Goal: Task Accomplishment & Management: Use online tool/utility

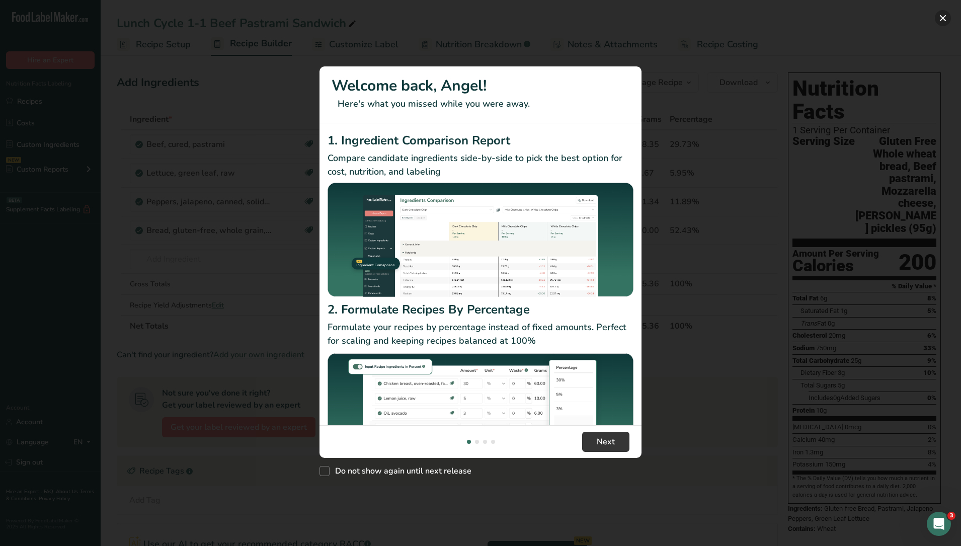
click at [942, 15] on button "New Features" at bounding box center [943, 18] width 16 height 16
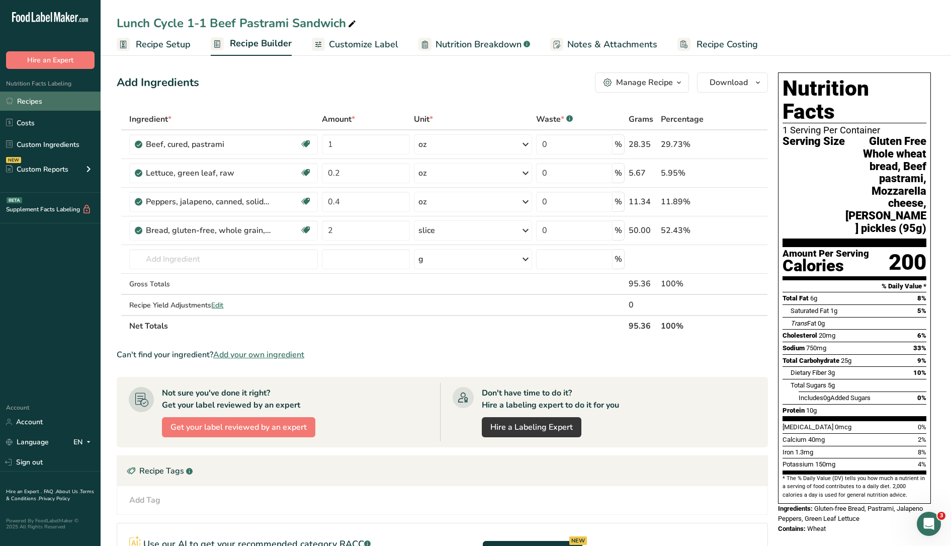
click at [32, 101] on link "Recipes" at bounding box center [50, 101] width 101 height 19
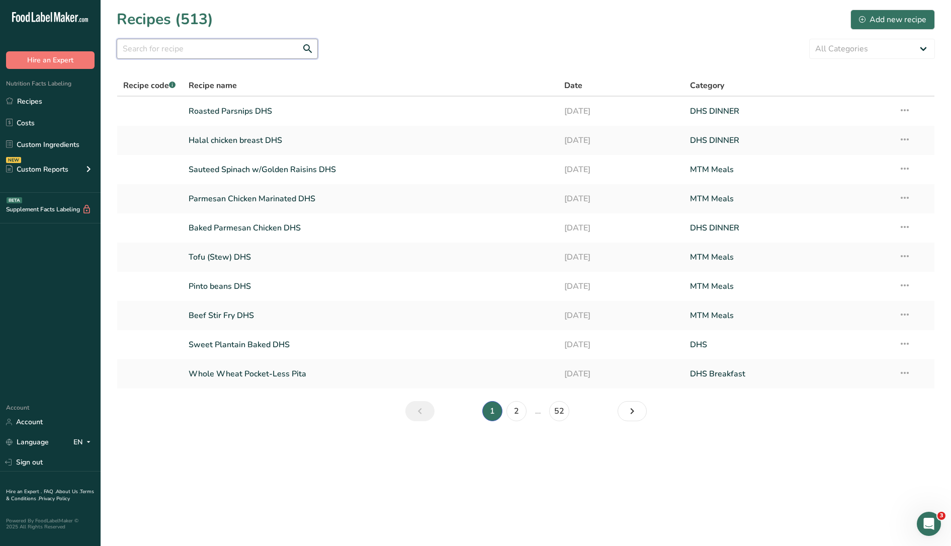
click at [148, 46] on input "text" at bounding box center [217, 49] width 201 height 20
click at [889, 16] on div "Add new recipe" at bounding box center [892, 20] width 67 height 12
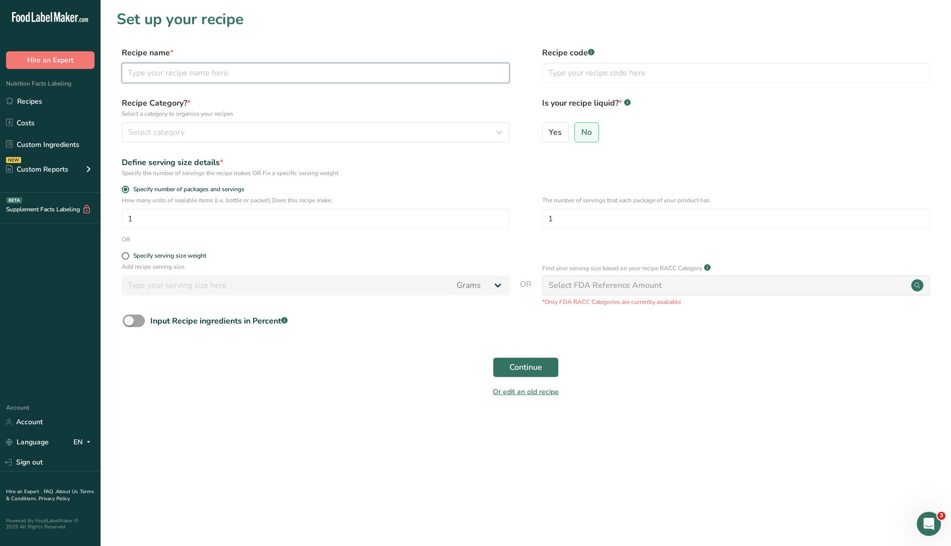
click at [345, 73] on input "text" at bounding box center [316, 73] width 388 height 20
type input "Chicken Salad Sandwich"
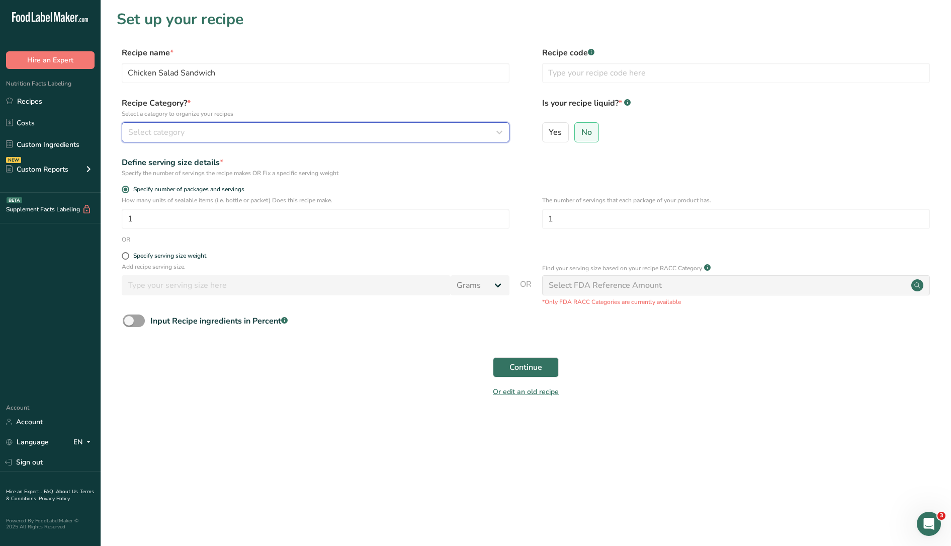
click at [243, 131] on div "Select category" at bounding box center [312, 132] width 369 height 12
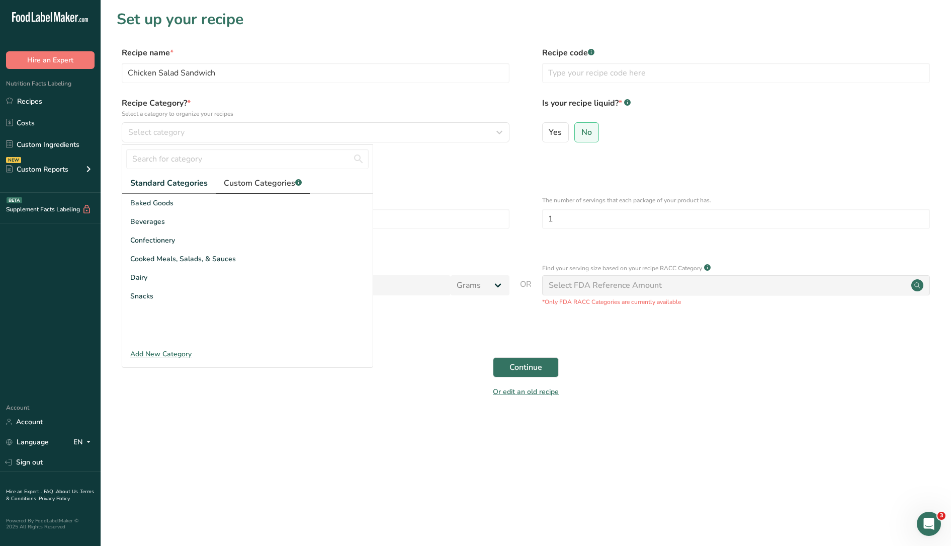
click at [258, 181] on span "Custom Categories .a-a{fill:#347362;}.b-a{fill:#fff;}" at bounding box center [263, 183] width 78 height 12
click at [182, 349] on div "Add New Category" at bounding box center [247, 354] width 251 height 11
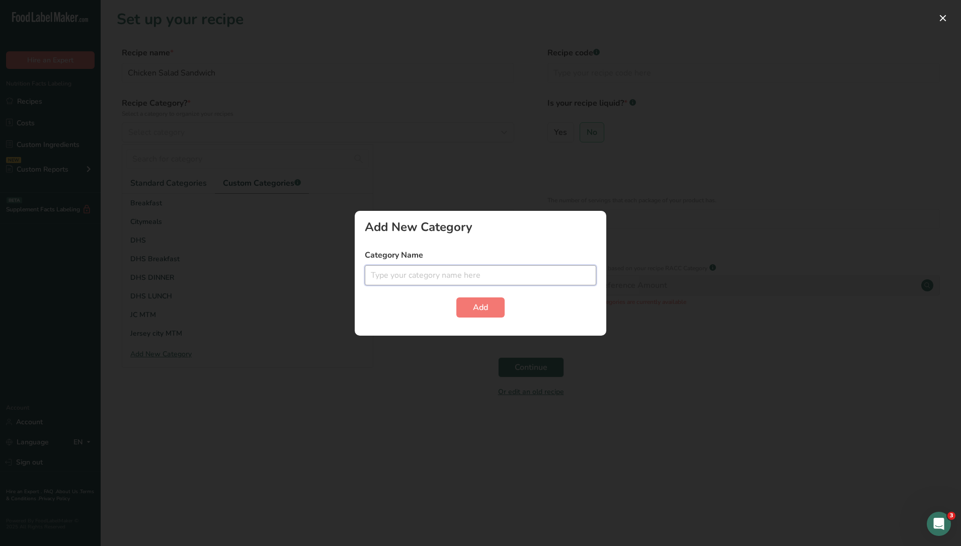
click at [447, 277] on input "text" at bounding box center [480, 275] width 231 height 20
type input "Lunch Special Event"
click at [456, 297] on button "Add" at bounding box center [480, 307] width 48 height 20
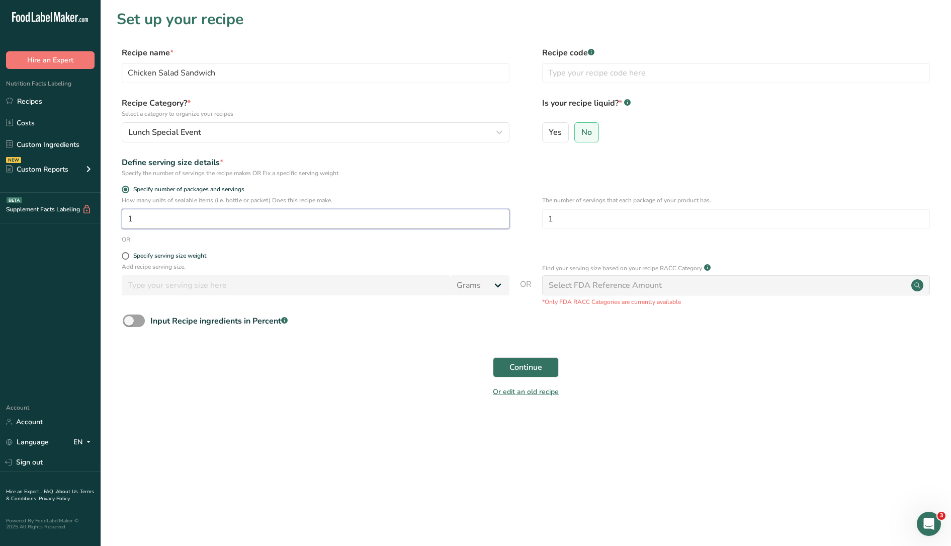
click at [235, 227] on input "1" at bounding box center [316, 219] width 388 height 20
click at [518, 370] on span "Continue" at bounding box center [526, 367] width 33 height 12
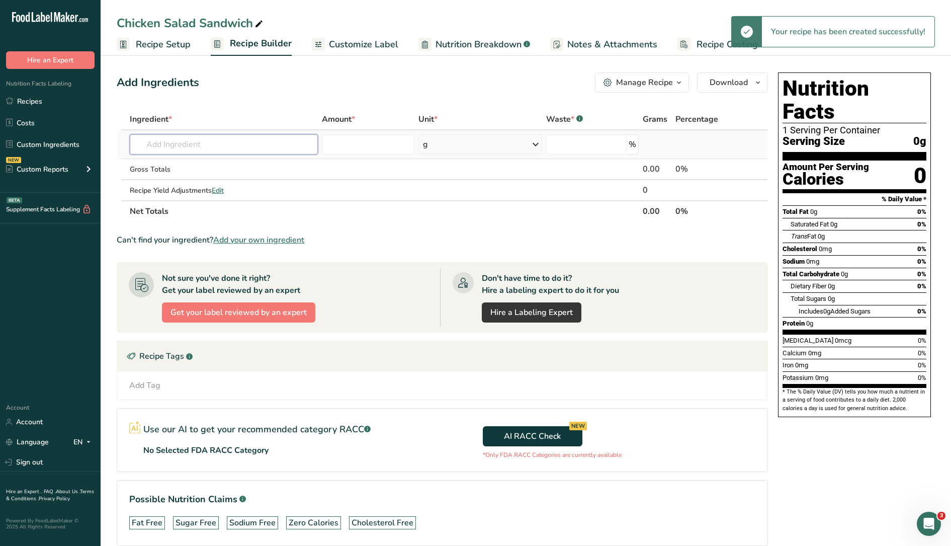
click at [190, 140] on input "text" at bounding box center [224, 144] width 188 height 20
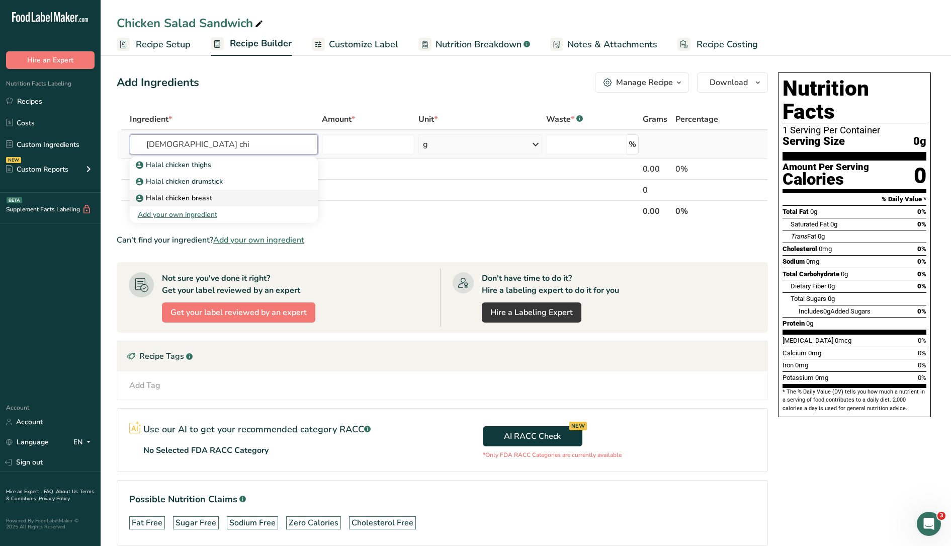
type input "[DEMOGRAPHIC_DATA] chi"
click at [219, 194] on div "Halal chicken breast" at bounding box center [216, 198] width 156 height 11
type input "Halal chicken breast"
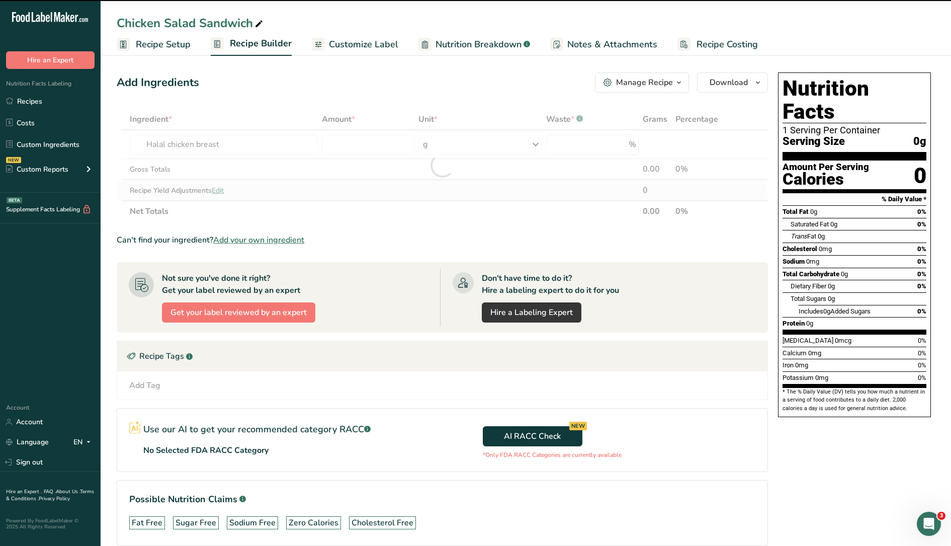
type input "0"
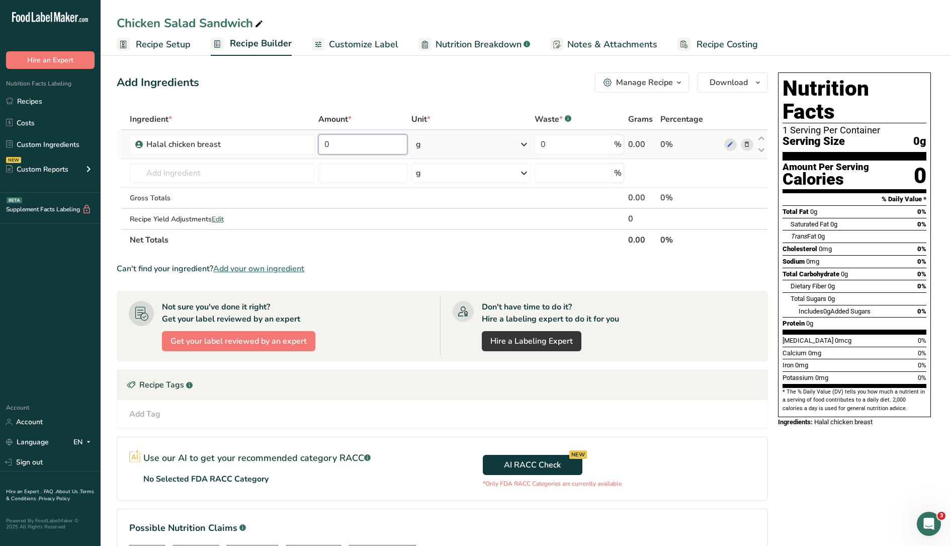
drag, startPoint x: 344, startPoint y: 139, endPoint x: 290, endPoint y: 131, distance: 54.4
click at [291, 132] on tr "[DEMOGRAPHIC_DATA] chicken breast 0 g Weight Units g kg mg See more Volume Unit…" at bounding box center [442, 144] width 651 height 29
type input "1"
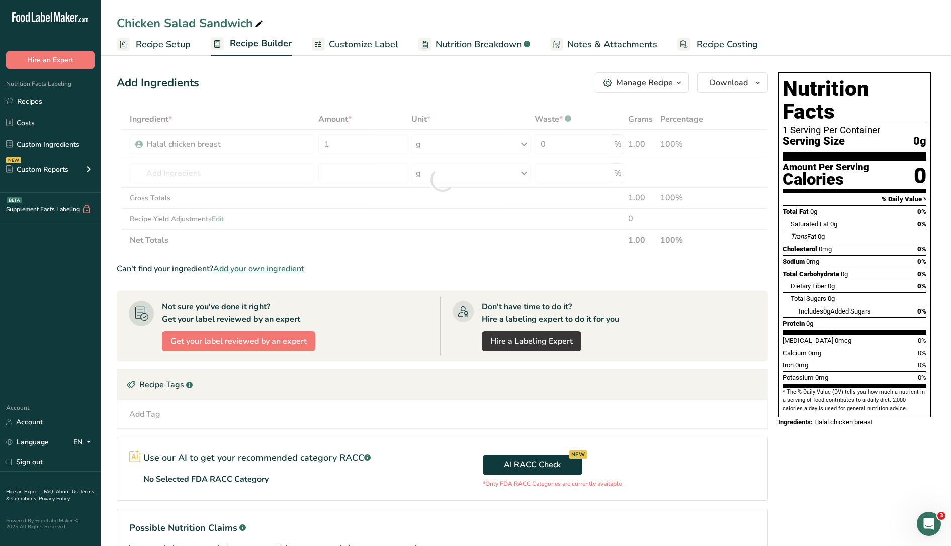
click at [448, 149] on div "Ingredient * Amount * Unit * Waste * .a-a{fill:#347362;}.b-a{fill:#fff;} Grams …" at bounding box center [443, 180] width 652 height 142
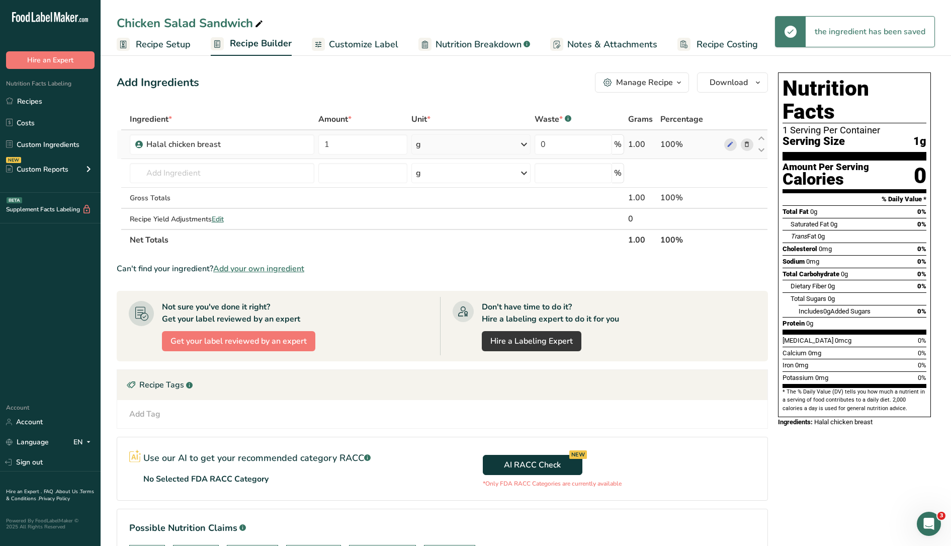
click at [438, 147] on div "g" at bounding box center [471, 144] width 119 height 20
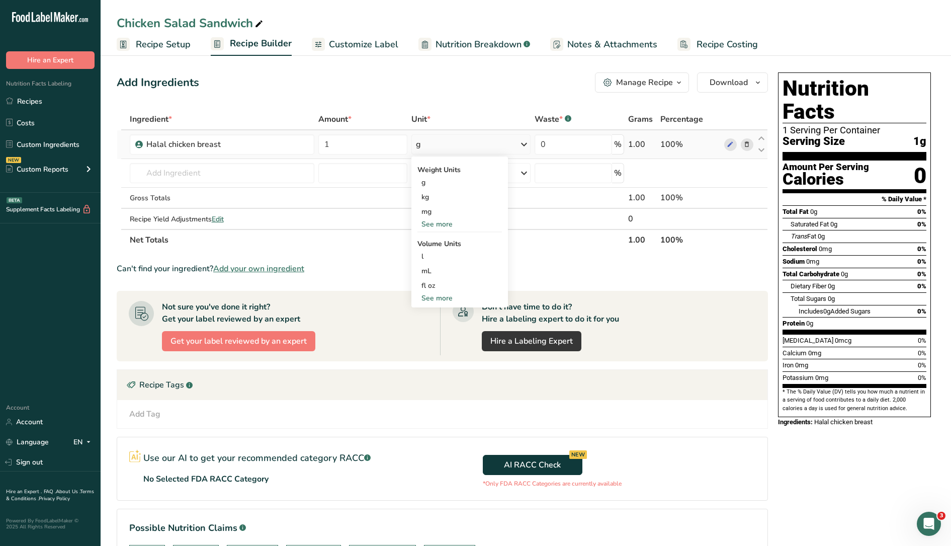
click at [450, 222] on div "See more" at bounding box center [460, 224] width 85 height 11
click at [445, 252] on div "oz" at bounding box center [460, 255] width 85 height 15
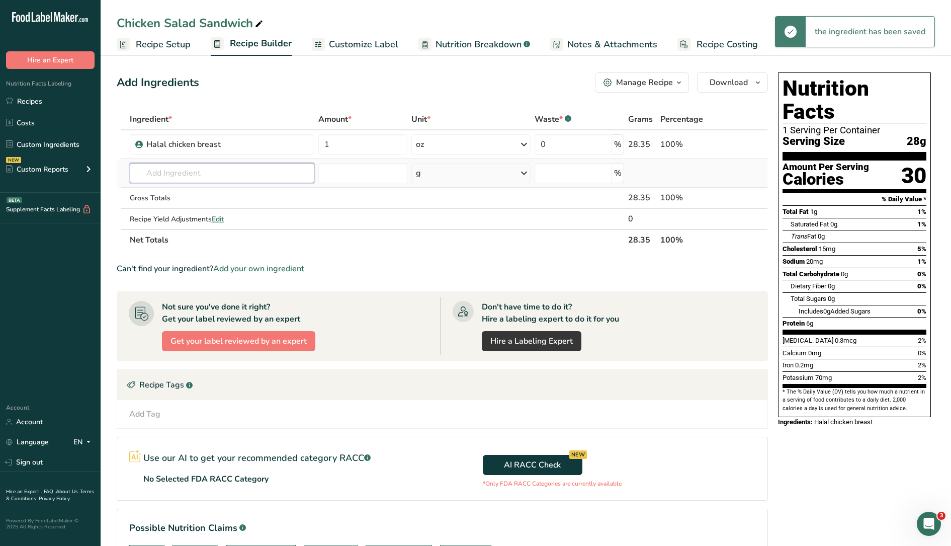
click at [257, 171] on input "text" at bounding box center [222, 173] width 185 height 20
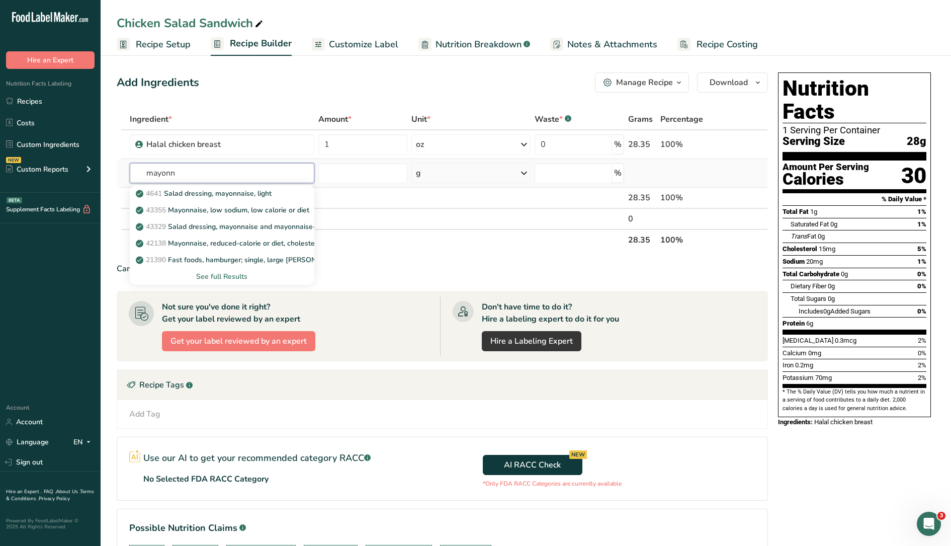
type input "mayonn"
click at [246, 275] on div "See full Results" at bounding box center [222, 276] width 169 height 11
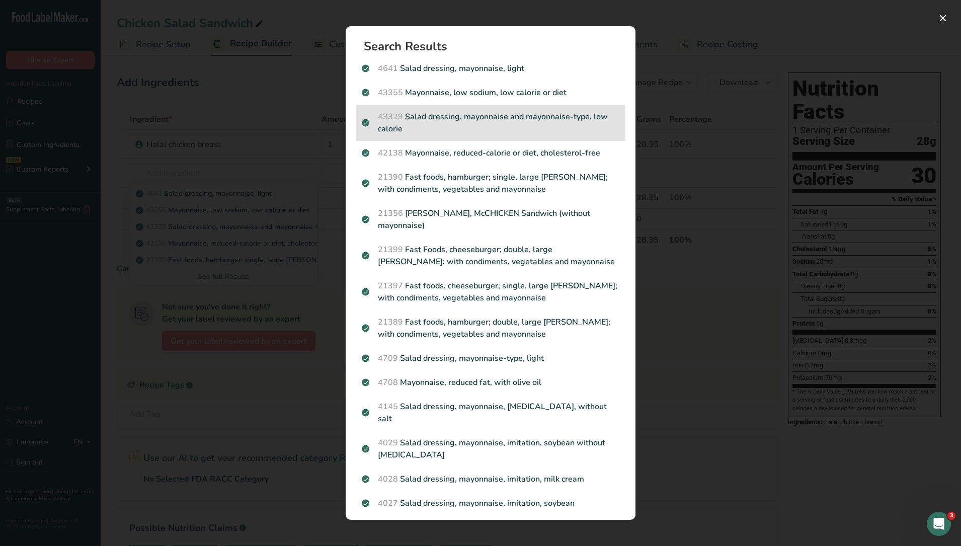
click at [508, 115] on p "43329 Salad dressing, mayonnaise and mayonnaise-type, low calorie" at bounding box center [491, 123] width 258 height 24
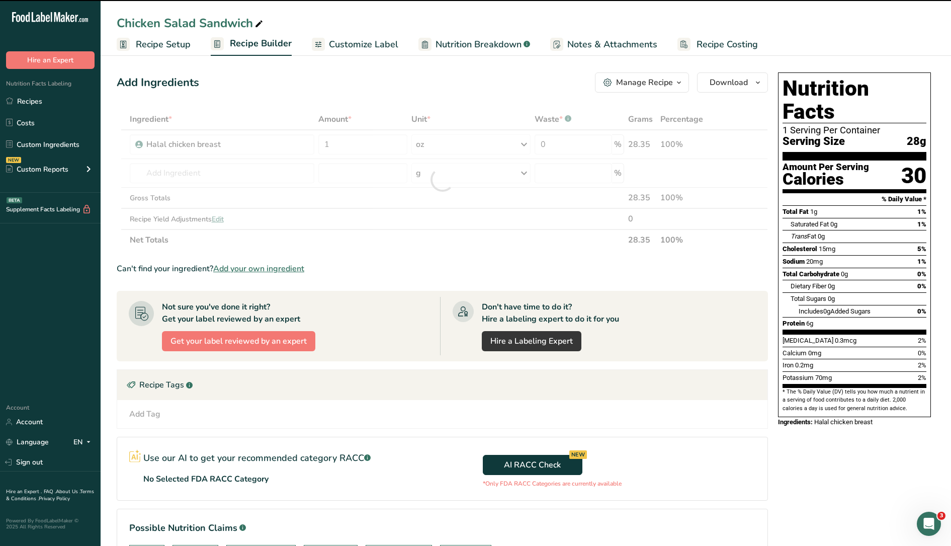
type input "0"
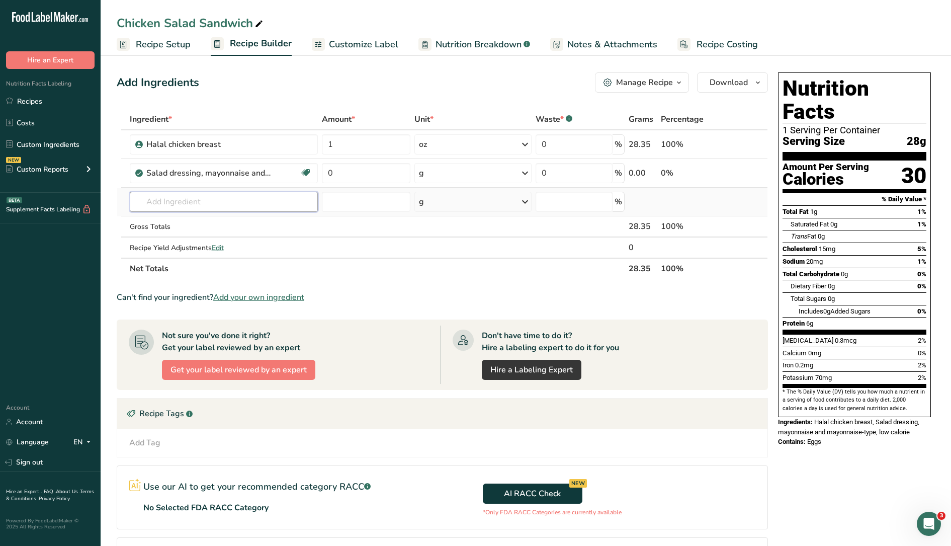
click at [237, 200] on input "text" at bounding box center [224, 202] width 189 height 20
click at [354, 174] on input "0" at bounding box center [366, 173] width 89 height 20
type input "0.5"
click at [432, 182] on div "Ingredient * Amount * Unit * Waste * .a-a{fill:#347362;}.b-a{fill:#fff;} Grams …" at bounding box center [443, 194] width 652 height 171
click at [431, 170] on div "g" at bounding box center [474, 173] width 118 height 20
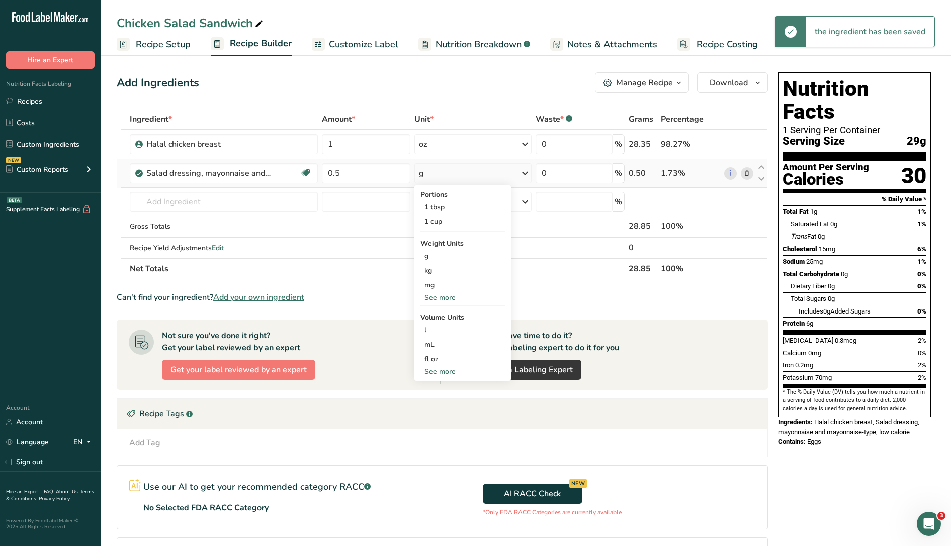
click at [451, 296] on div "See more" at bounding box center [463, 297] width 85 height 11
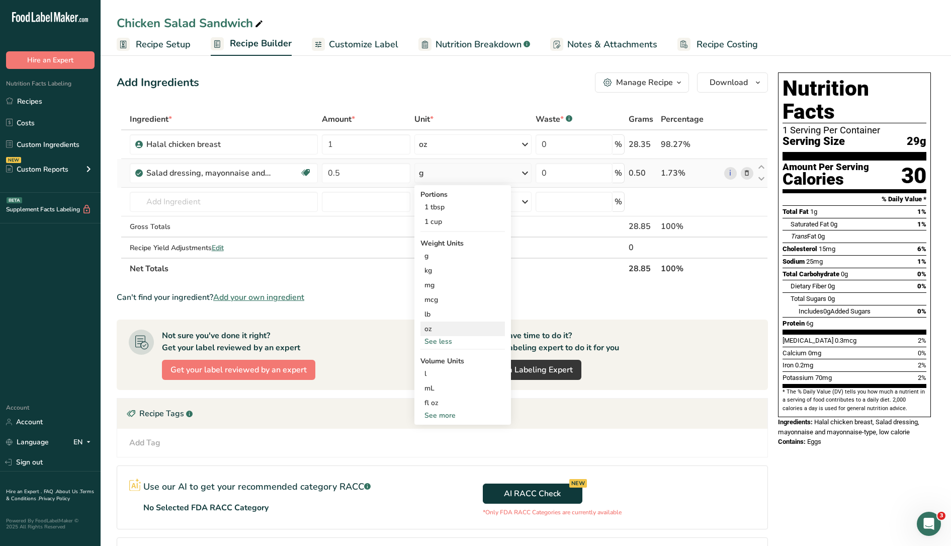
click at [450, 328] on div "oz" at bounding box center [463, 328] width 85 height 15
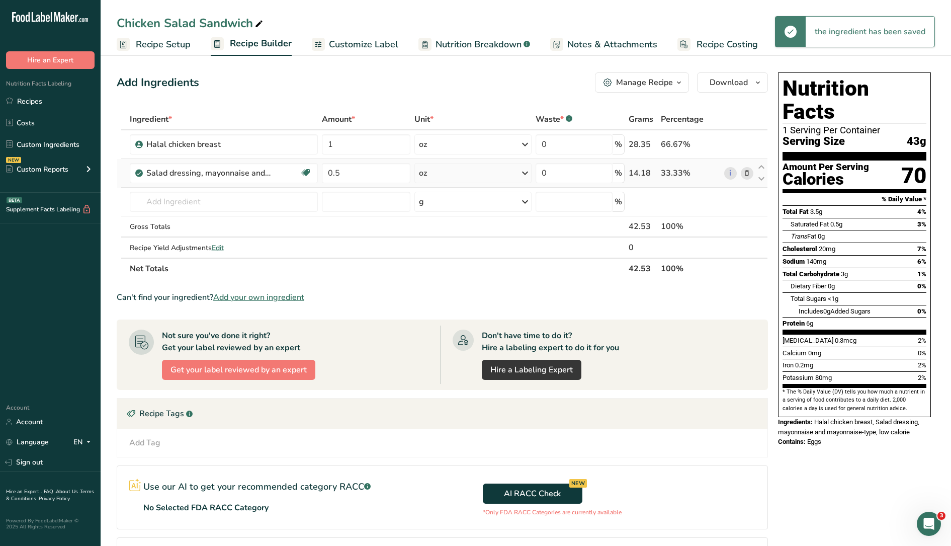
click at [464, 177] on div "oz" at bounding box center [474, 173] width 118 height 20
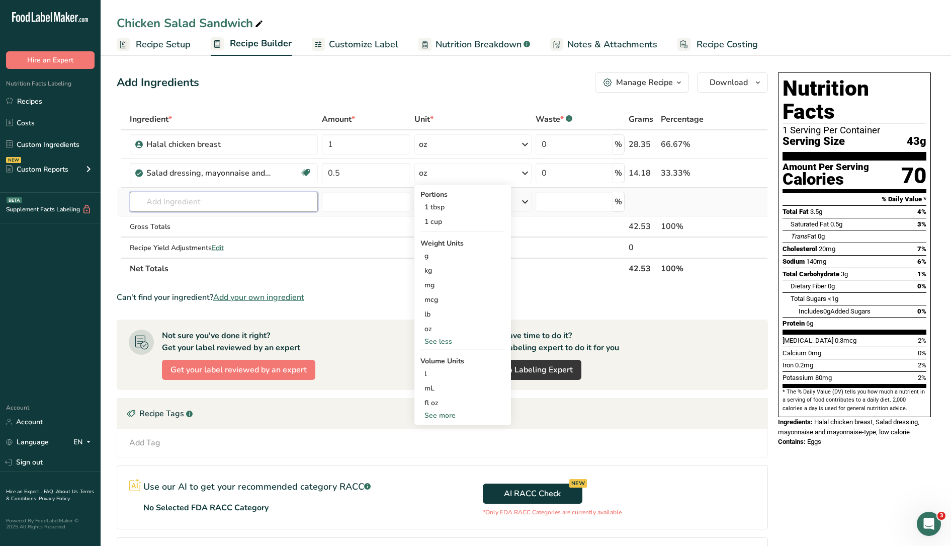
click at [261, 199] on input "text" at bounding box center [224, 202] width 189 height 20
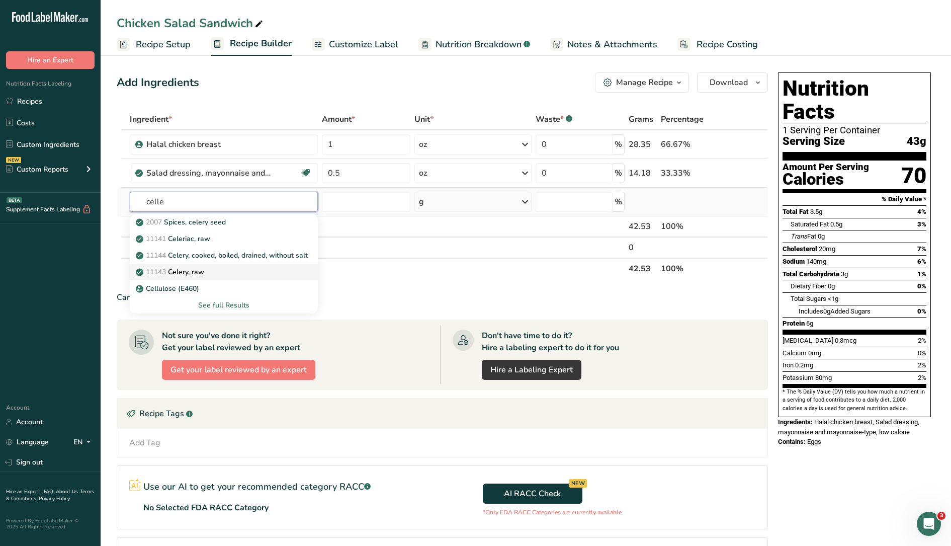
type input "celle"
click at [228, 269] on div "11143 Celery, raw" at bounding box center [216, 272] width 156 height 11
type input "Celery, raw"
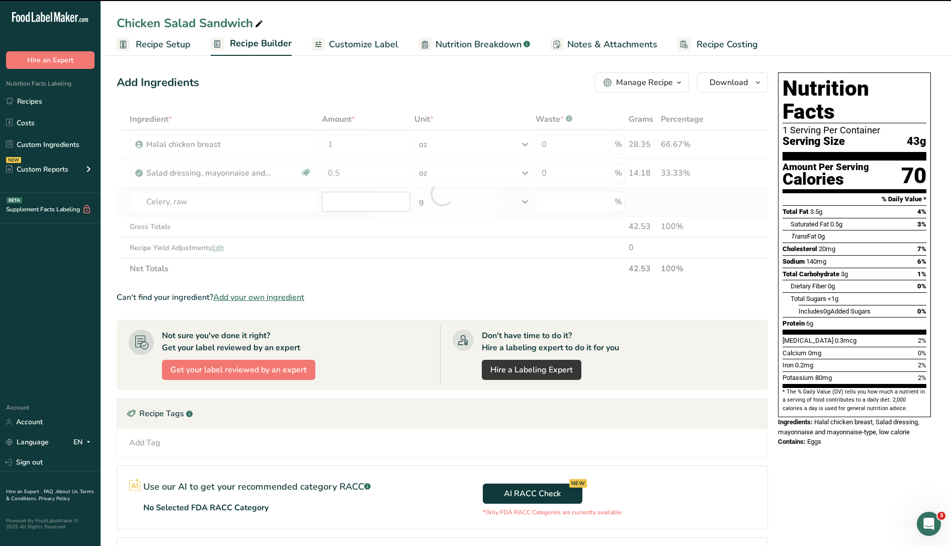
type input "0"
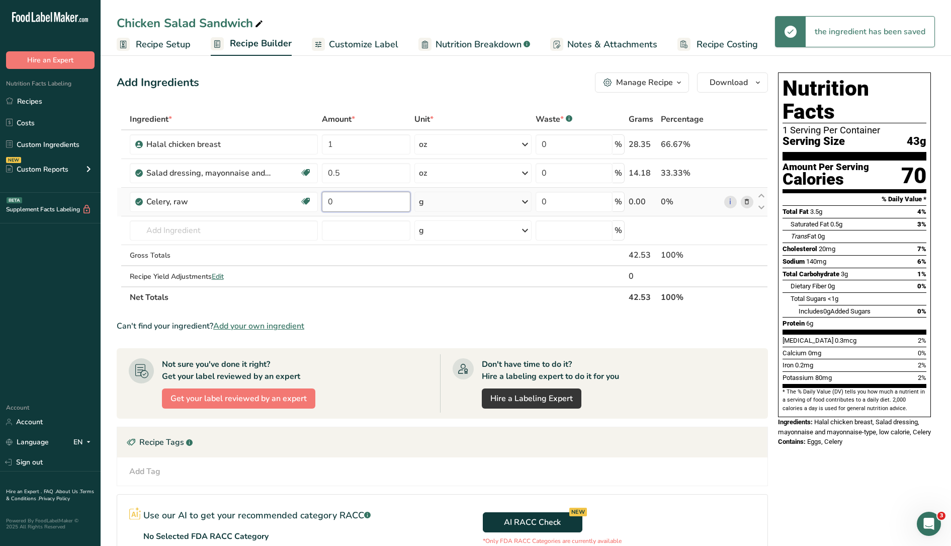
drag, startPoint x: 335, startPoint y: 204, endPoint x: 319, endPoint y: 194, distance: 18.1
click at [319, 194] on tr "Celery, raw Source of Antioxidants Dairy free Gluten free Vegan Vegetarian Soy …" at bounding box center [442, 202] width 651 height 29
type input "0.24"
click at [426, 202] on div "Ingredient * Amount * Unit * Waste * .a-a{fill:#347362;}.b-a{fill:#fff;} Grams …" at bounding box center [443, 208] width 652 height 199
click at [442, 198] on div "g" at bounding box center [474, 202] width 118 height 20
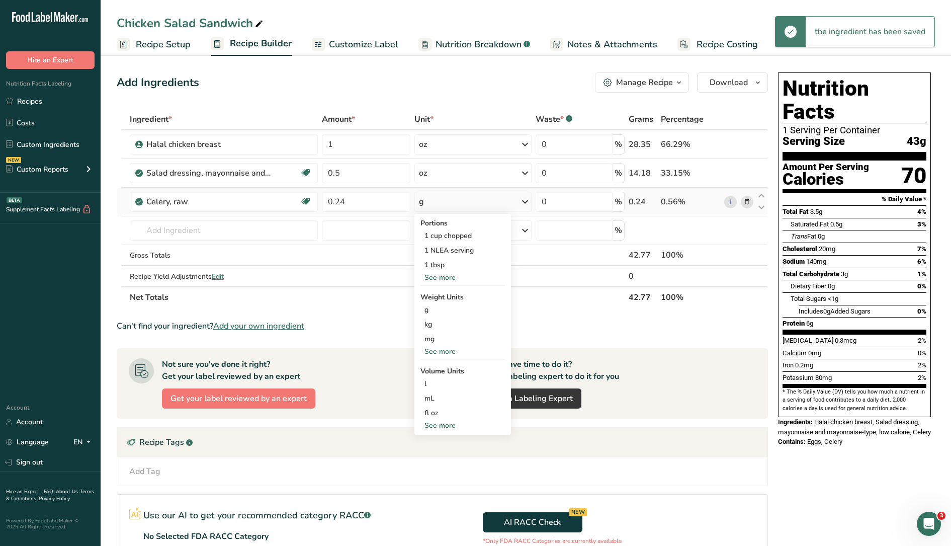
click at [451, 279] on div "See more" at bounding box center [463, 277] width 85 height 11
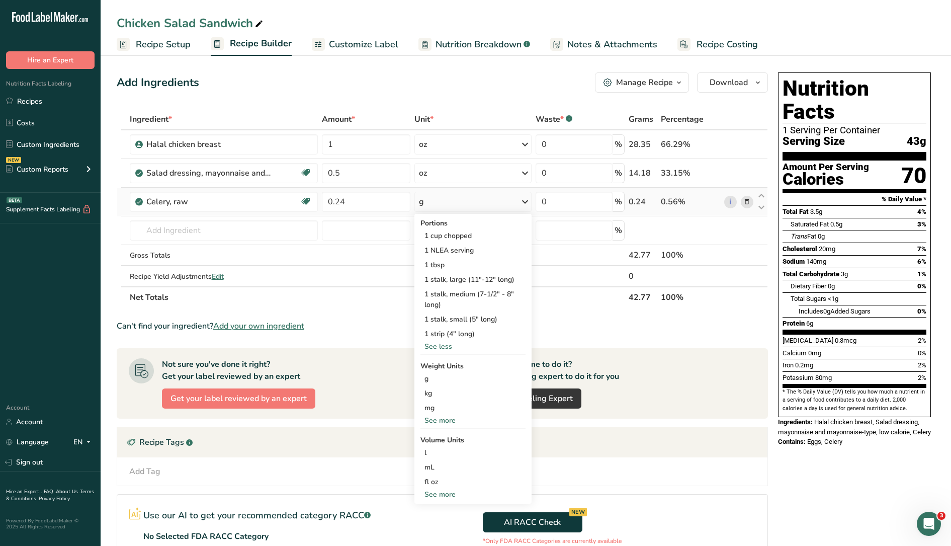
click at [447, 418] on div "See more" at bounding box center [474, 420] width 106 height 11
drag, startPoint x: 437, startPoint y: 452, endPoint x: 405, endPoint y: 385, distance: 74.0
click at [436, 450] on div "oz" at bounding box center [474, 451] width 106 height 15
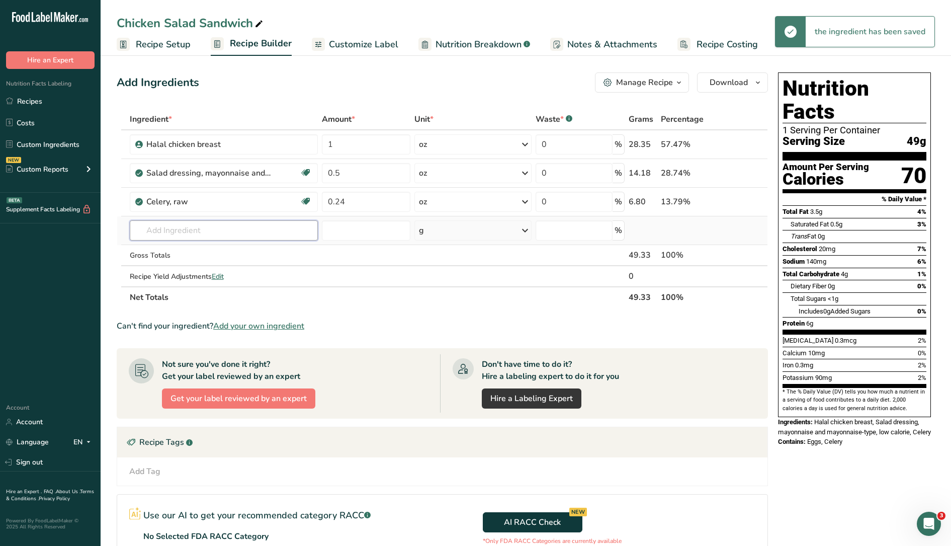
click at [257, 236] on input "text" at bounding box center [224, 230] width 189 height 20
type input "r"
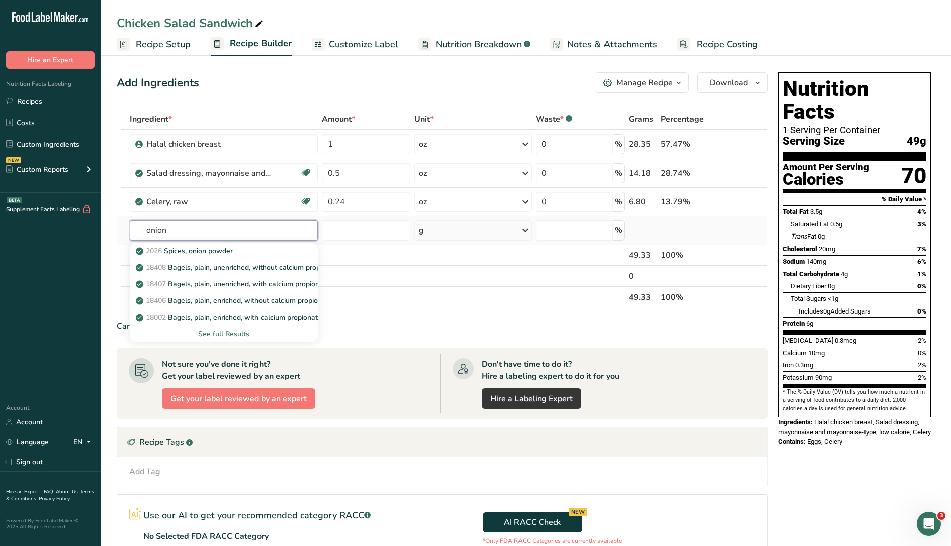
type input "onion"
click at [242, 329] on div "See full Results" at bounding box center [224, 334] width 173 height 11
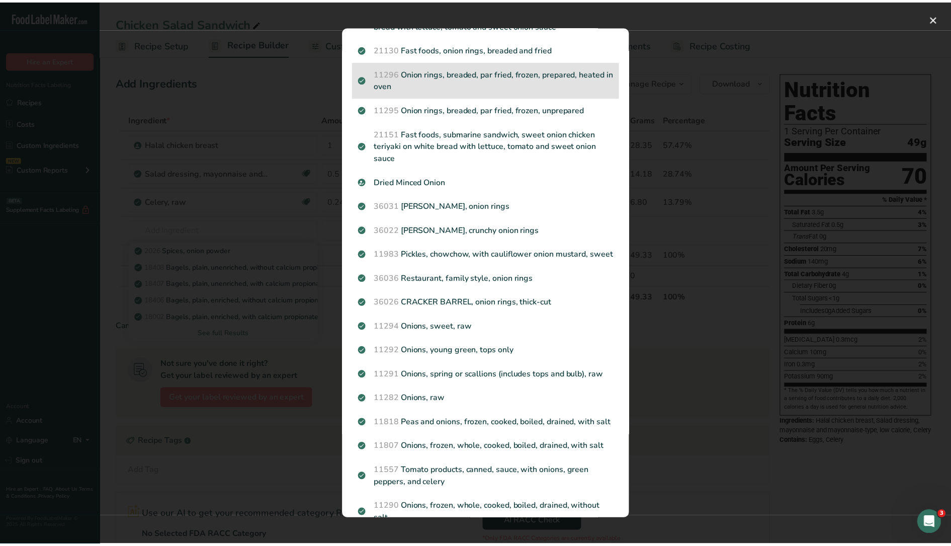
scroll to position [629, 0]
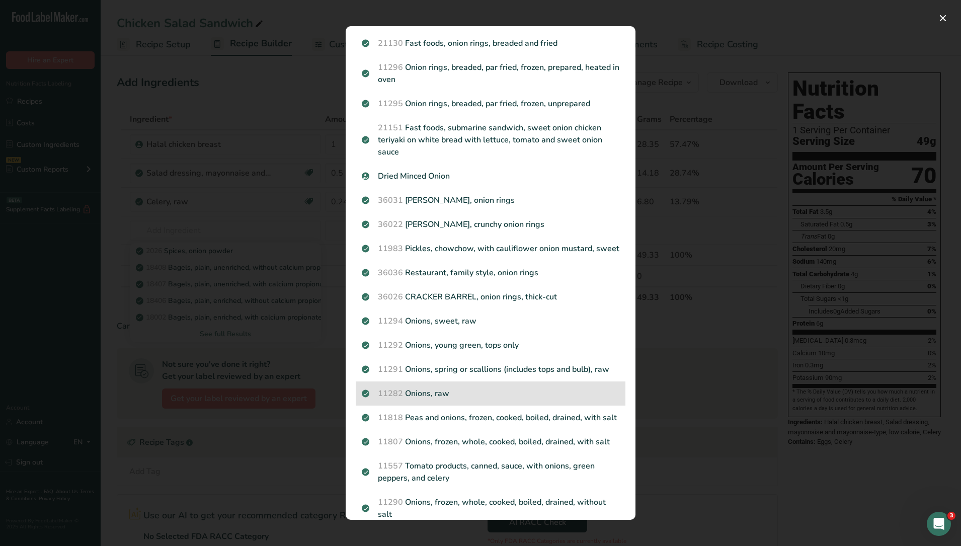
click at [470, 399] on p "11282 Onions, raw" at bounding box center [491, 393] width 258 height 12
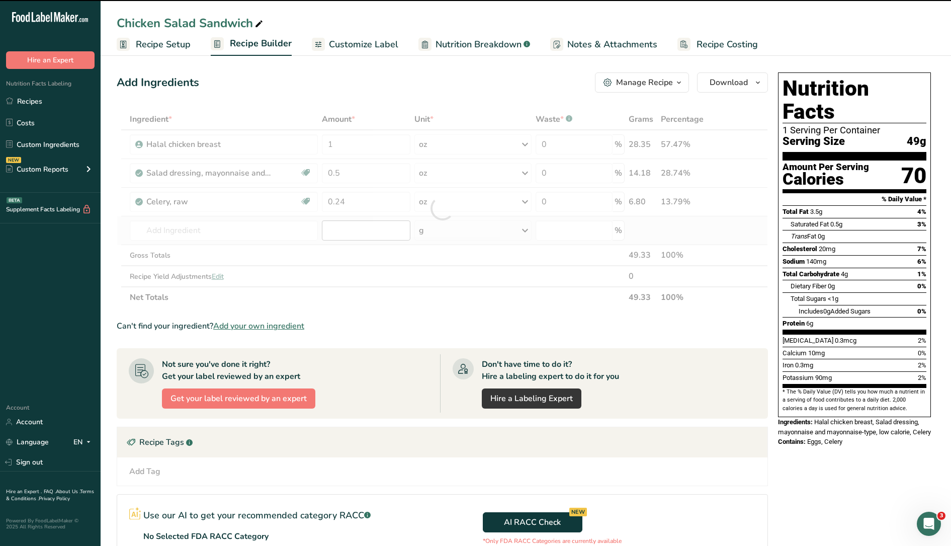
type input "0"
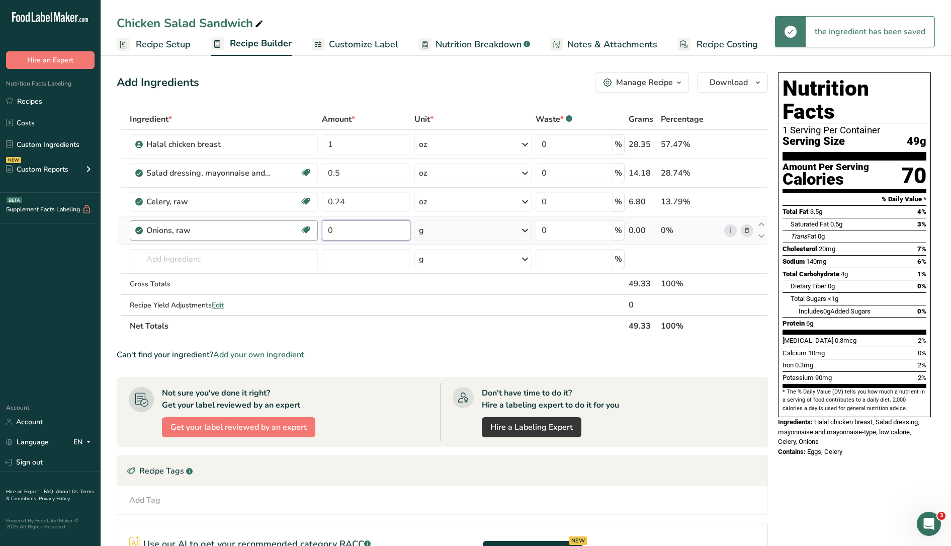
drag, startPoint x: 368, startPoint y: 226, endPoint x: 282, endPoint y: 230, distance: 85.6
click at [282, 230] on tr "Onions, raw Source of Antioxidants [MEDICAL_DATA] Effect Dairy free Gluten free…" at bounding box center [442, 230] width 651 height 29
type input "0.24"
click at [488, 225] on div "Ingredient * Amount * Unit * Waste * .a-a{fill:#347362;}.b-a{fill:#fff;} Grams …" at bounding box center [443, 223] width 652 height 228
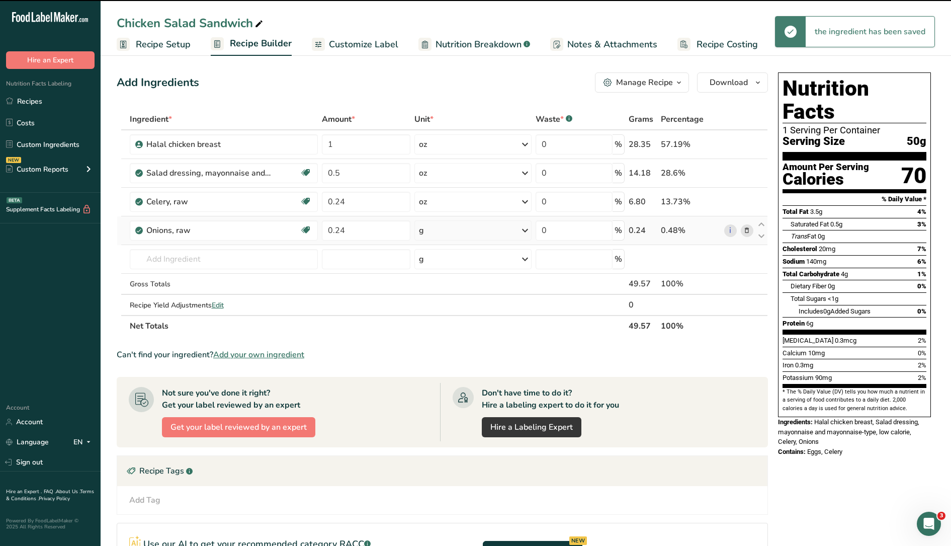
click at [483, 232] on div "g" at bounding box center [474, 230] width 118 height 20
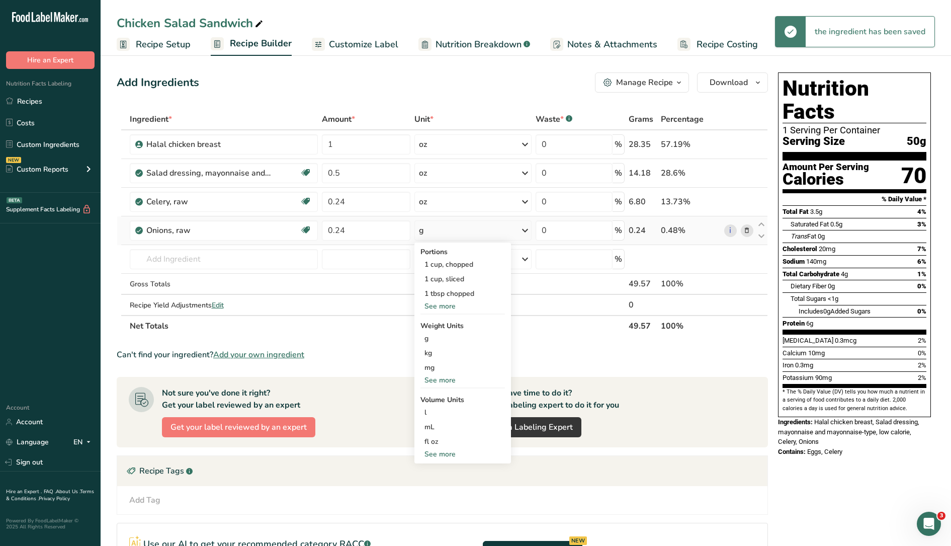
click at [434, 385] on div "See more" at bounding box center [463, 380] width 85 height 11
click at [432, 413] on div "oz" at bounding box center [463, 411] width 85 height 15
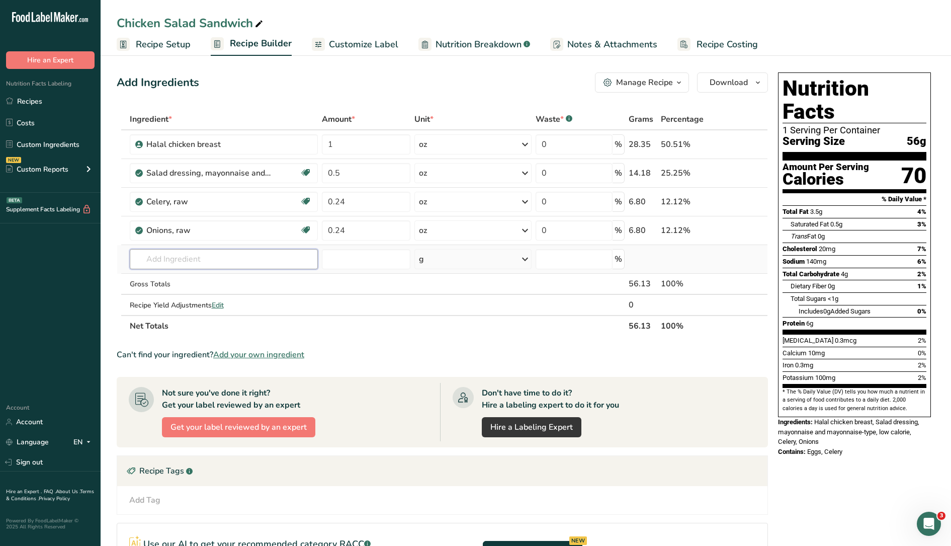
click at [288, 261] on input "text" at bounding box center [224, 259] width 189 height 20
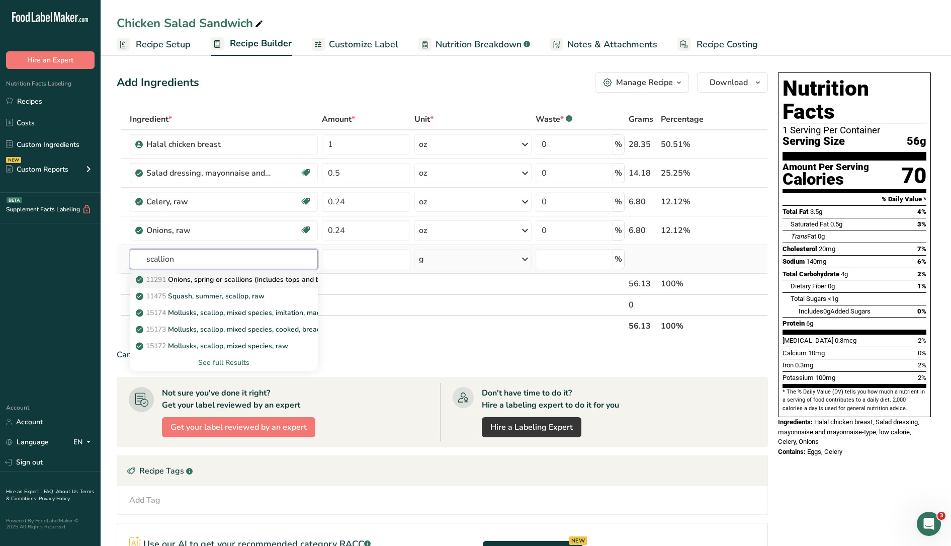
type input "scallion"
click at [220, 279] on p "11291 Onions, spring or scallions (includes tops and bulb), raw" at bounding box center [243, 279] width 211 height 11
type input "Onions, spring or scallions (includes tops and bulb), raw"
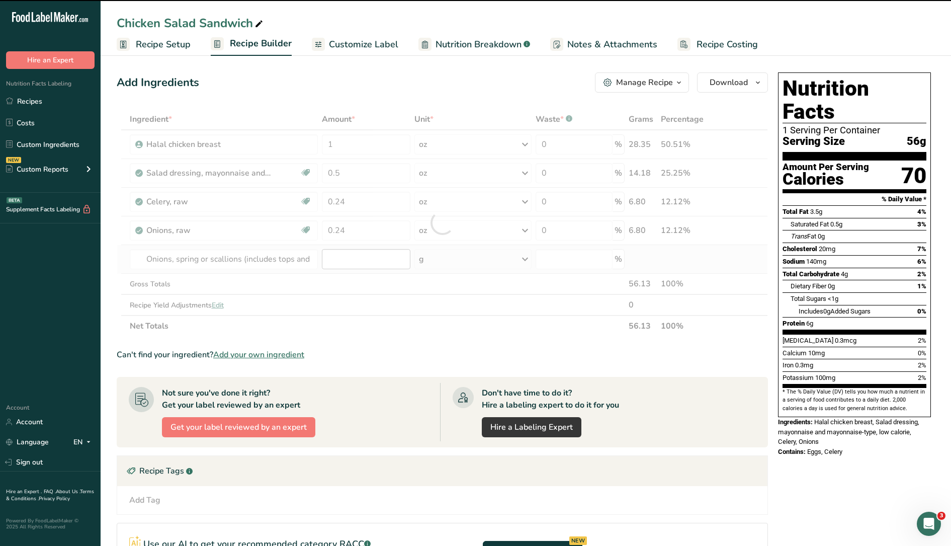
type input "0"
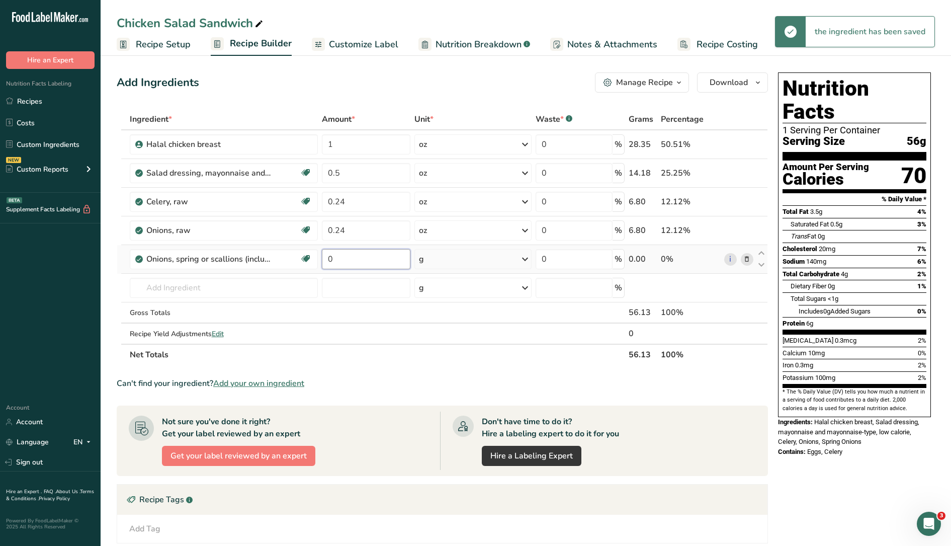
drag, startPoint x: 339, startPoint y: 260, endPoint x: 323, endPoint y: 254, distance: 16.5
click at [323, 254] on input "0" at bounding box center [366, 259] width 89 height 20
type input "0.06"
click at [469, 254] on div "Ingredient * Amount * Unit * Waste * .a-a{fill:#347362;}.b-a{fill:#fff;} Grams …" at bounding box center [443, 237] width 652 height 257
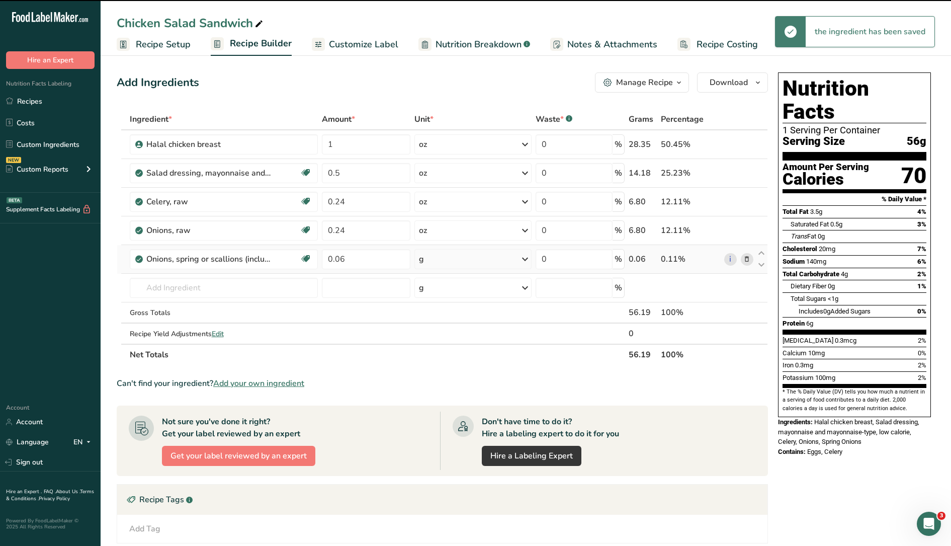
click at [462, 255] on div "g" at bounding box center [474, 259] width 118 height 20
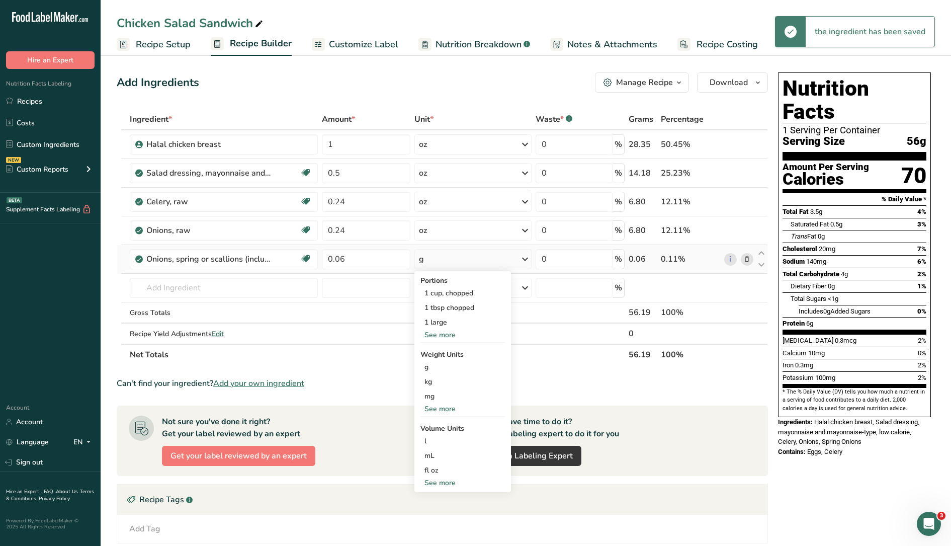
click at [448, 410] on div "See more" at bounding box center [463, 408] width 85 height 11
click at [434, 437] on div "oz" at bounding box center [463, 440] width 85 height 15
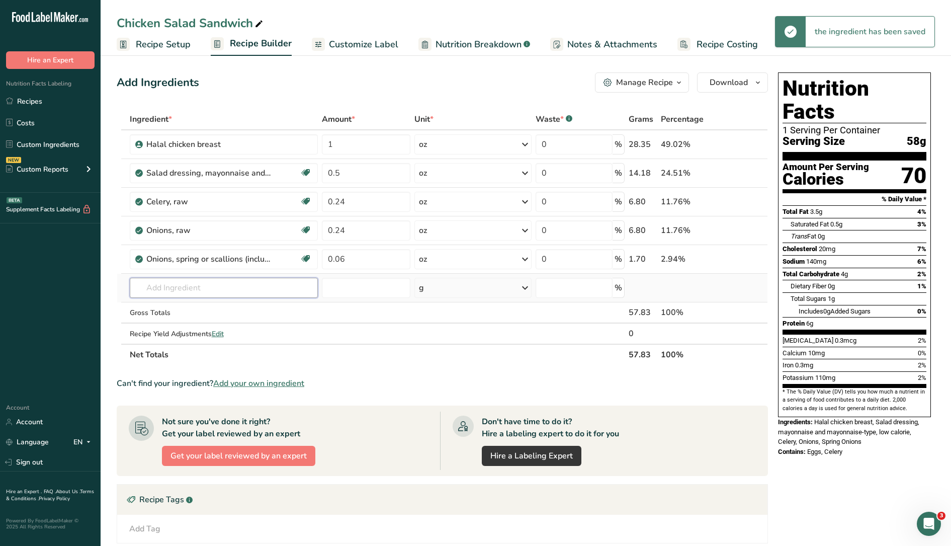
click at [235, 286] on input "text" at bounding box center [224, 288] width 189 height 20
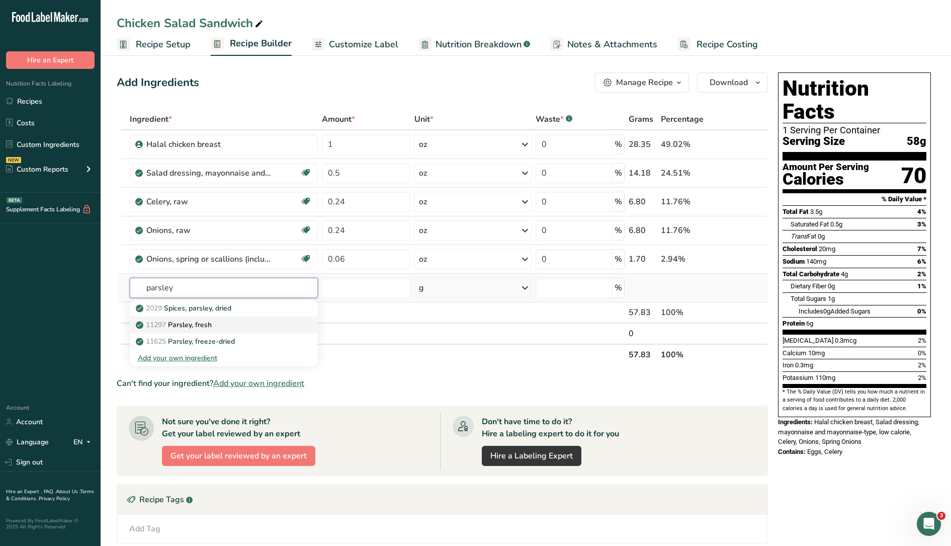
type input "parsley"
click at [229, 325] on div "11297 [GEOGRAPHIC_DATA], fresh" at bounding box center [216, 324] width 156 height 11
type input "Parsley, fresh"
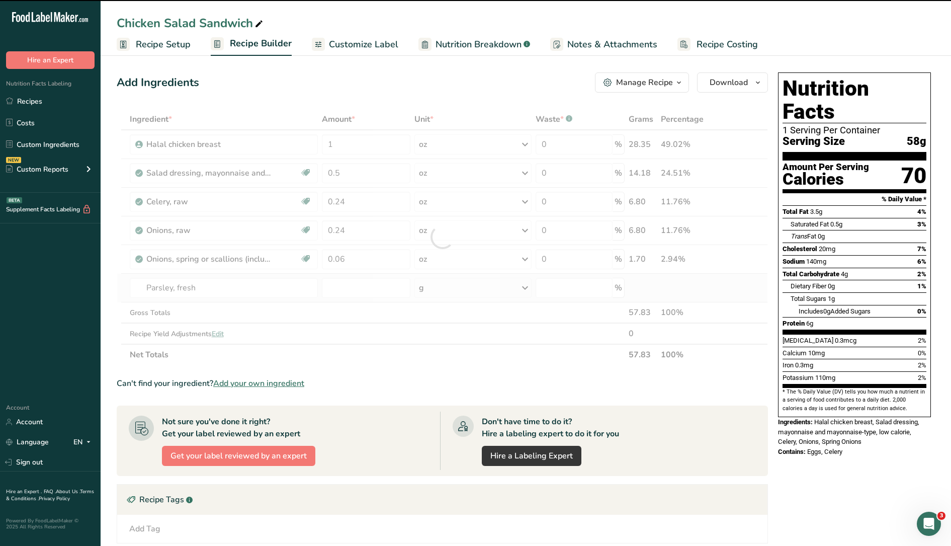
type input "0"
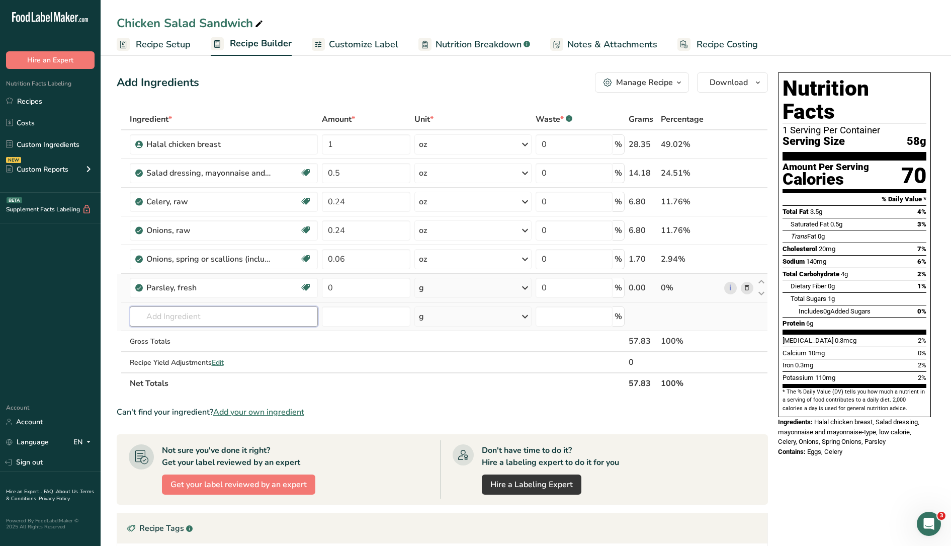
click at [233, 318] on input "text" at bounding box center [224, 316] width 189 height 20
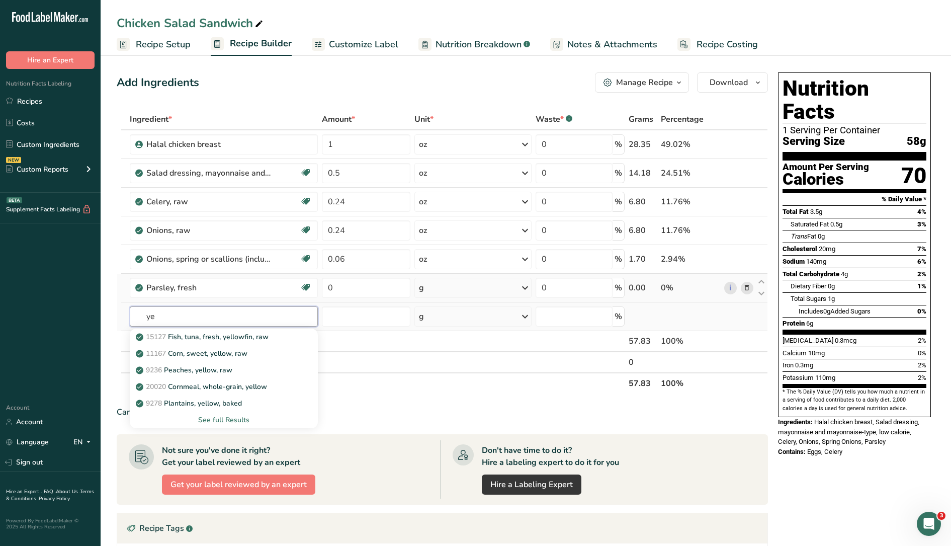
type input "y"
type input "lemon"
click at [235, 349] on div "9152 Lemon juice, raw" at bounding box center [216, 353] width 156 height 11
type input "Lemon juice, raw"
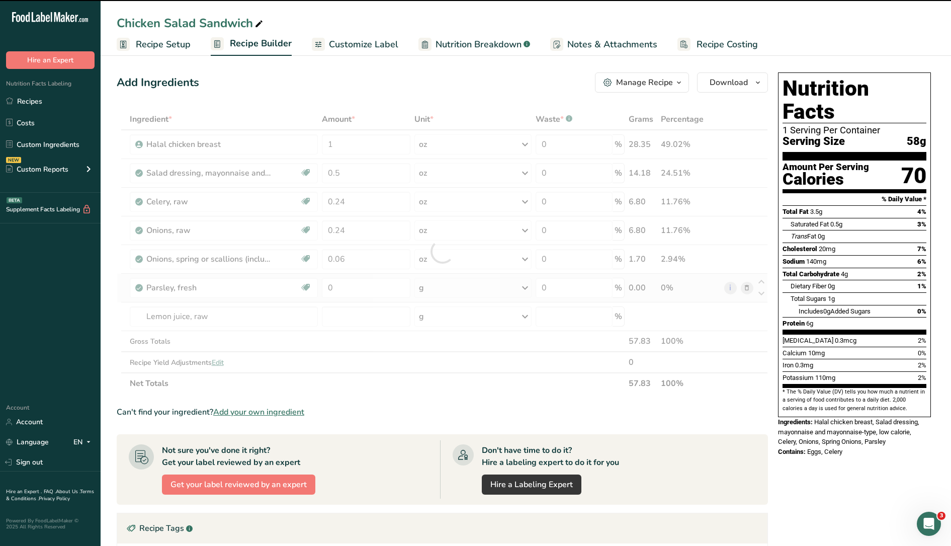
type input "0"
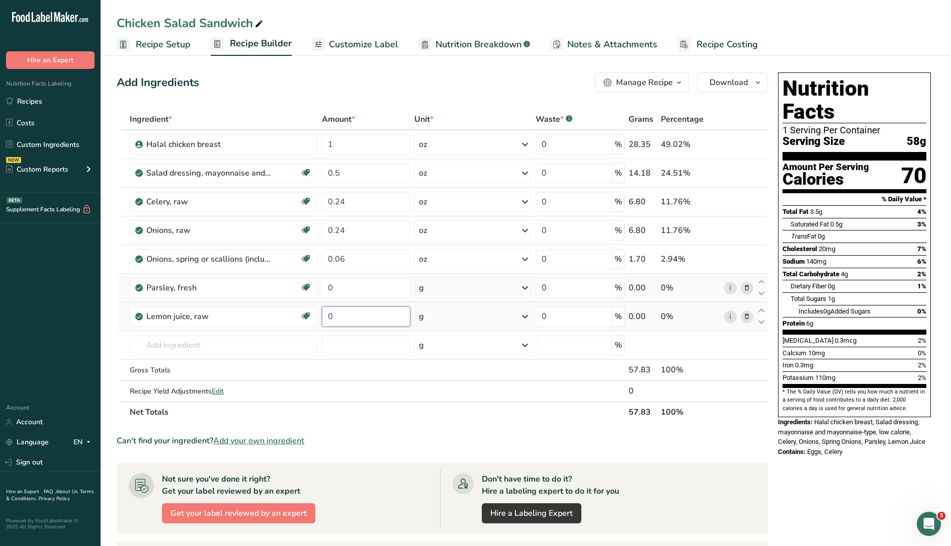
drag, startPoint x: 337, startPoint y: 318, endPoint x: 320, endPoint y: 316, distance: 16.8
click at [320, 316] on td "0" at bounding box center [366, 316] width 93 height 29
type input "0.01"
click at [441, 314] on div "Ingredient * Amount * Unit * Waste * .a-a{fill:#347362;}.b-a{fill:#fff;} Grams …" at bounding box center [443, 266] width 652 height 314
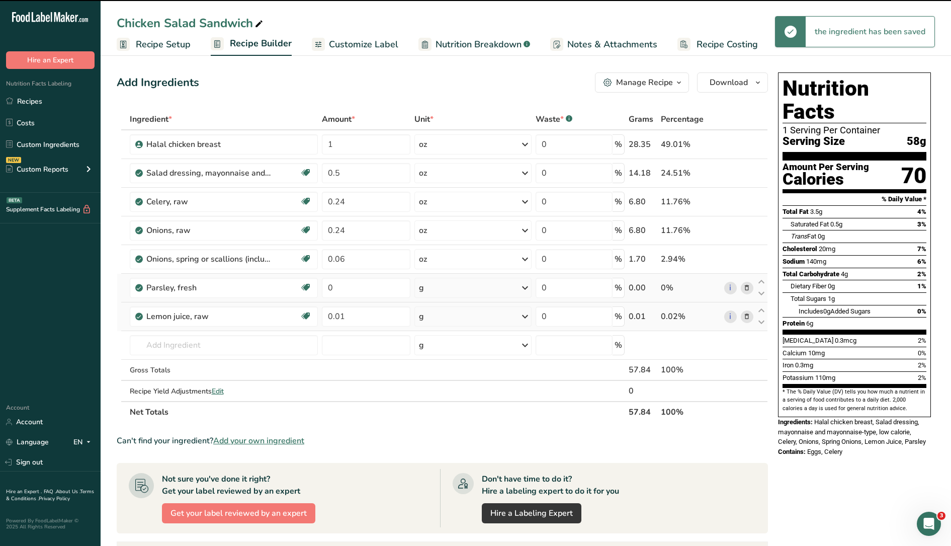
click at [449, 316] on div "g" at bounding box center [474, 316] width 118 height 20
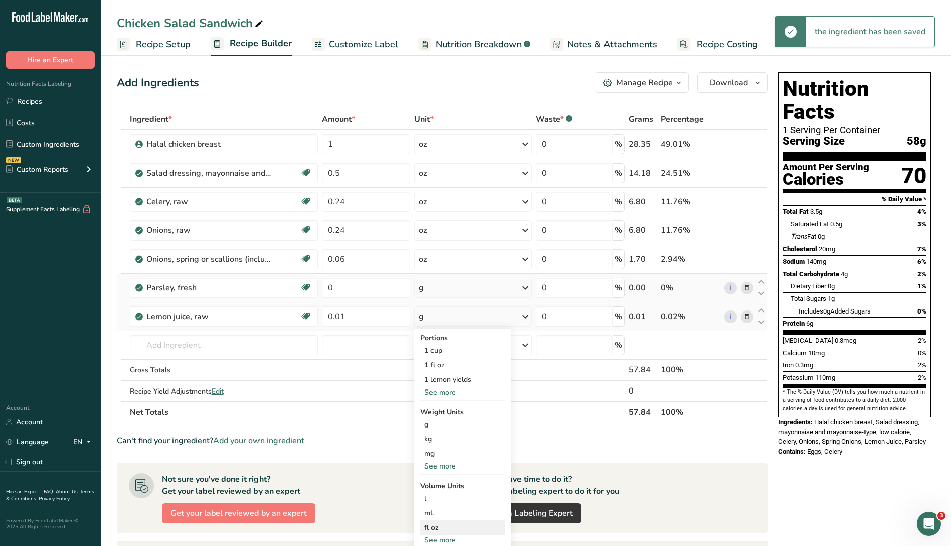
click at [443, 528] on div "fl oz" at bounding box center [463, 527] width 76 height 11
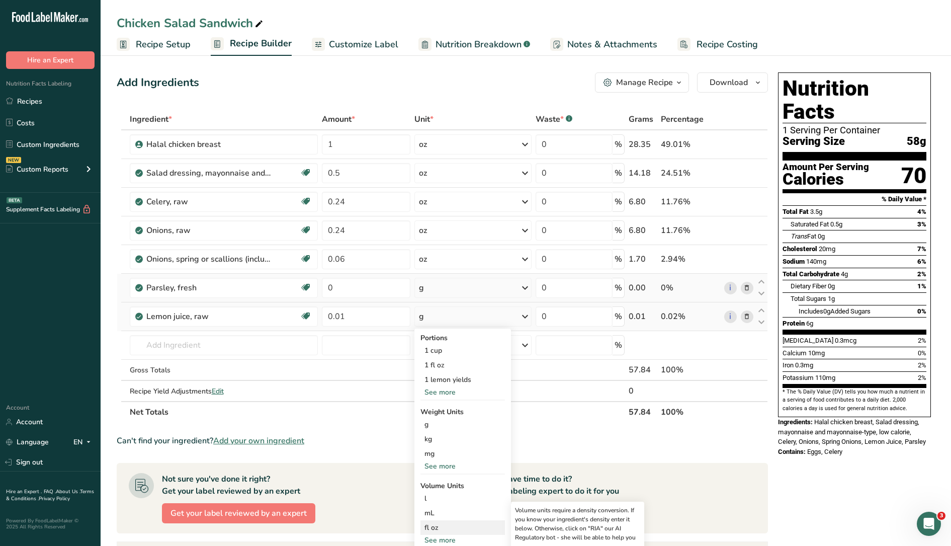
click at [443, 527] on div "fl oz" at bounding box center [463, 527] width 76 height 11
click at [431, 525] on div "fl oz" at bounding box center [463, 527] width 76 height 11
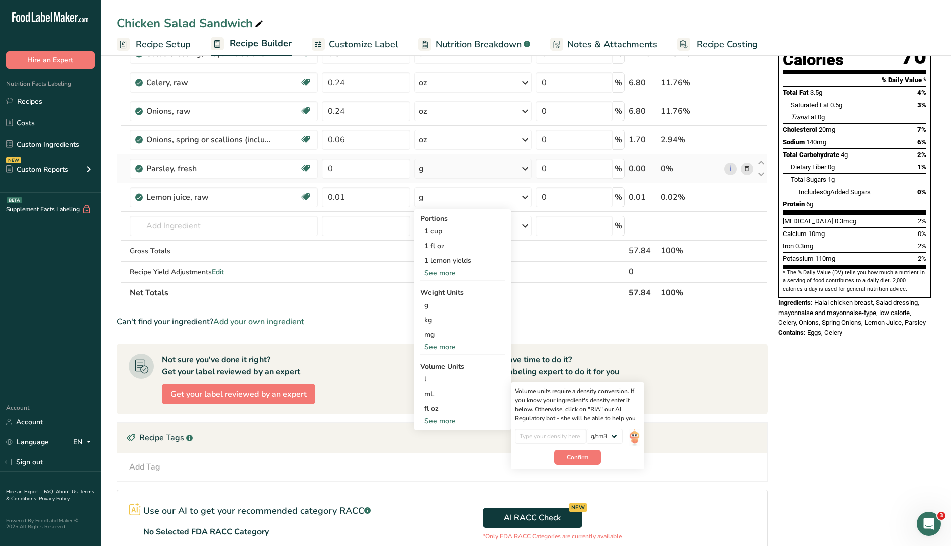
scroll to position [126, 0]
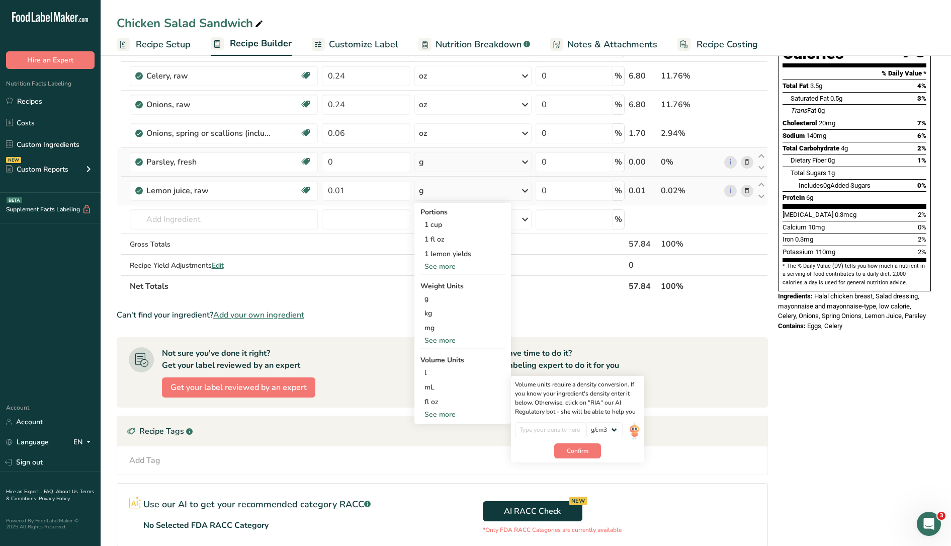
click at [430, 414] on div "See more" at bounding box center [463, 414] width 85 height 11
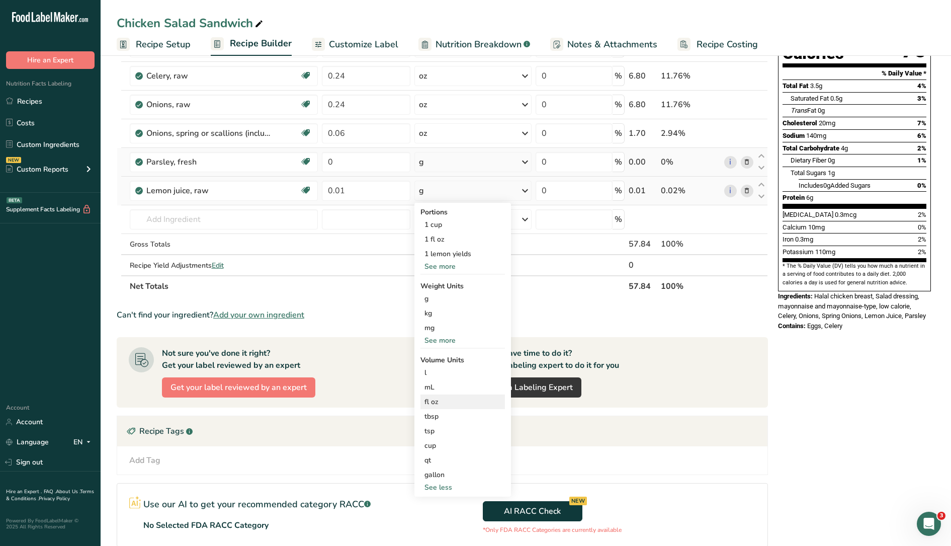
click at [431, 400] on div "fl oz" at bounding box center [463, 401] width 76 height 11
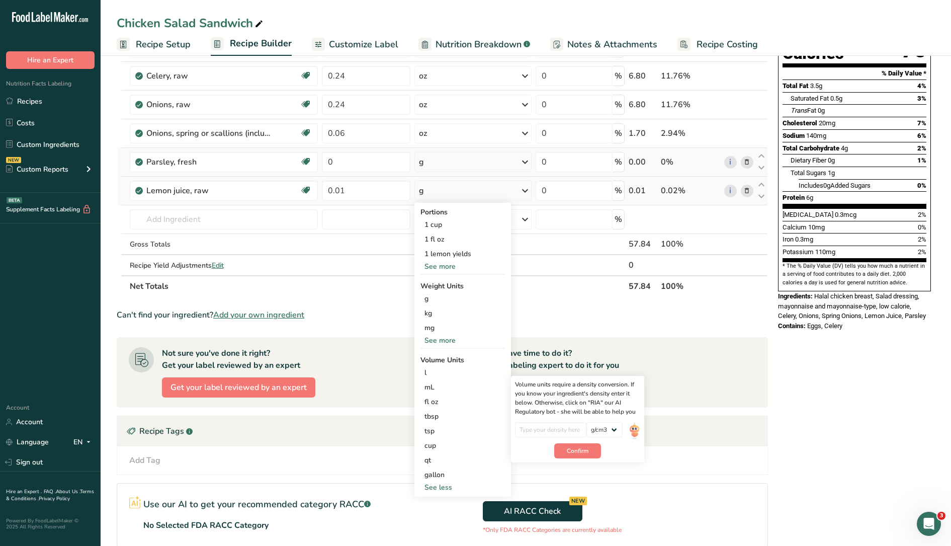
click at [442, 266] on div "See more" at bounding box center [463, 266] width 85 height 11
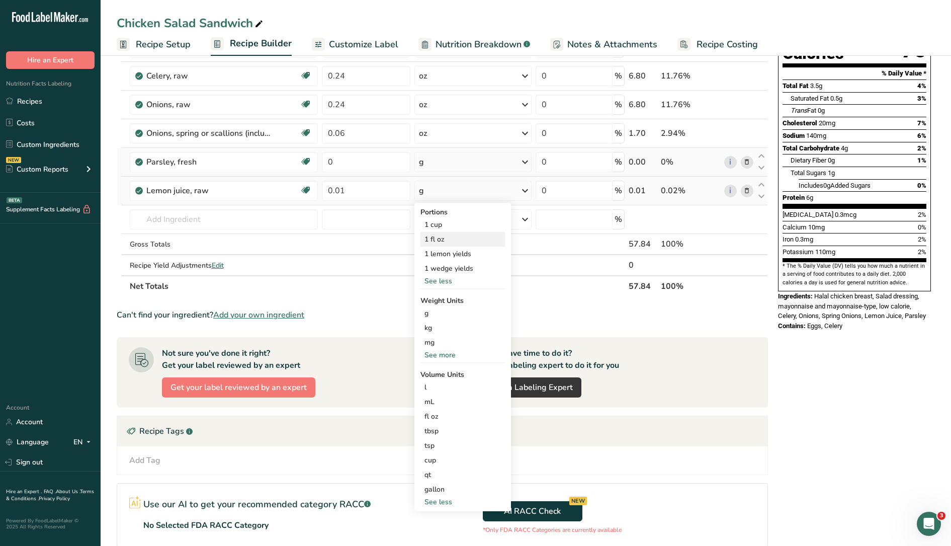
click at [441, 241] on div "1 fl oz" at bounding box center [463, 239] width 85 height 15
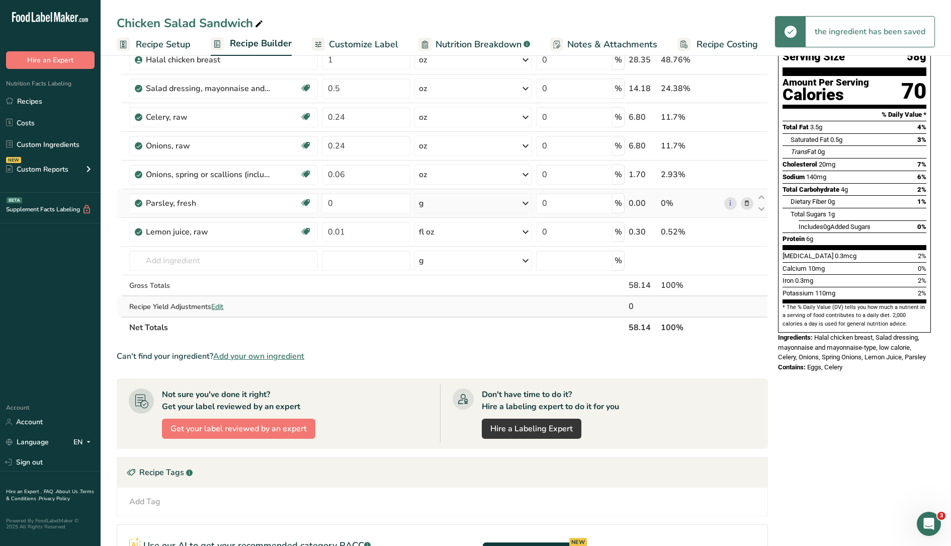
scroll to position [63, 0]
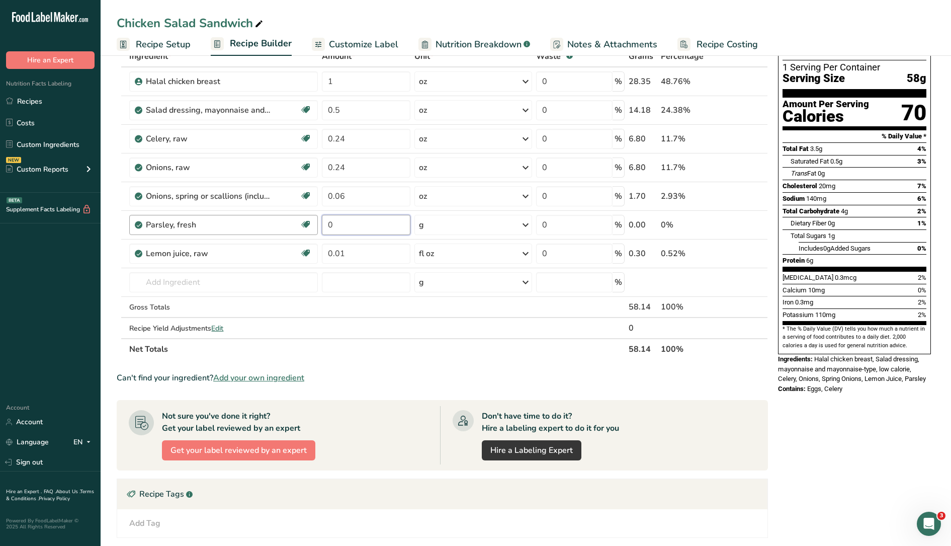
drag, startPoint x: 361, startPoint y: 223, endPoint x: 298, endPoint y: 225, distance: 62.9
click at [304, 227] on tr "Parsley, fresh Source of Antioxidants Dairy free Gluten free Vegan Vegetarian S…" at bounding box center [442, 225] width 651 height 29
type input "0.02"
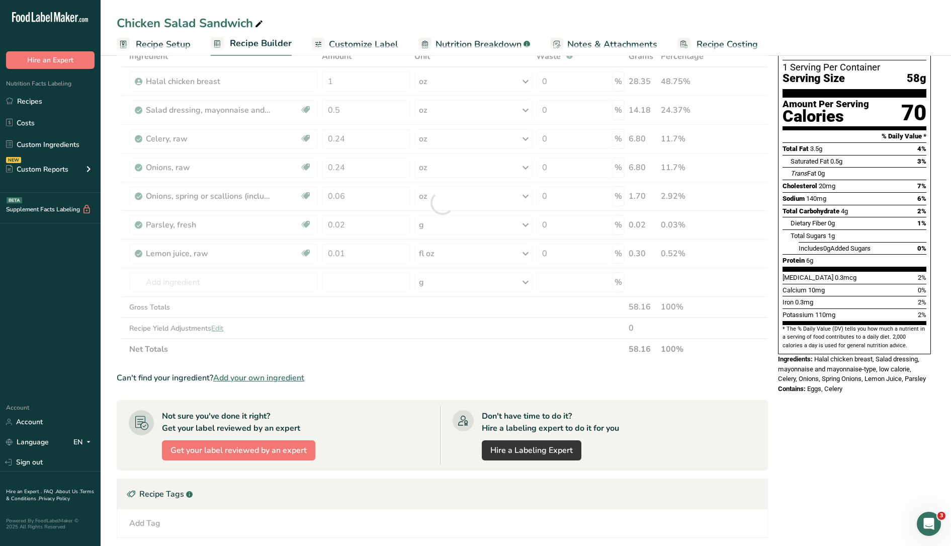
click at [451, 225] on div "Ingredient * Amount * Unit * Waste * .a-a{fill:#347362;}.b-a{fill:#fff;} Grams …" at bounding box center [443, 203] width 652 height 314
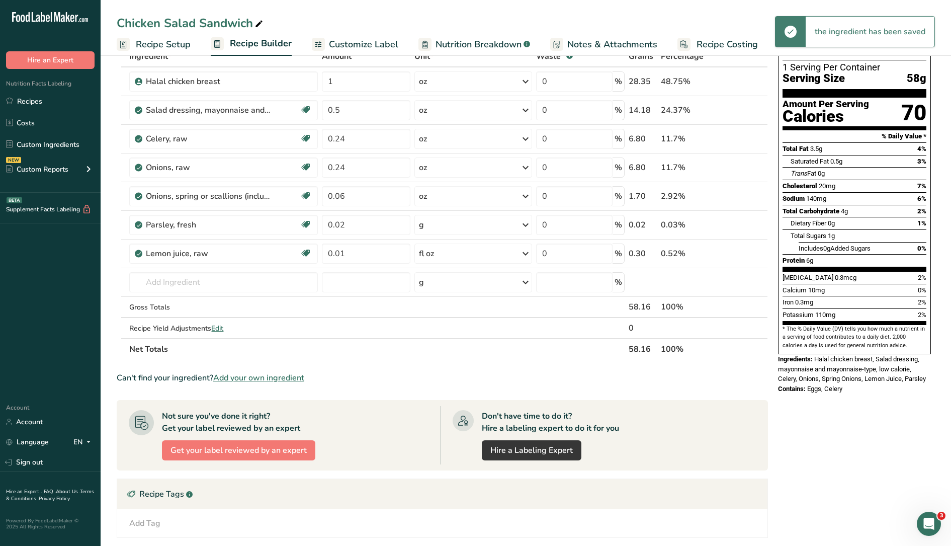
click at [447, 225] on div "g" at bounding box center [474, 225] width 118 height 20
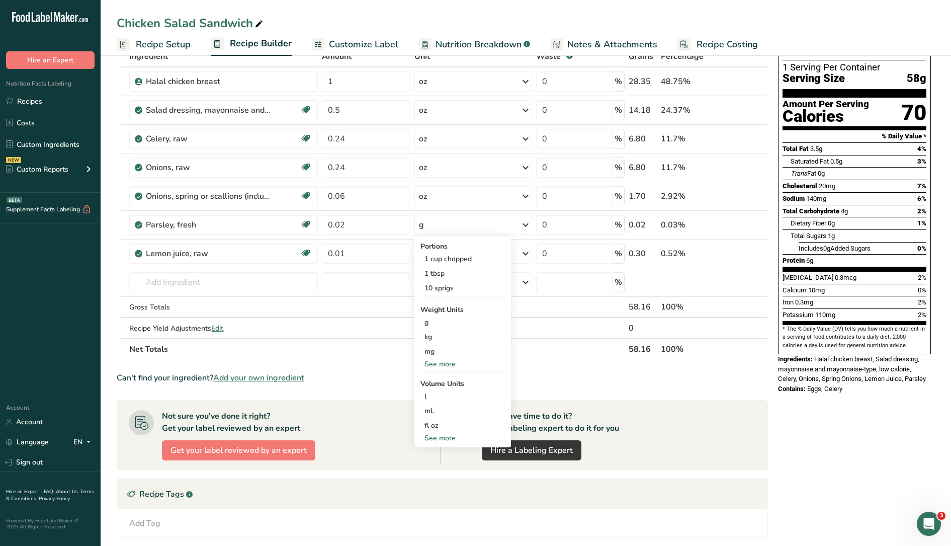
click at [441, 364] on div "See more" at bounding box center [463, 364] width 85 height 11
click at [433, 397] on div "oz" at bounding box center [463, 395] width 85 height 15
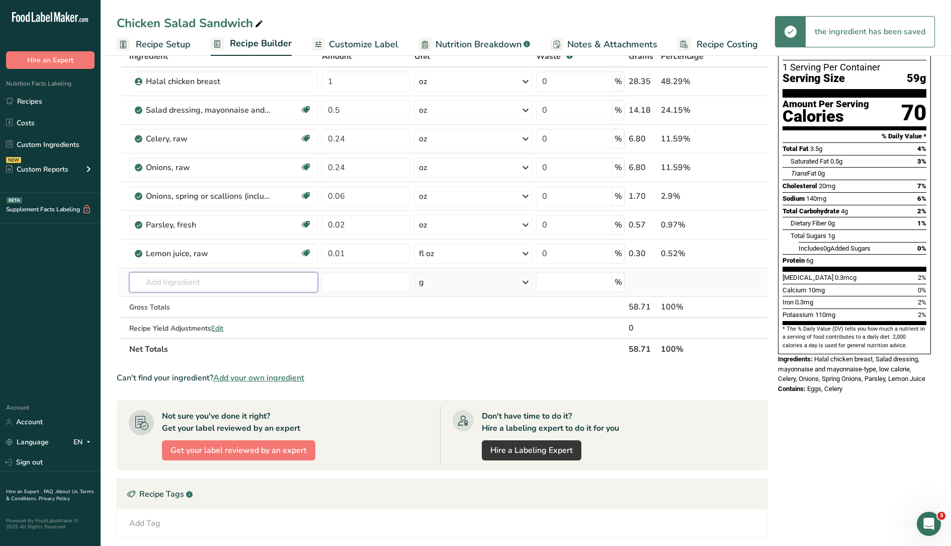
click at [257, 284] on input "text" at bounding box center [223, 282] width 189 height 20
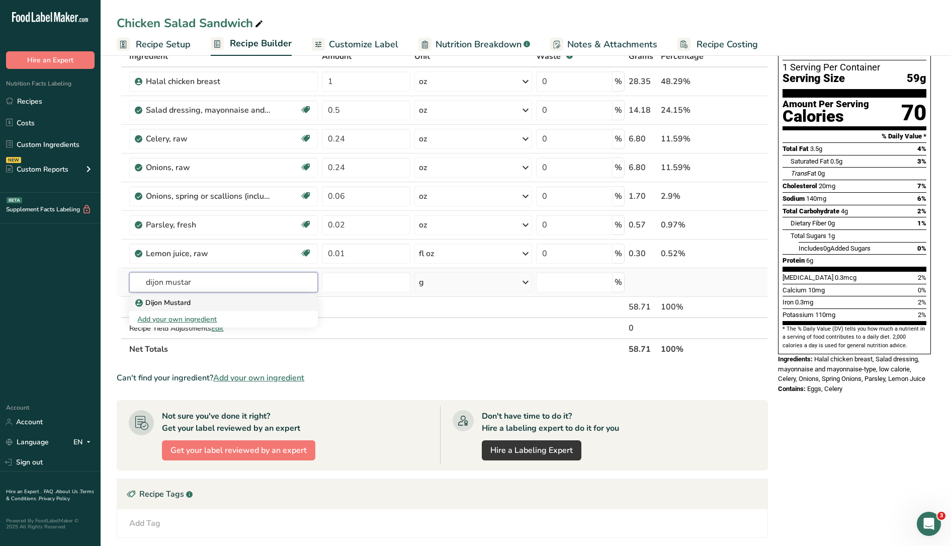
type input "dijon mustar"
click at [260, 297] on div "Dijon Mustard" at bounding box center [215, 302] width 156 height 11
type input "Dijon Mustard"
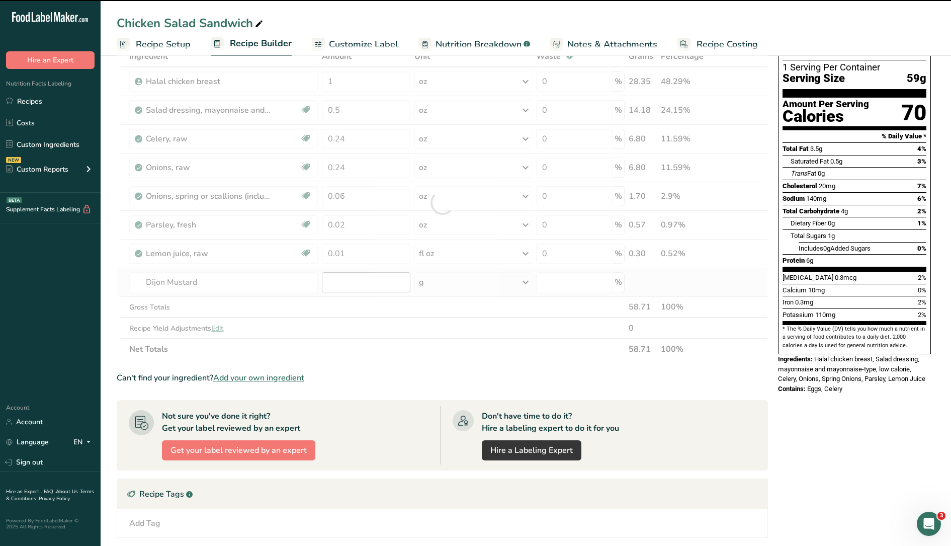
type input "0"
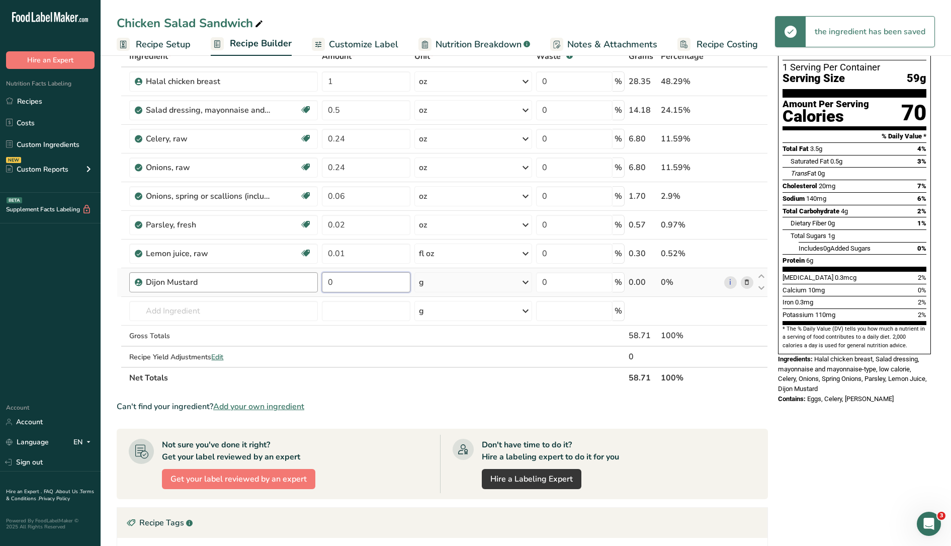
drag, startPoint x: 367, startPoint y: 283, endPoint x: 299, endPoint y: 275, distance: 68.0
click at [299, 275] on tr "Dijon Mustard 0 g Weight Units g kg mg See more Volume Units l Volume units req…" at bounding box center [442, 282] width 651 height 29
type input "0.015"
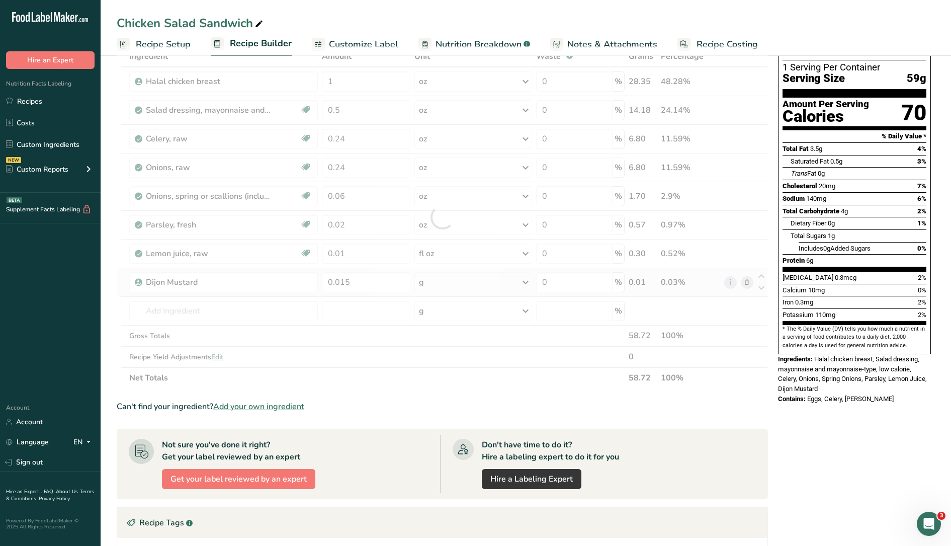
click at [520, 282] on div "Ingredient * Amount * Unit * Waste * .a-a{fill:#347362;}.b-a{fill:#fff;} Grams …" at bounding box center [443, 217] width 652 height 343
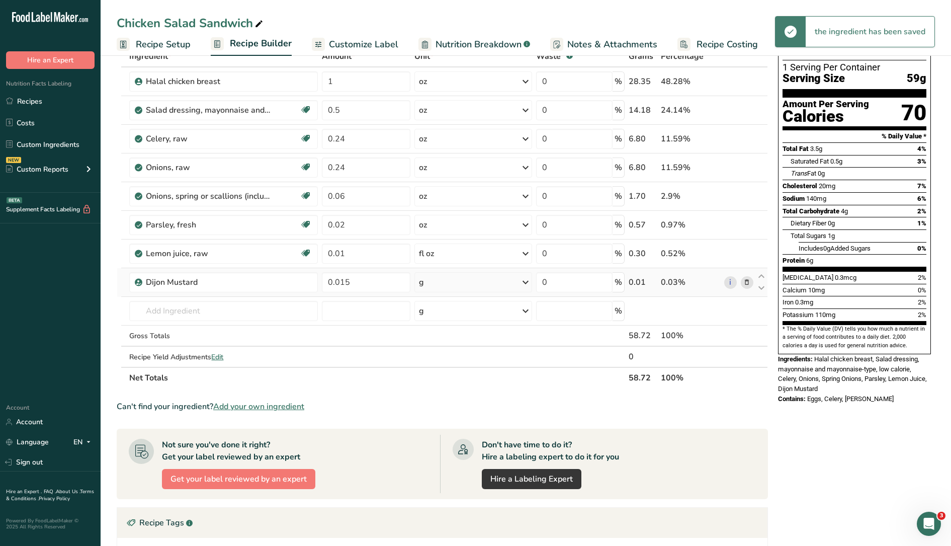
click at [525, 284] on icon at bounding box center [526, 282] width 12 height 18
click at [442, 365] on div "See more" at bounding box center [463, 362] width 85 height 11
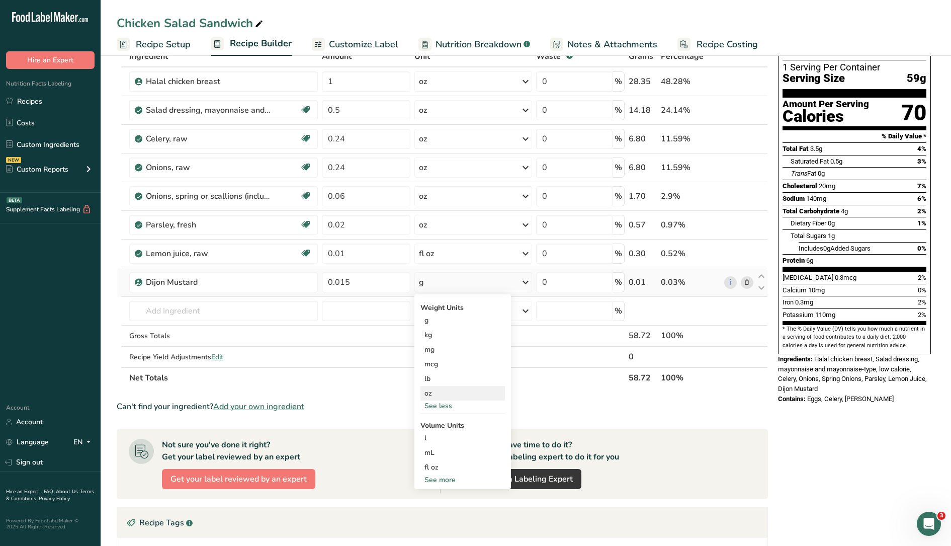
click at [437, 392] on div "oz" at bounding box center [463, 393] width 85 height 15
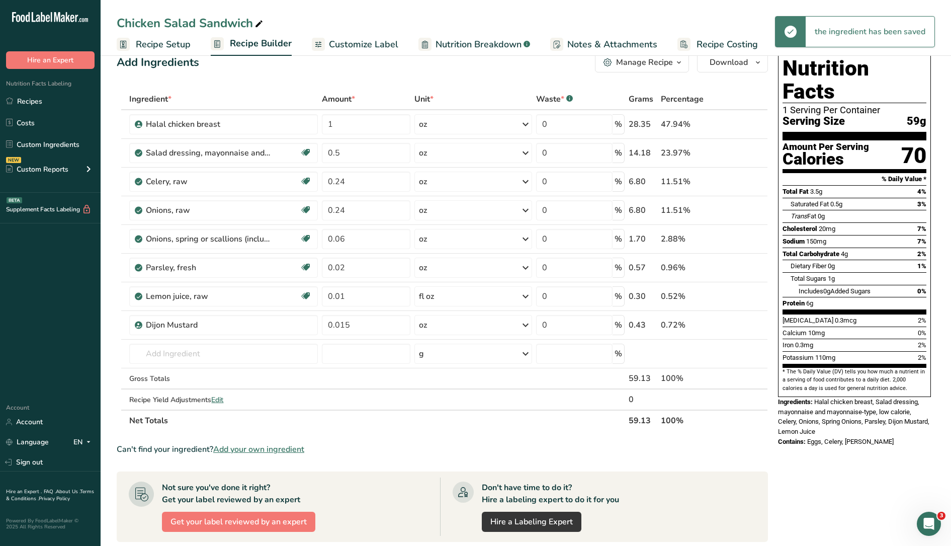
scroll to position [0, 0]
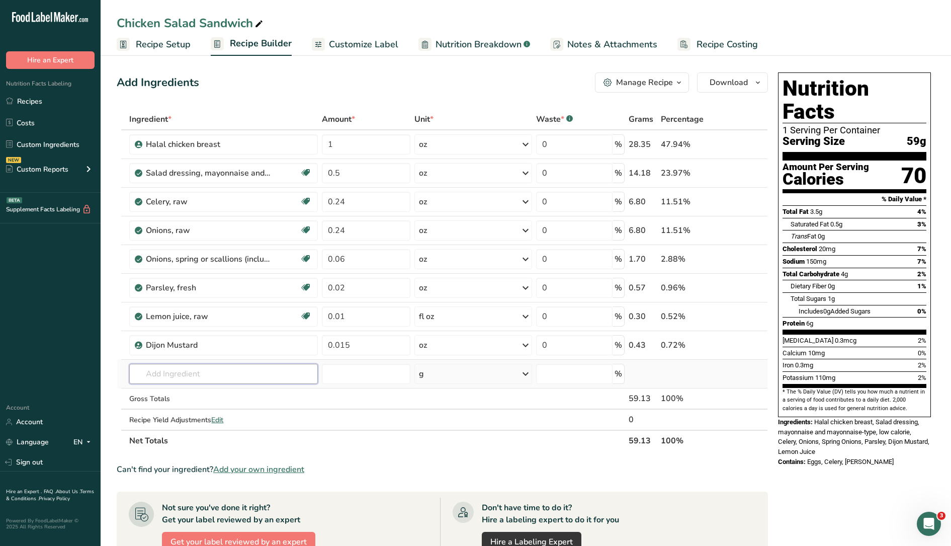
click at [264, 373] on input "text" at bounding box center [223, 374] width 189 height 20
type input "[PERSON_NAME]"
click at [274, 388] on link "11251 [GEOGRAPHIC_DATA], cos or romaine, raw" at bounding box center [223, 394] width 189 height 17
type input "Lettuce, cos or romaine, raw"
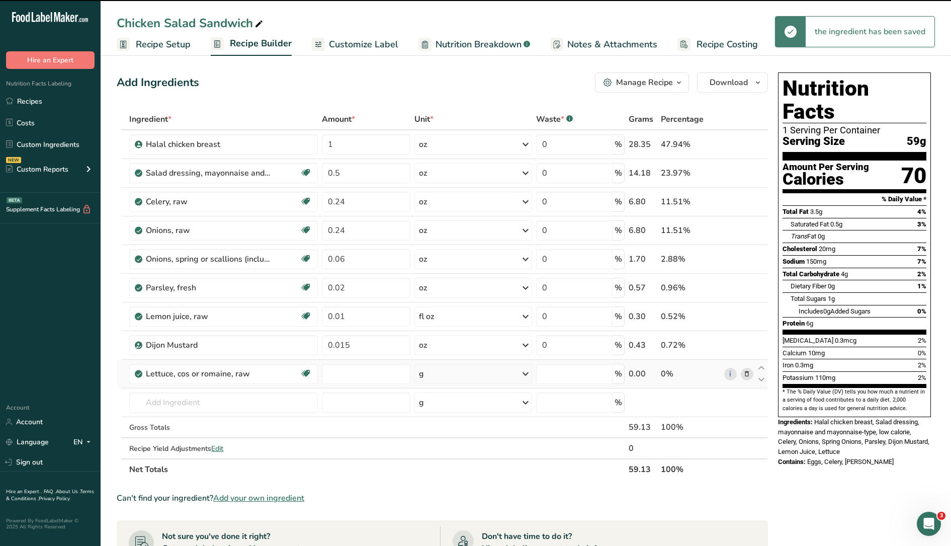
type input "0"
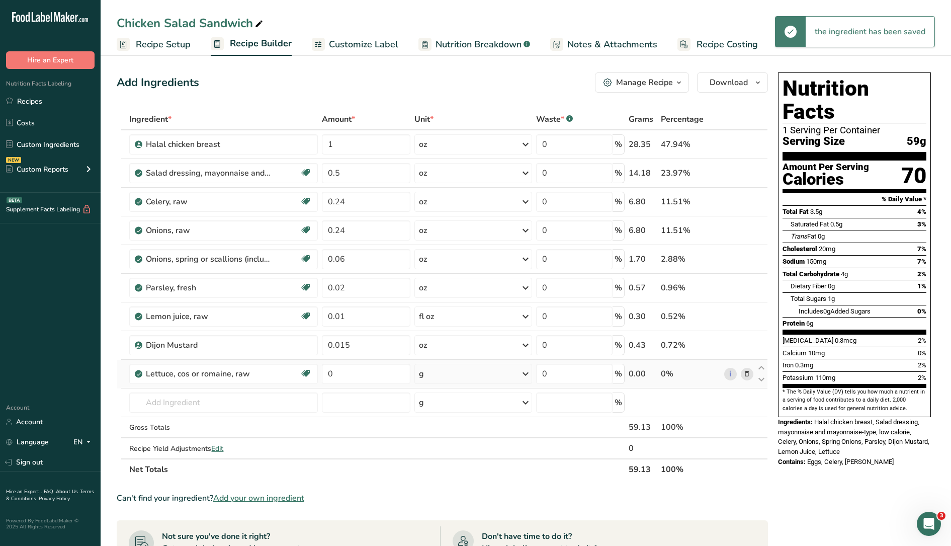
click at [441, 376] on div "g" at bounding box center [474, 374] width 118 height 20
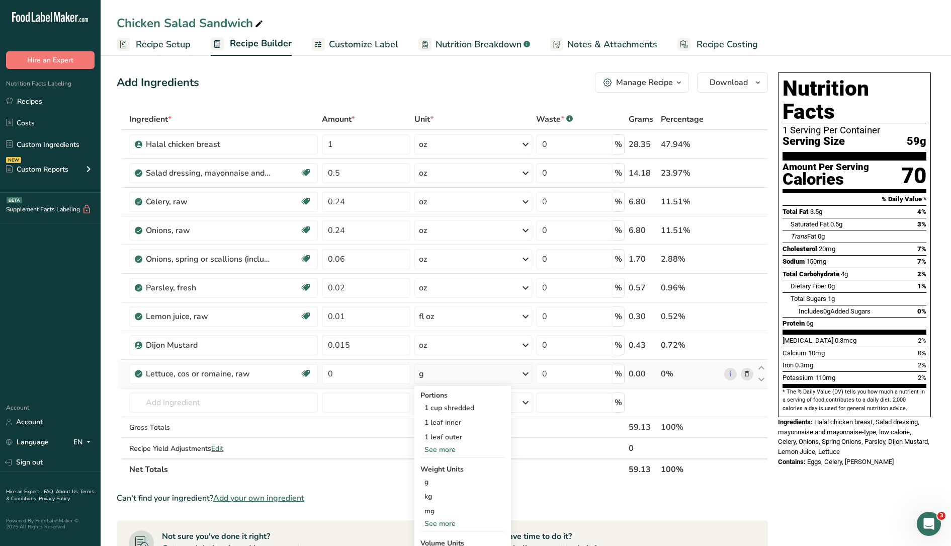
click at [450, 450] on div "See more" at bounding box center [463, 449] width 85 height 11
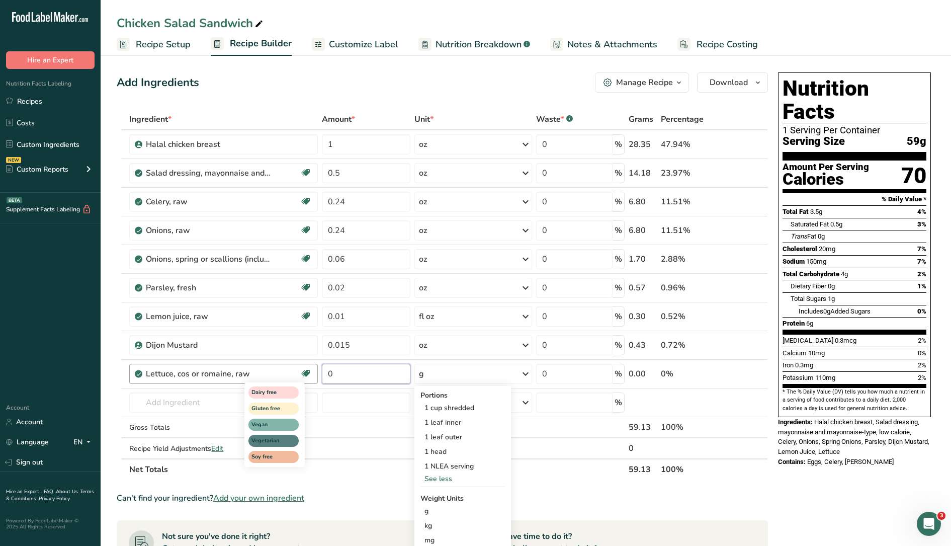
drag, startPoint x: 346, startPoint y: 374, endPoint x: 303, endPoint y: 368, distance: 43.2
click at [303, 368] on tr "Lettuce, cos or romaine, raw Dairy free Gluten free Vegan Vegetarian Soy free 0…" at bounding box center [442, 374] width 651 height 29
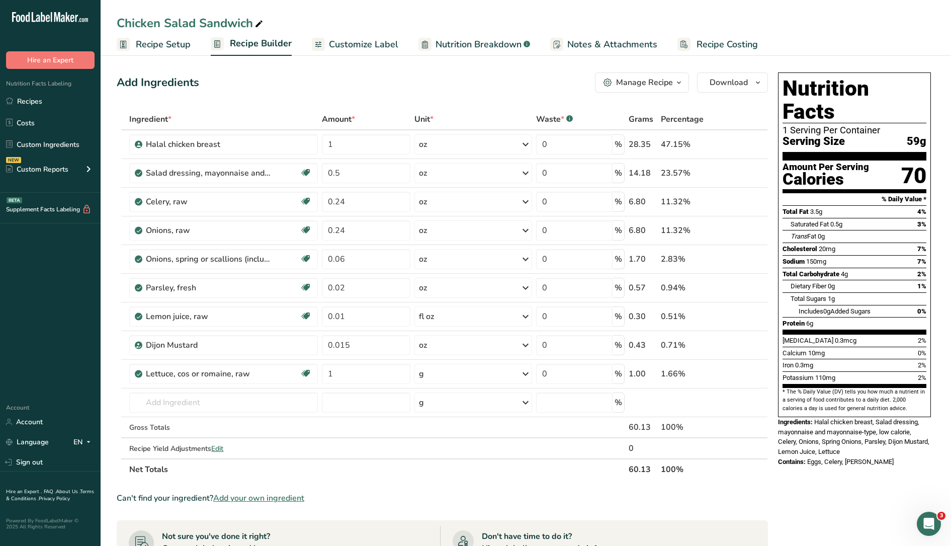
click at [454, 374] on div "Ingredient * Amount * Unit * Waste * .a-a{fill:#347362;}.b-a{fill:#fff;} Grams …" at bounding box center [443, 294] width 652 height 371
click at [454, 374] on div "g" at bounding box center [474, 374] width 118 height 20
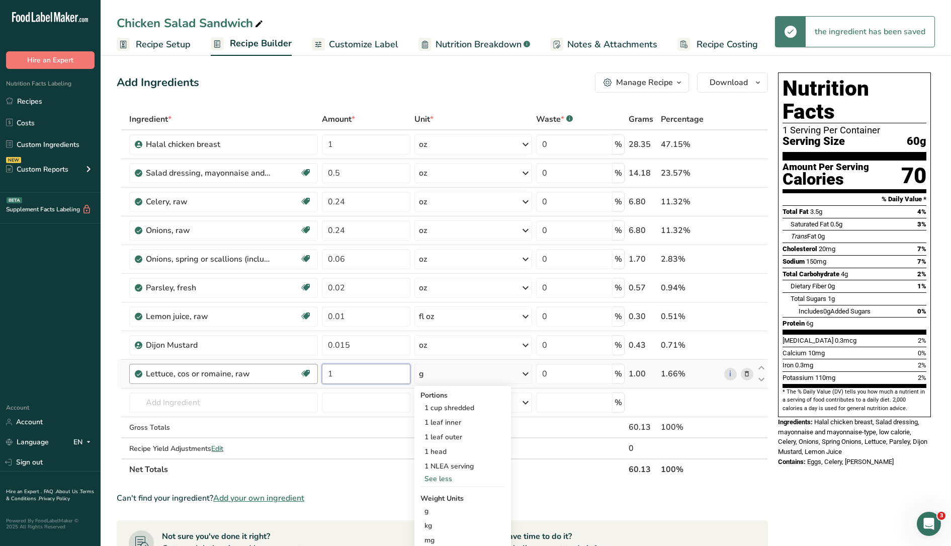
drag, startPoint x: 360, startPoint y: 373, endPoint x: 249, endPoint y: 367, distance: 110.8
click at [248, 368] on tr "Lettuce, cos or romaine, raw Dairy free Gluten free Vegan Vegetarian Soy free 1…" at bounding box center [442, 374] width 651 height 29
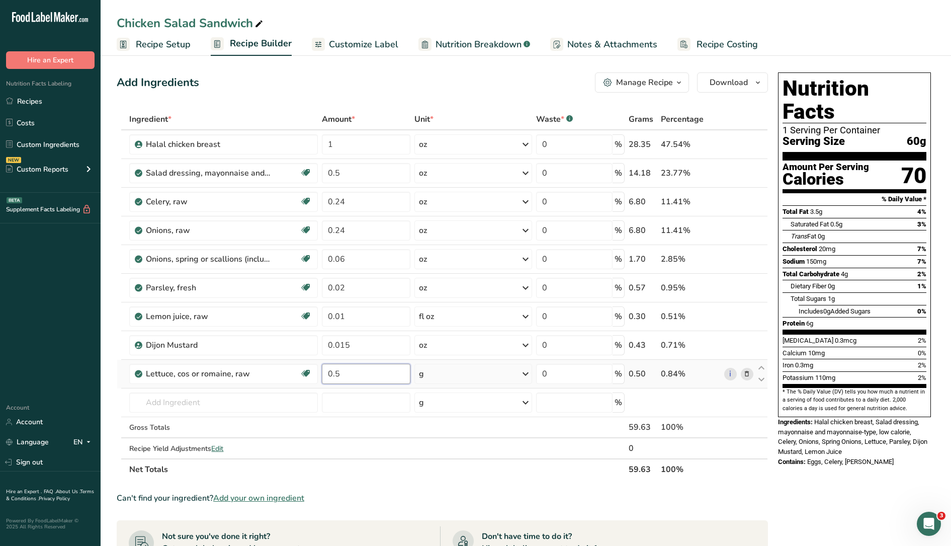
type input "0.5"
click at [475, 382] on div "Ingredient * Amount * Unit * Waste * .a-a{fill:#347362;}.b-a{fill:#fff;} Grams …" at bounding box center [443, 294] width 652 height 371
click at [472, 375] on div "g" at bounding box center [474, 374] width 118 height 20
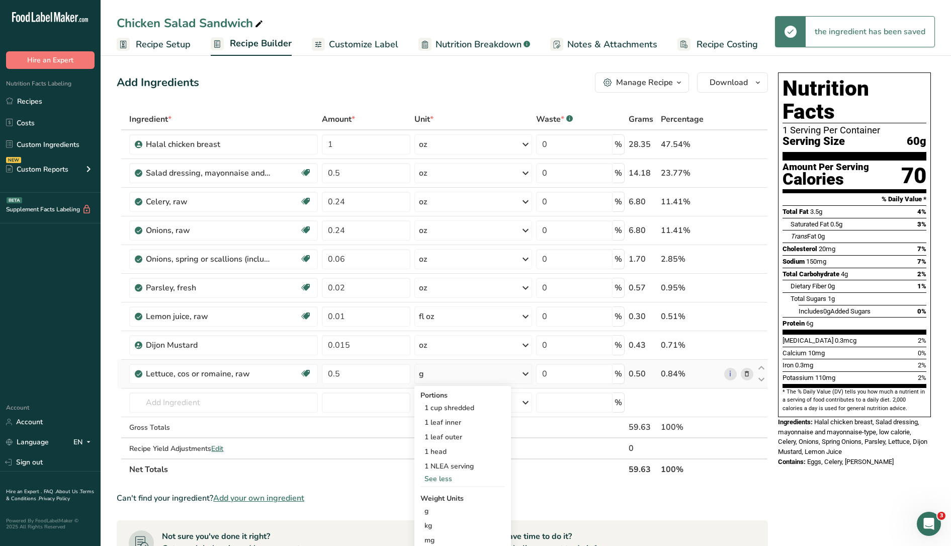
click at [445, 480] on div "See less" at bounding box center [463, 478] width 85 height 11
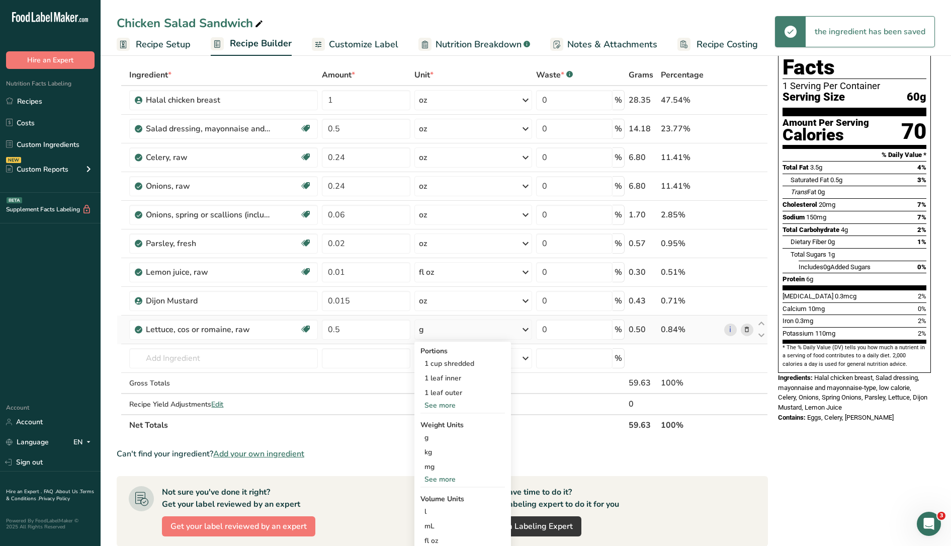
scroll to position [63, 0]
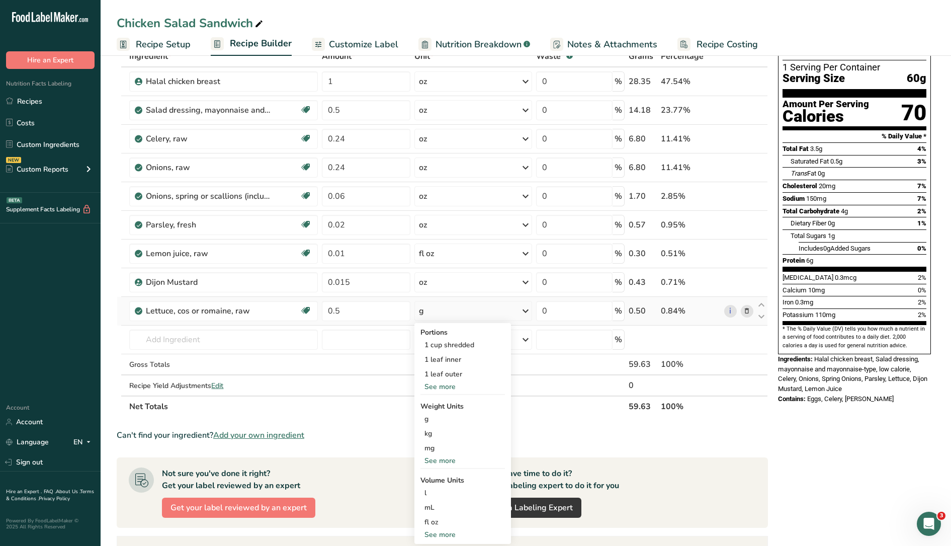
click at [452, 389] on div "See more" at bounding box center [463, 386] width 85 height 11
click at [452, 492] on div "See more" at bounding box center [463, 489] width 85 height 11
click at [436, 521] on div "oz" at bounding box center [463, 521] width 85 height 15
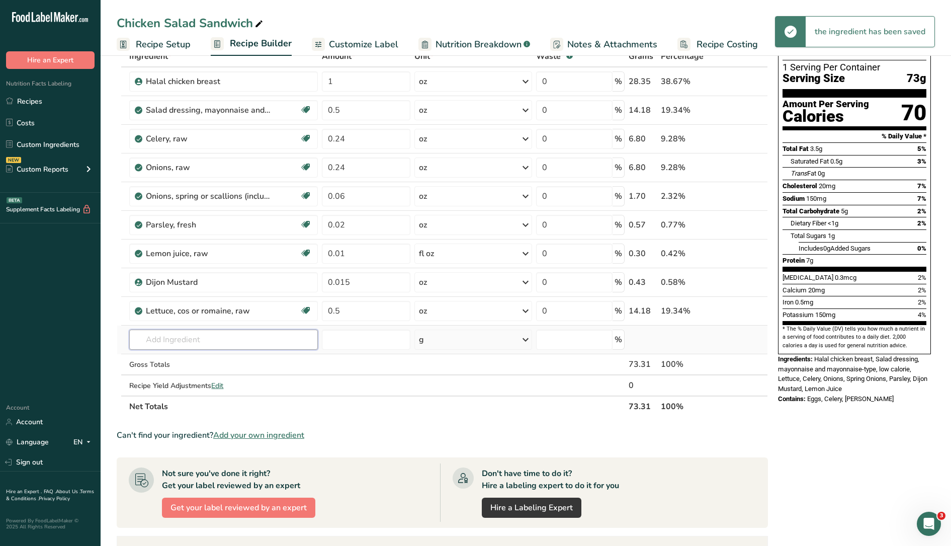
click at [240, 332] on input "text" at bounding box center [223, 340] width 189 height 20
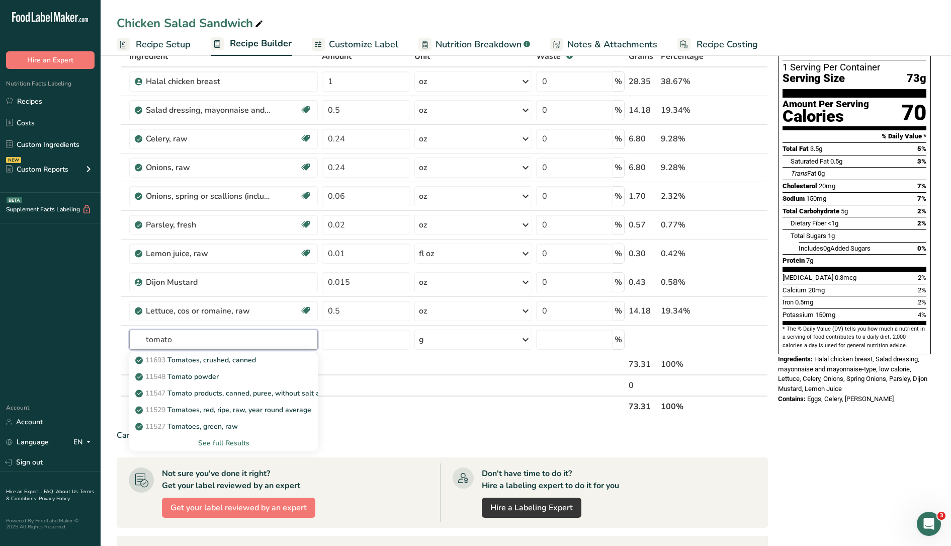
type input "tomato"
click at [236, 446] on div "See full Results" at bounding box center [223, 443] width 173 height 11
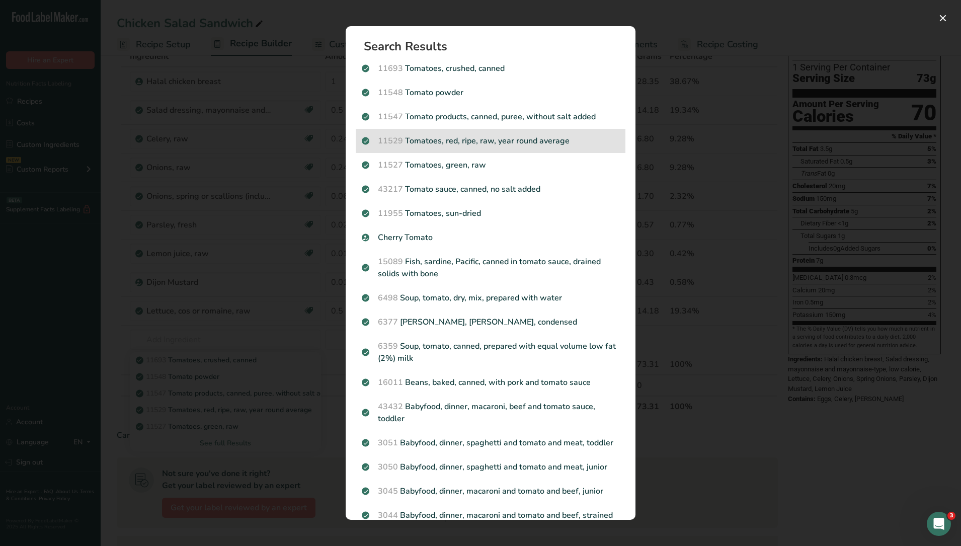
click at [506, 142] on p "11529 Tomatoes, red, ripe, raw, year round average" at bounding box center [491, 141] width 258 height 12
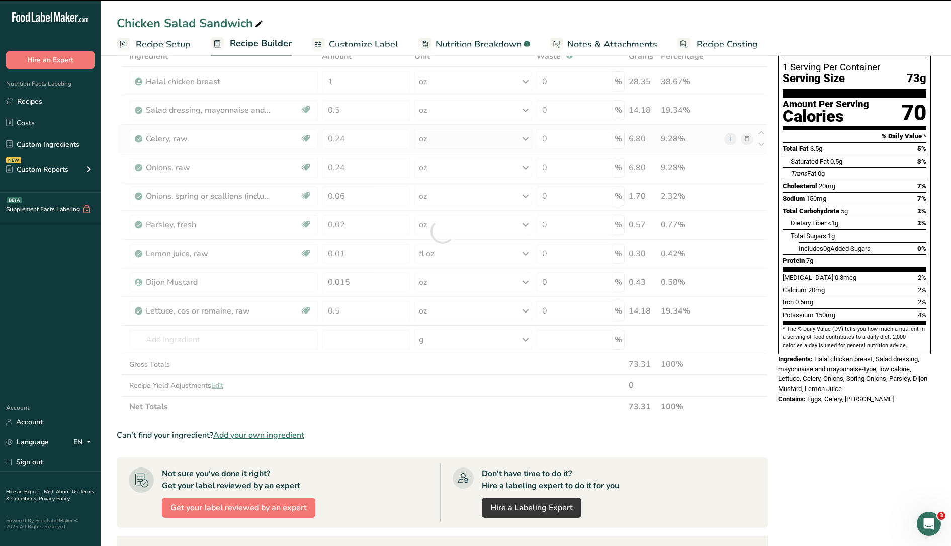
type input "0"
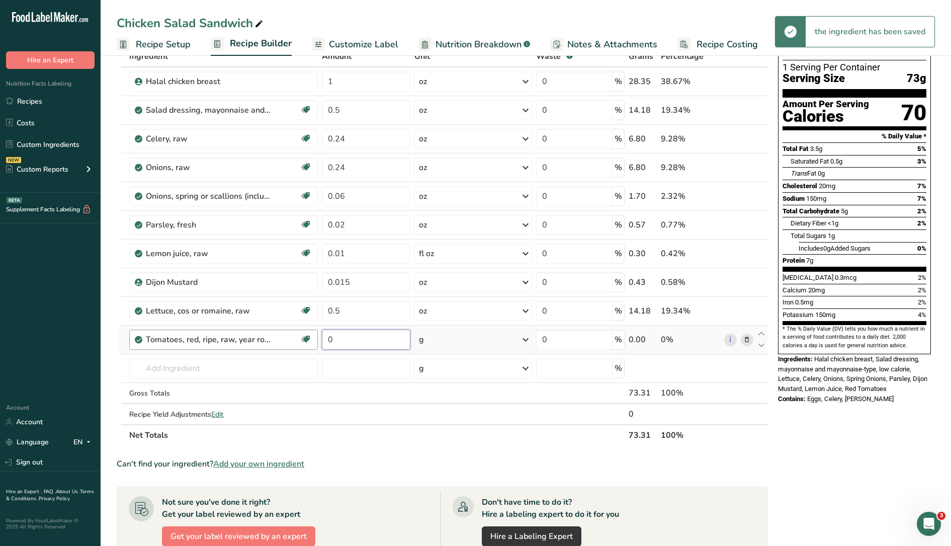
drag, startPoint x: 341, startPoint y: 339, endPoint x: 311, endPoint y: 333, distance: 30.2
click at [311, 334] on tr "Tomatoes, red, ripe, raw, year round average Source of Antioxidants Dairy free …" at bounding box center [442, 340] width 651 height 29
click at [524, 341] on div "Ingredient * Amount * Unit * Waste * .a-a{fill:#347362;}.b-a{fill:#fff;} Grams …" at bounding box center [443, 246] width 652 height 400
click at [525, 339] on icon at bounding box center [526, 340] width 12 height 18
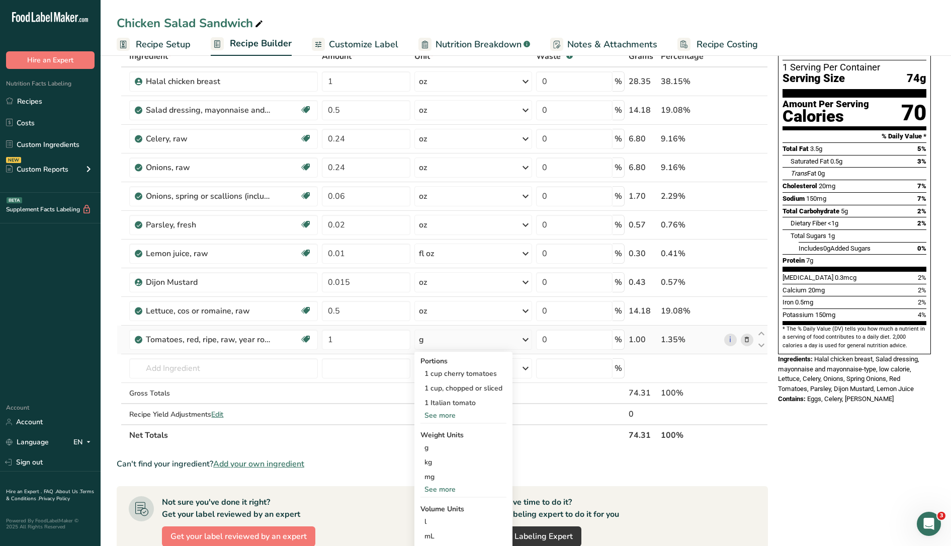
click at [451, 412] on div "See more" at bounding box center [464, 415] width 86 height 11
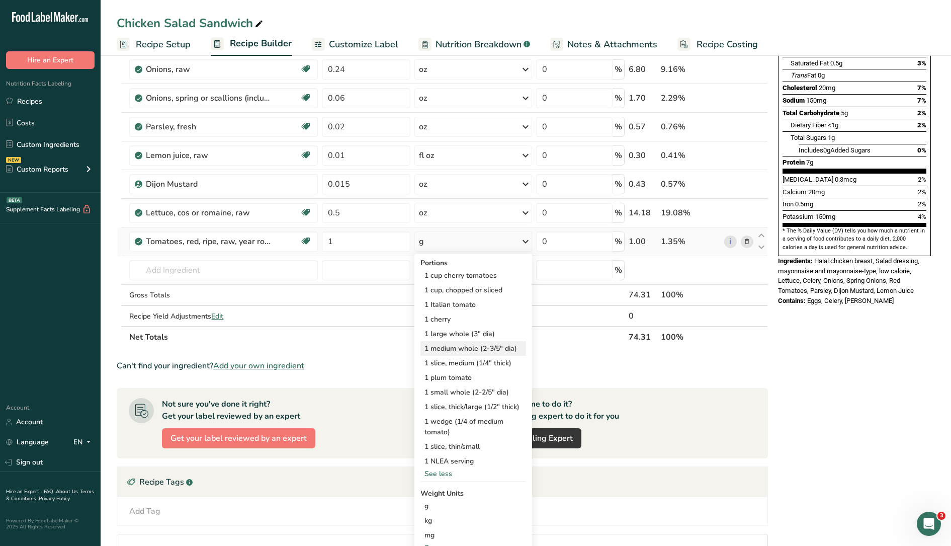
scroll to position [189, 0]
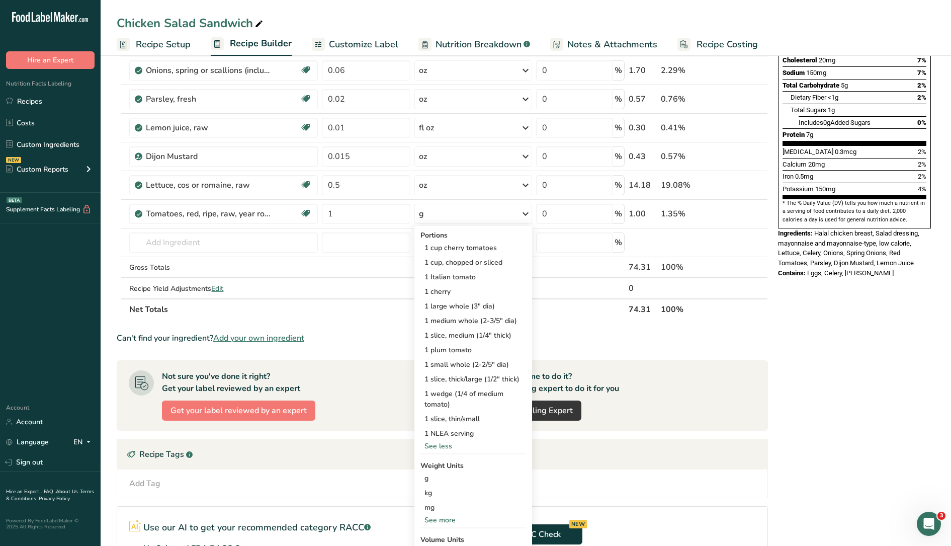
click at [584, 337] on div "Can't find your ingredient? Add your own ingredient" at bounding box center [443, 338] width 652 height 12
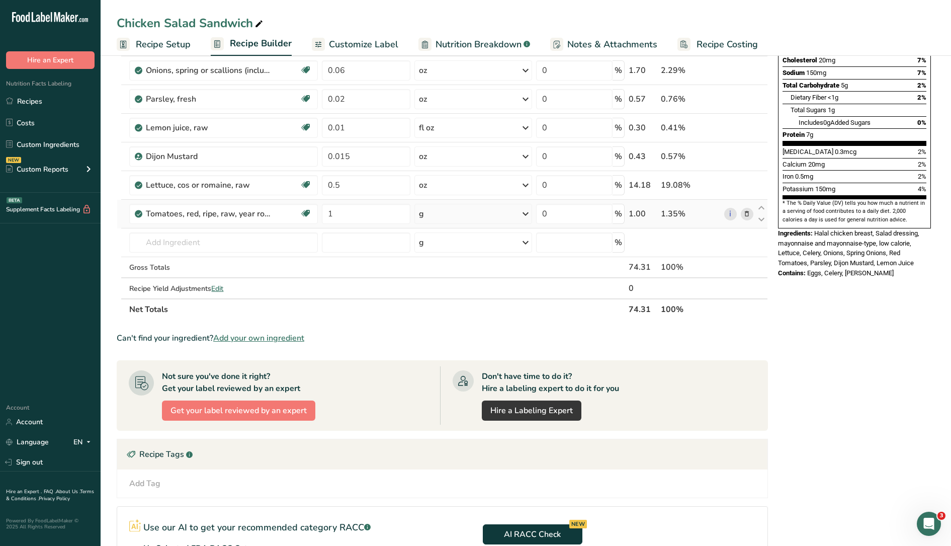
click at [530, 214] on icon at bounding box center [526, 214] width 12 height 18
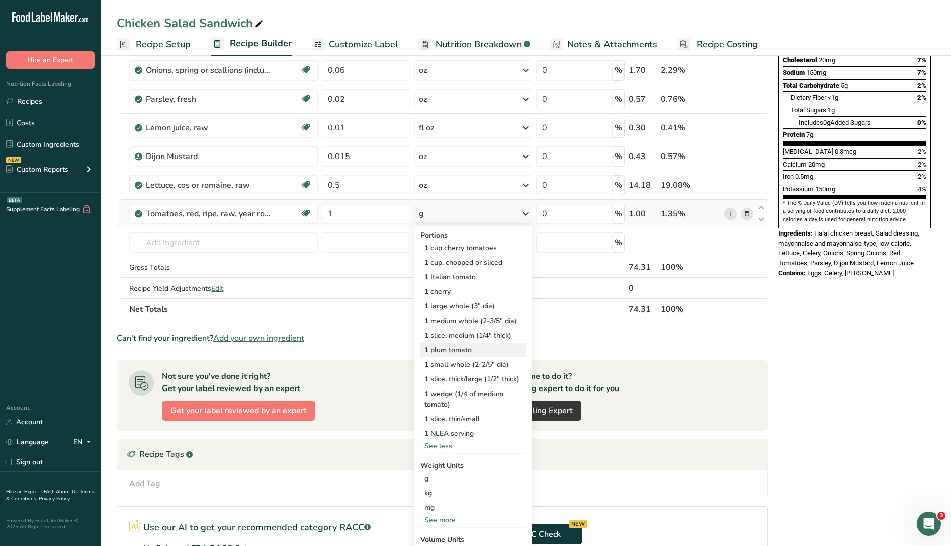
click at [472, 355] on div "1 plum tomato" at bounding box center [474, 350] width 106 height 15
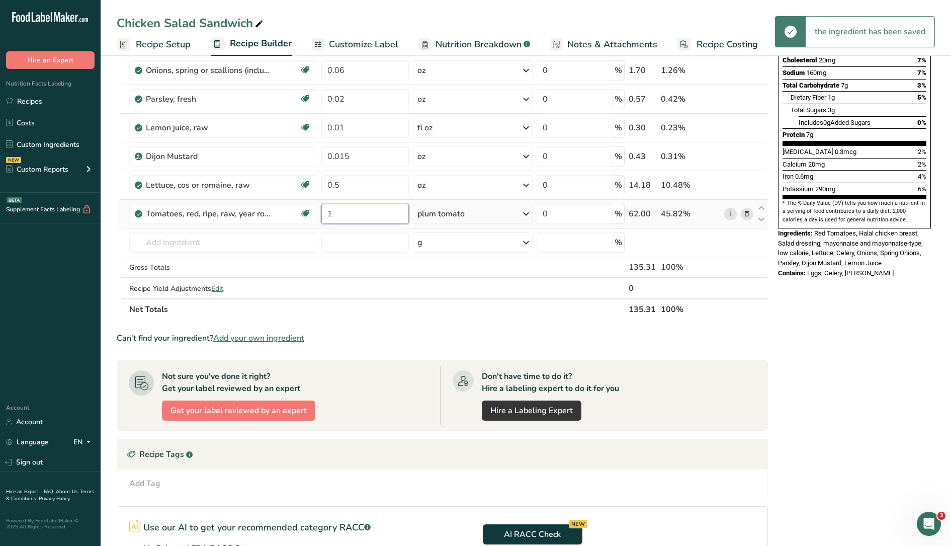
click at [360, 212] on input "1" at bounding box center [365, 214] width 88 height 20
click at [448, 228] on div "Ingredient * Amount * Unit * Waste * .a-a{fill:#347362;}.b-a{fill:#fff;} Grams …" at bounding box center [443, 120] width 652 height 400
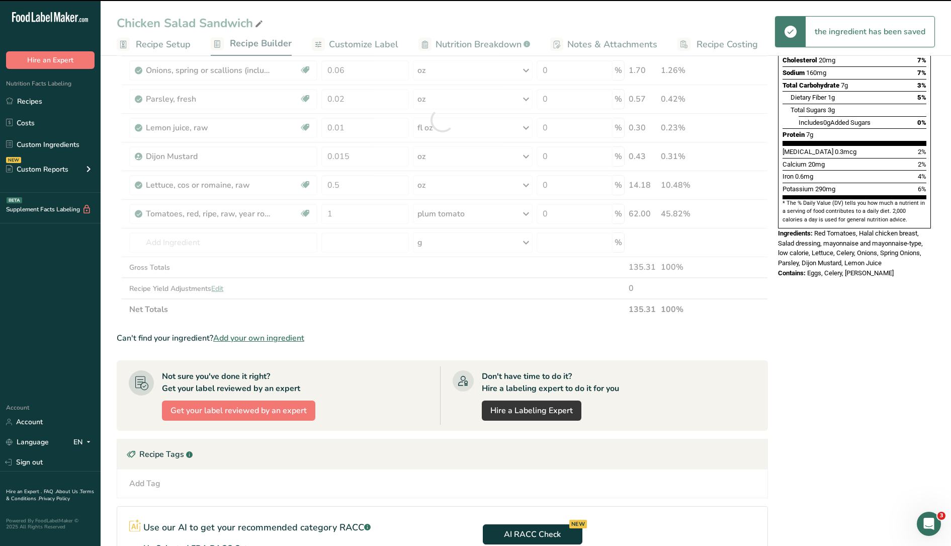
click at [450, 214] on div at bounding box center [443, 120] width 652 height 400
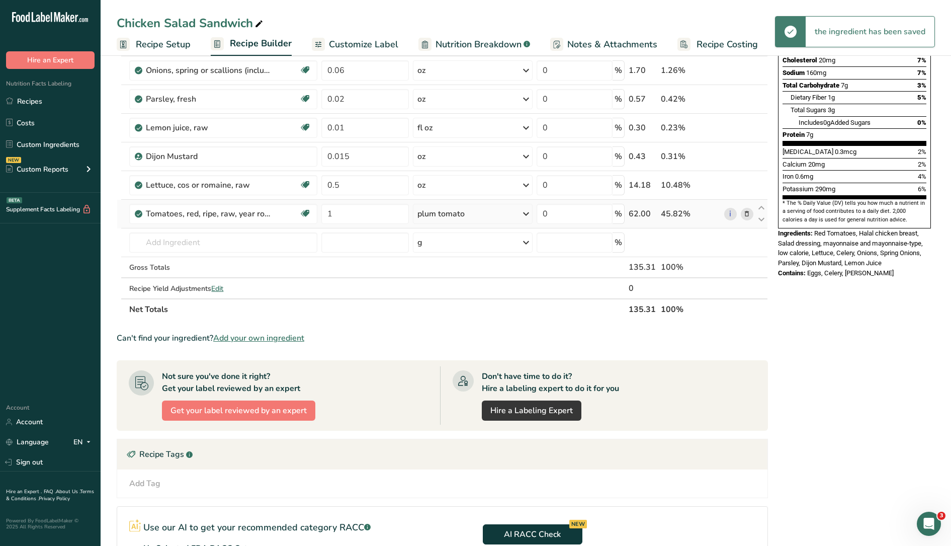
click at [483, 213] on div "plum tomato" at bounding box center [473, 214] width 120 height 20
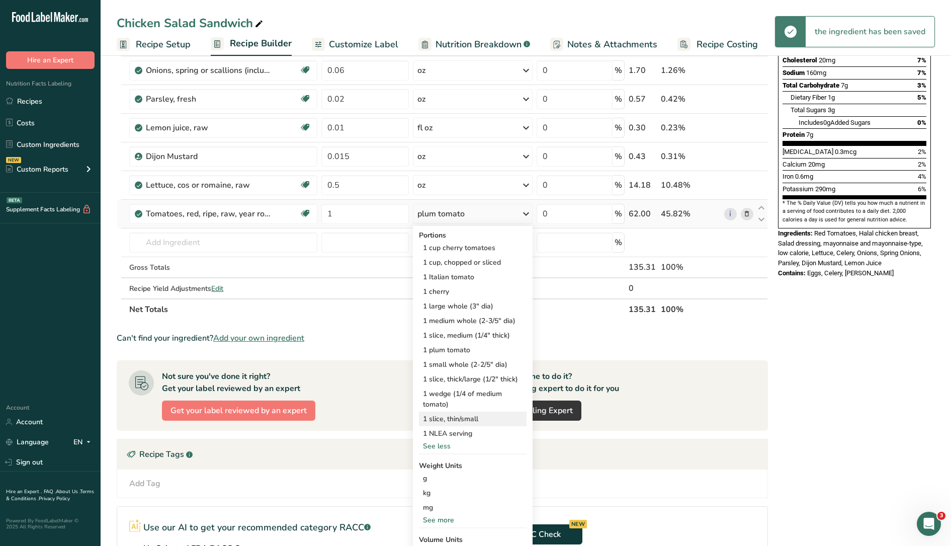
click at [449, 422] on div "1 slice, thin/small" at bounding box center [473, 419] width 108 height 15
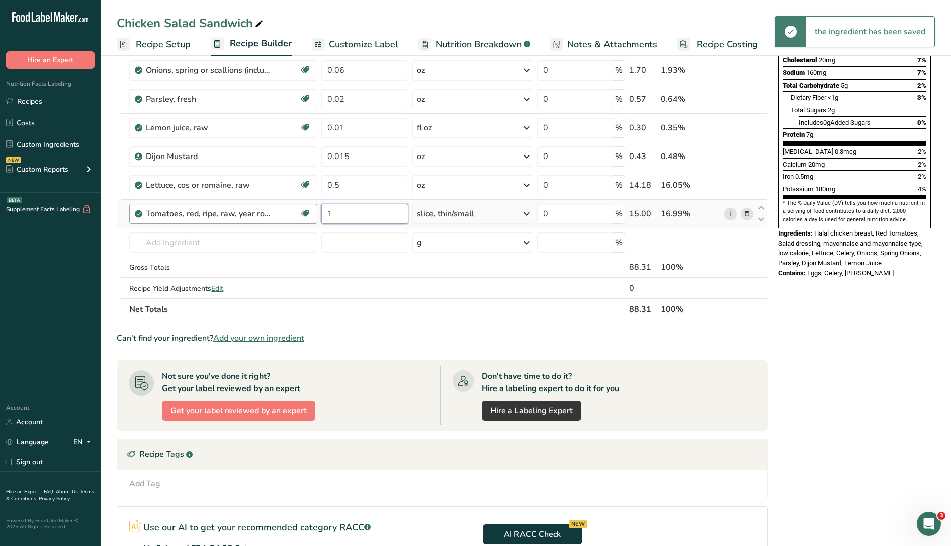
drag, startPoint x: 326, startPoint y: 213, endPoint x: 317, endPoint y: 211, distance: 8.9
click at [317, 211] on tr "Tomatoes, red, ripe, raw, year round average Source of Antioxidants Dairy free …" at bounding box center [442, 214] width 651 height 29
type input "2"
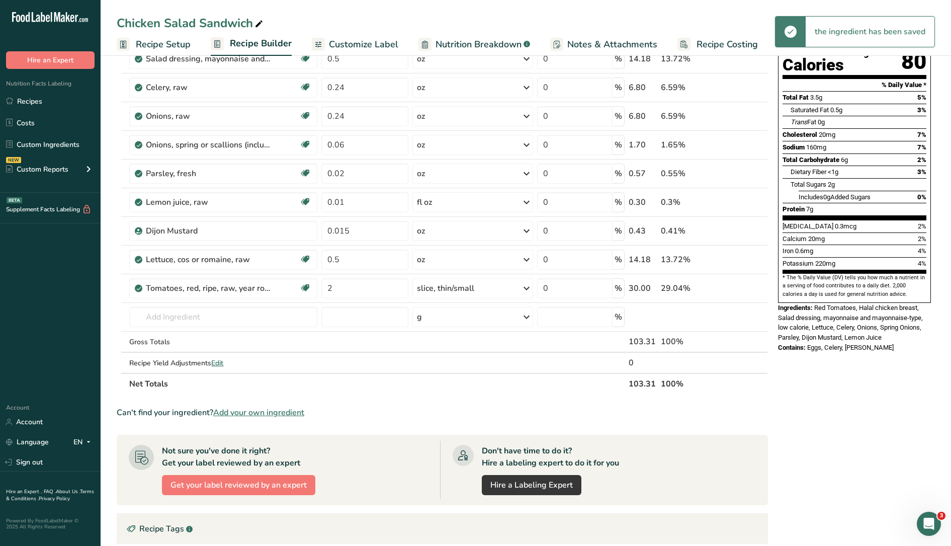
scroll to position [0, 0]
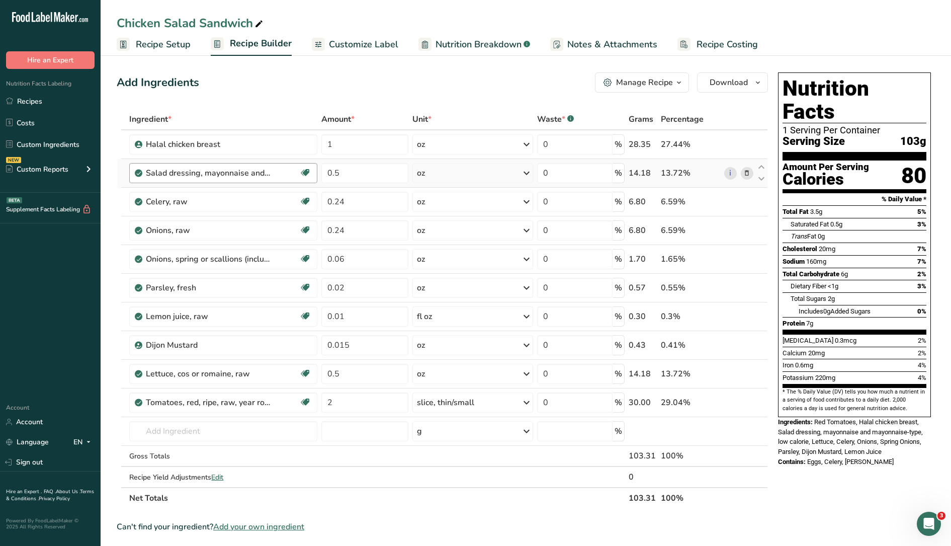
click at [278, 175] on div "Salad dressing, mayonnaise and mayonnaise-type, low calorie" at bounding box center [222, 173] width 153 height 12
click at [749, 169] on icon at bounding box center [747, 173] width 7 height 11
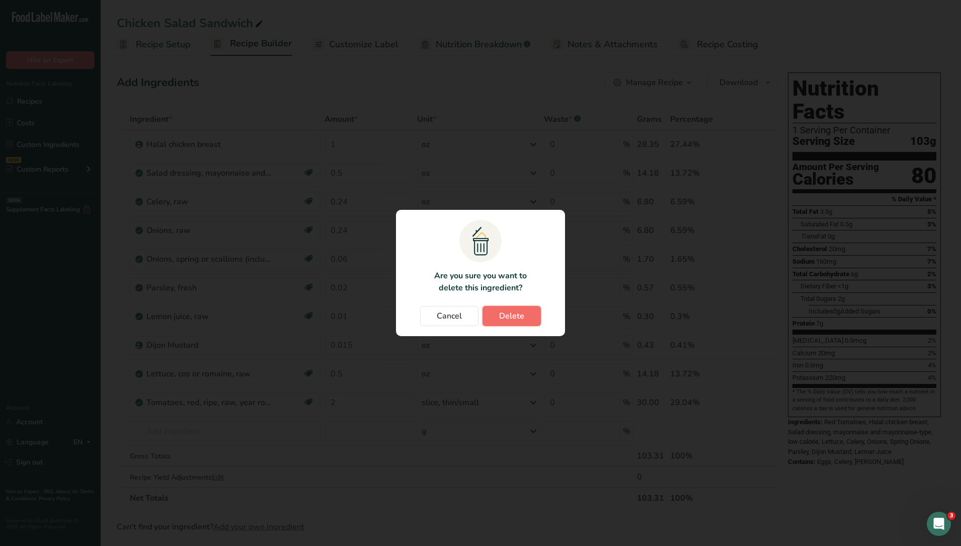
click at [539, 311] on button "Delete" at bounding box center [511, 316] width 58 height 20
type input "0.24"
type input "0.06"
type input "0.02"
type input "0.01"
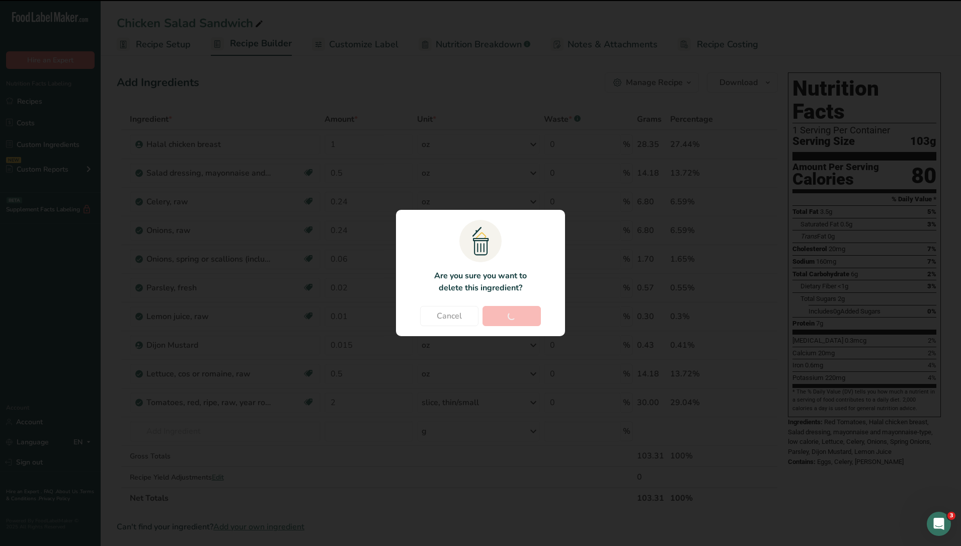
type input "0.015"
type input "0.5"
type input "2"
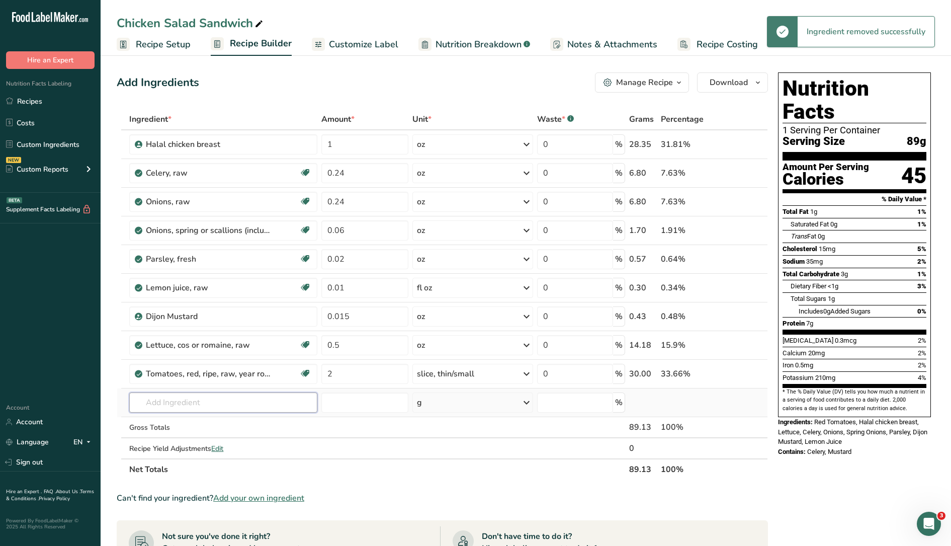
click at [251, 399] on input "text" at bounding box center [223, 402] width 188 height 20
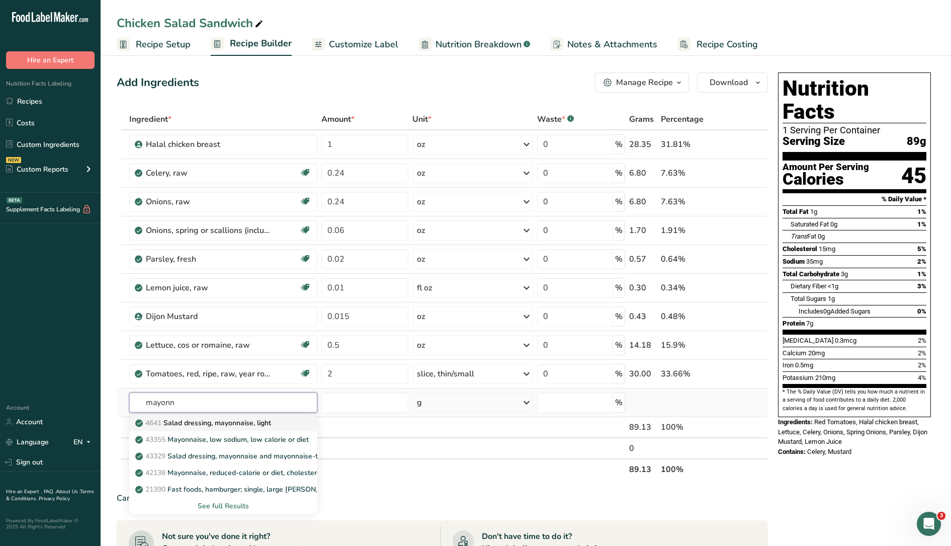
type input "mayonn"
click at [252, 421] on p "4641 Salad dressing, mayonnaise, light" at bounding box center [204, 423] width 134 height 11
type input "Salad dressing, mayonnaise, light"
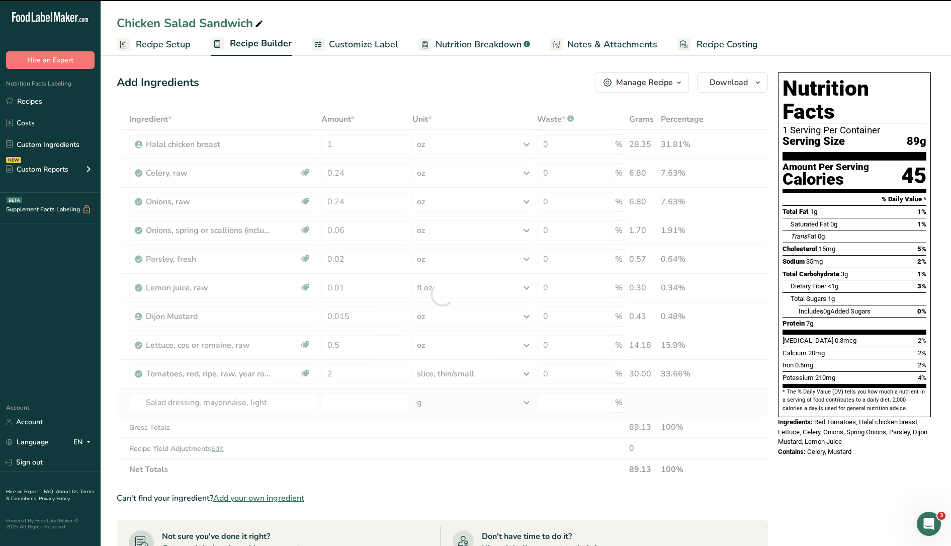
type input "0"
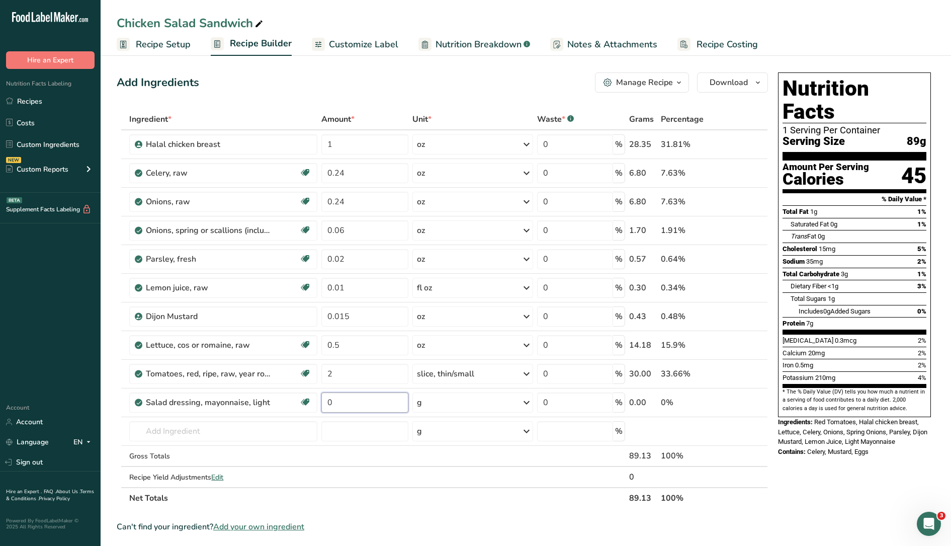
drag, startPoint x: 348, startPoint y: 399, endPoint x: 283, endPoint y: 390, distance: 66.0
click at [283, 390] on tr "Salad dressing, mayonnaise, light Dairy free Gluten free Vegetarian Soy free 0 …" at bounding box center [442, 402] width 651 height 29
type input "0.5"
click at [460, 399] on div "Ingredient * Amount * Unit * Waste * .a-a{fill:#347362;}.b-a{fill:#fff;} Grams …" at bounding box center [443, 309] width 652 height 400
click at [520, 406] on div "g" at bounding box center [473, 402] width 121 height 20
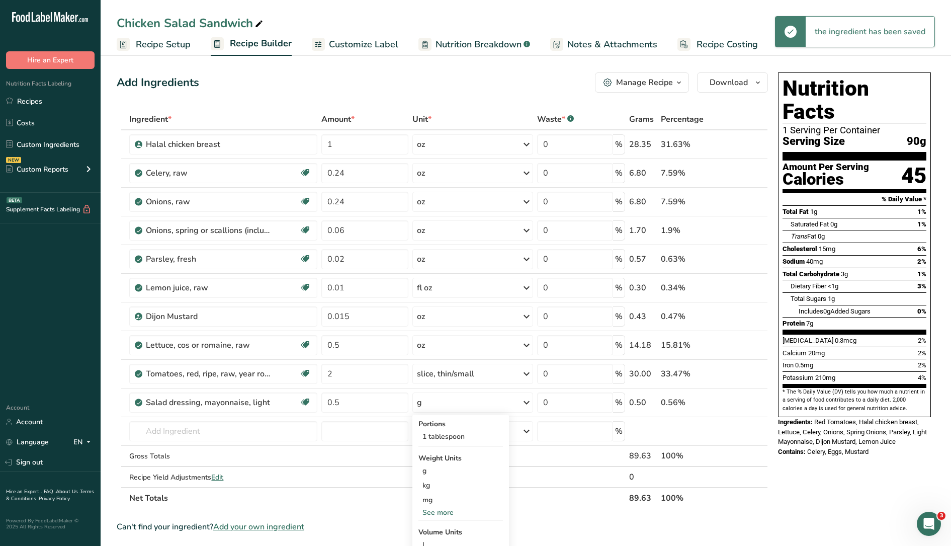
click at [444, 515] on div "See more" at bounding box center [461, 512] width 85 height 11
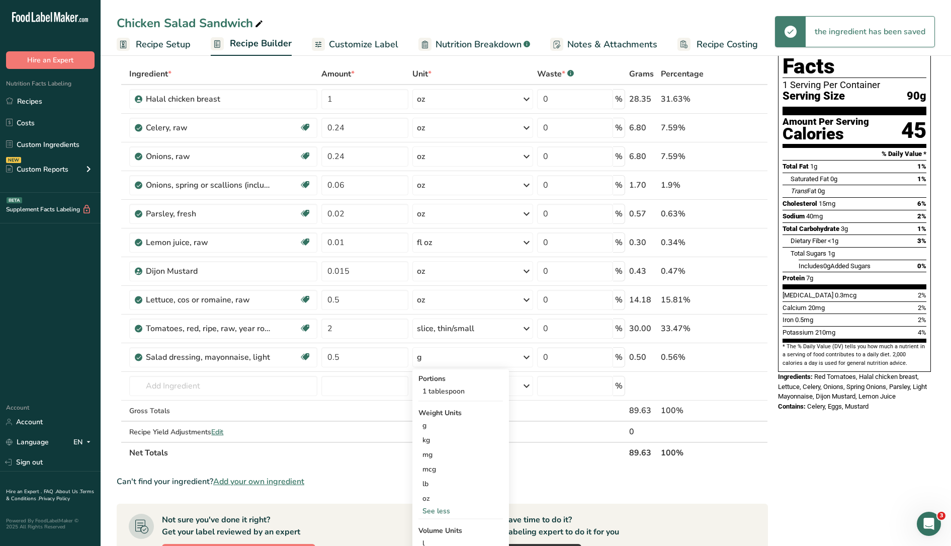
scroll to position [63, 0]
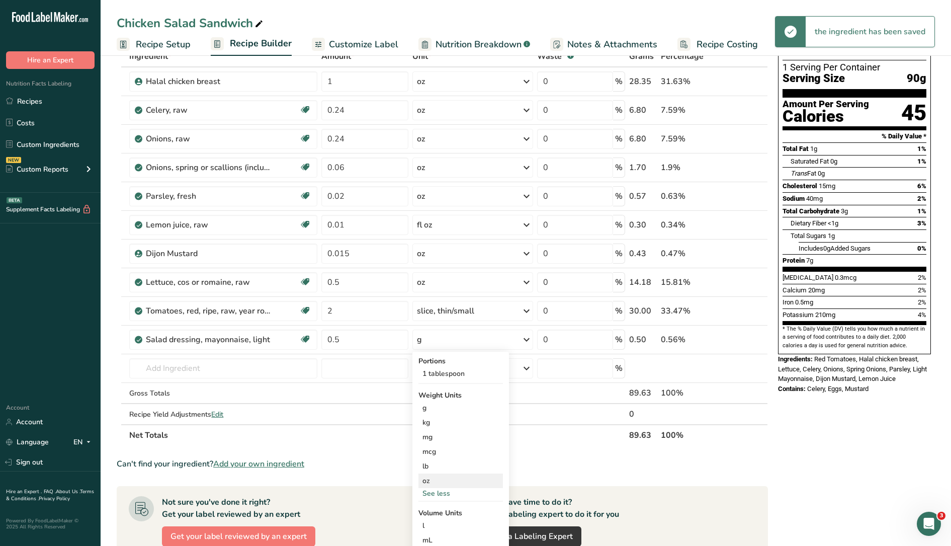
click at [434, 483] on div "oz" at bounding box center [461, 480] width 85 height 15
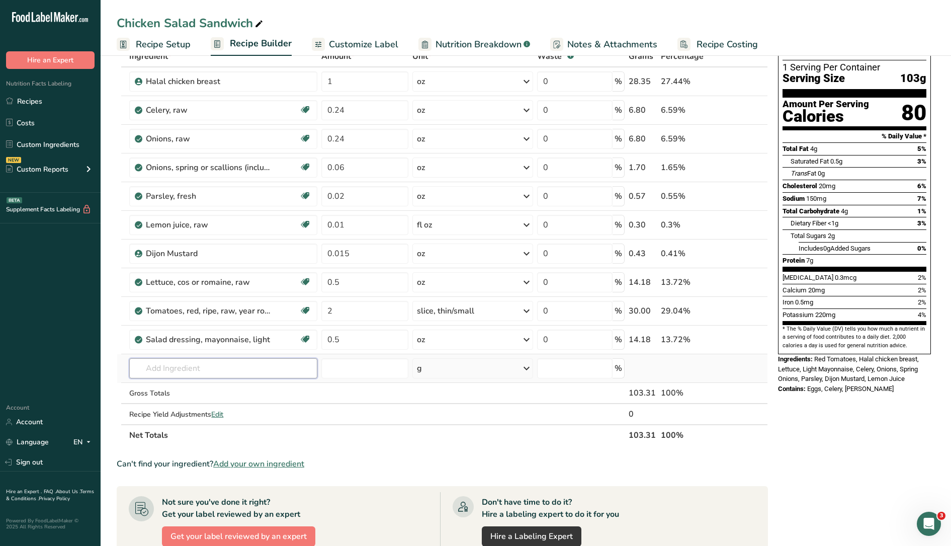
click at [261, 377] on input "text" at bounding box center [223, 368] width 188 height 20
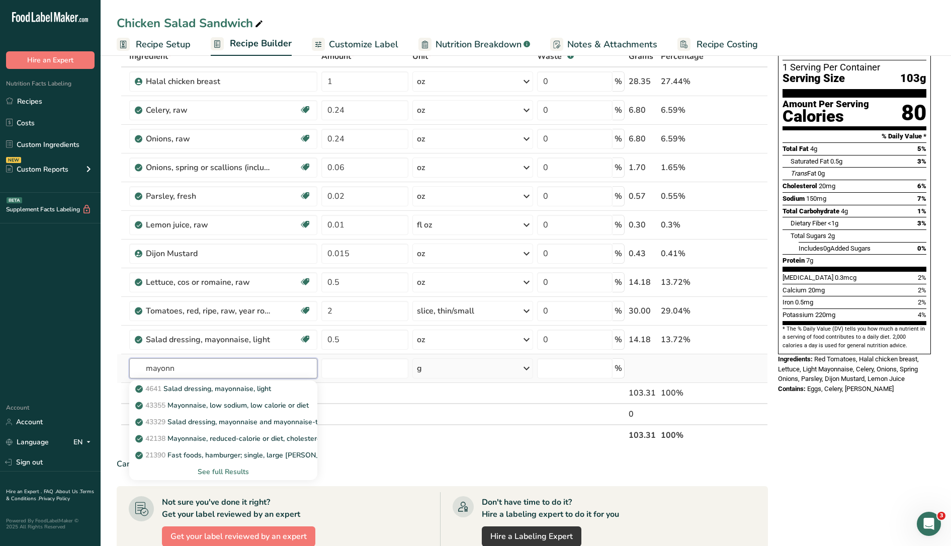
type input "mayonn"
click at [235, 469] on div "See full Results" at bounding box center [223, 471] width 172 height 11
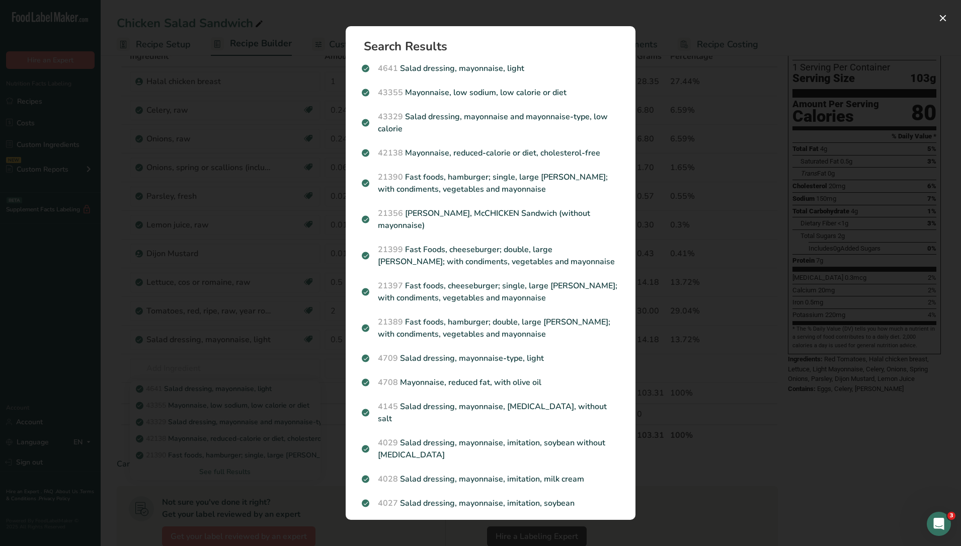
click at [685, 464] on div "Search results modal" at bounding box center [480, 273] width 961 height 546
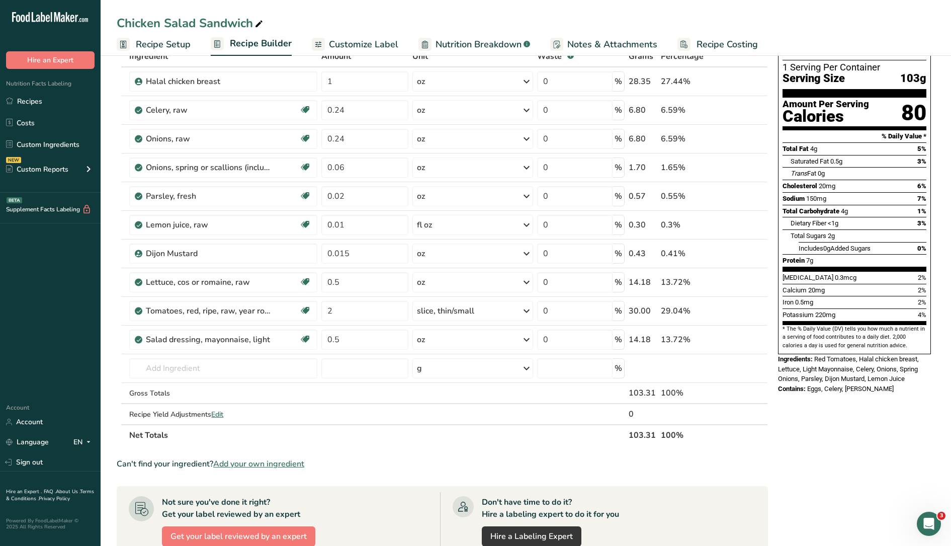
click at [480, 46] on span "Nutrition Breakdown" at bounding box center [479, 45] width 86 height 14
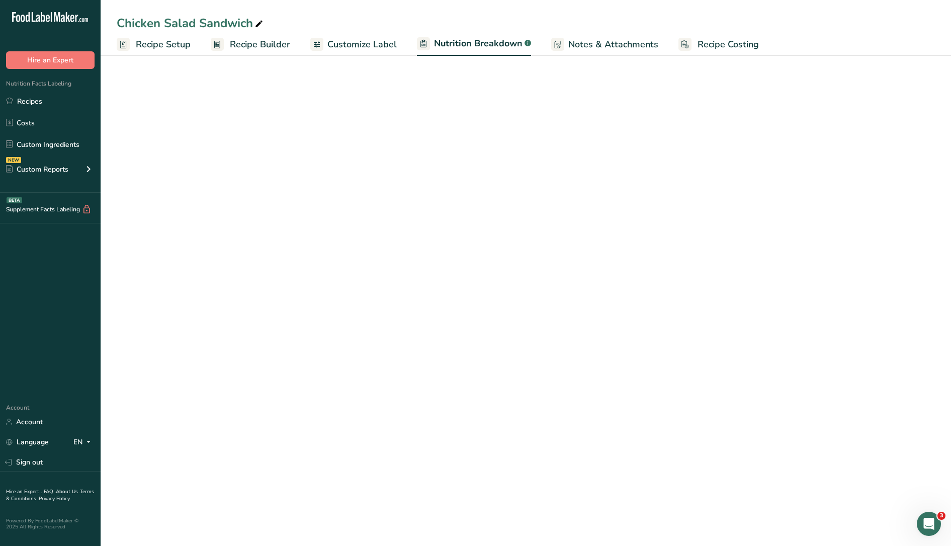
select select "Calories"
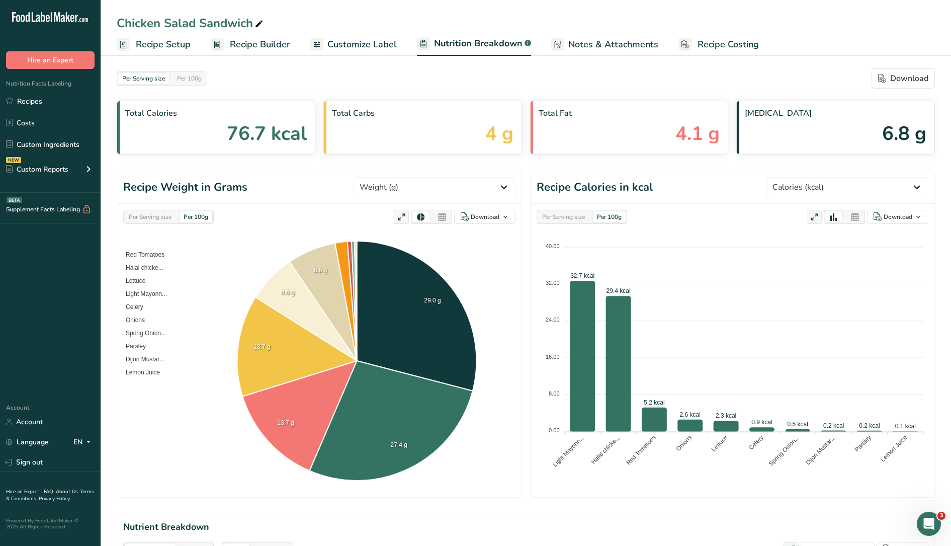
click at [377, 38] on span "Customize Label" at bounding box center [362, 45] width 69 height 14
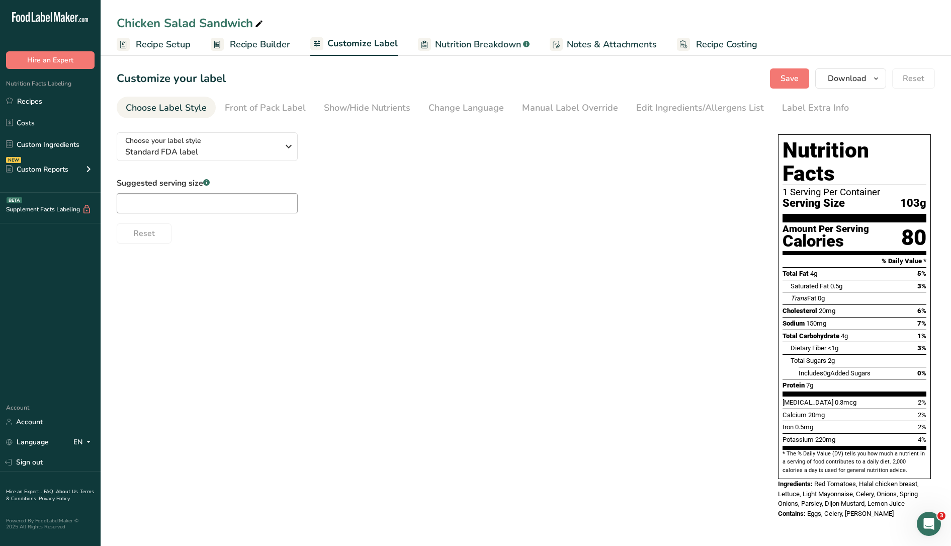
click at [250, 43] on span "Recipe Builder" at bounding box center [260, 45] width 60 height 14
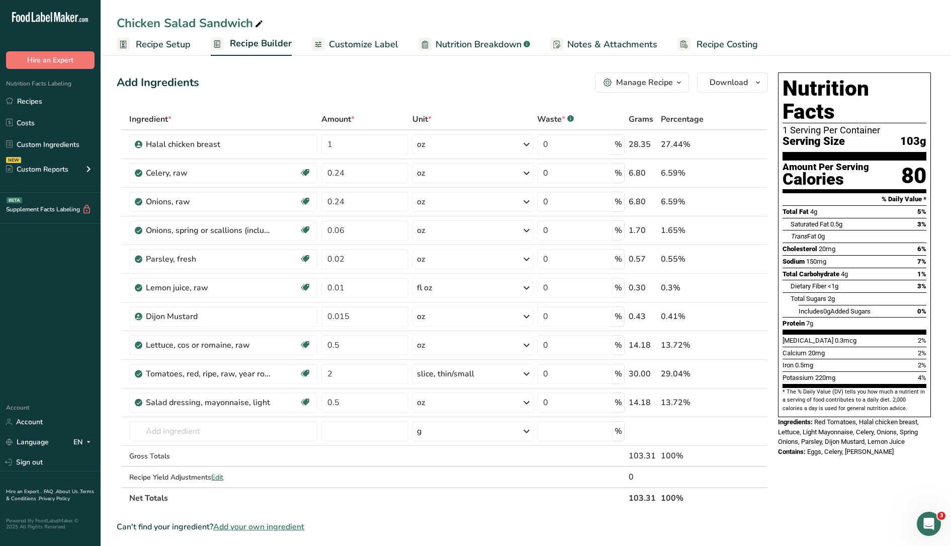
click at [345, 42] on span "Customize Label" at bounding box center [363, 45] width 69 height 14
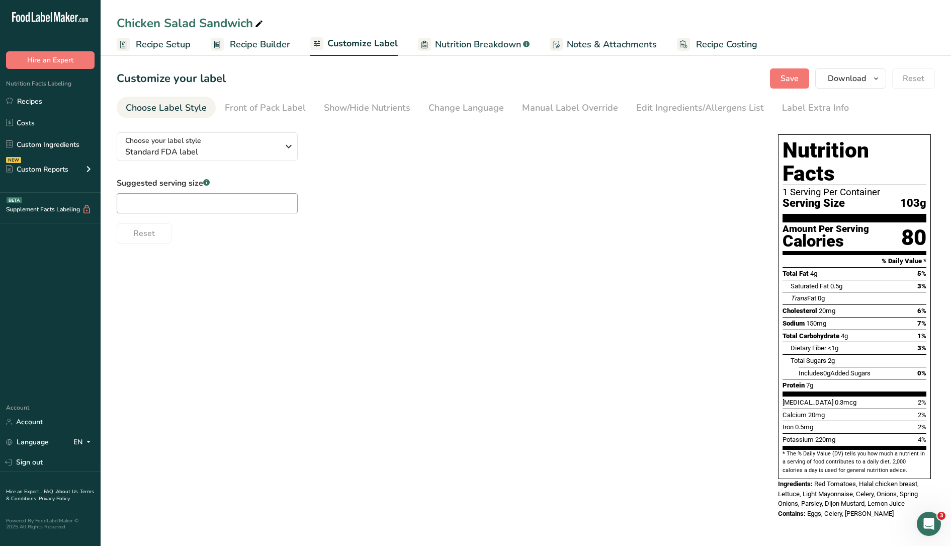
click at [484, 44] on span "Nutrition Breakdown" at bounding box center [478, 45] width 86 height 14
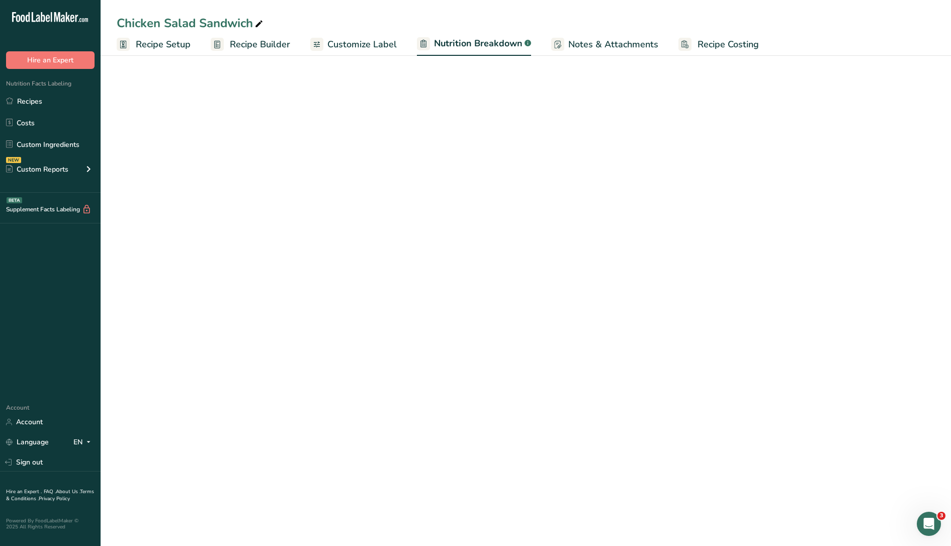
select select "Calories"
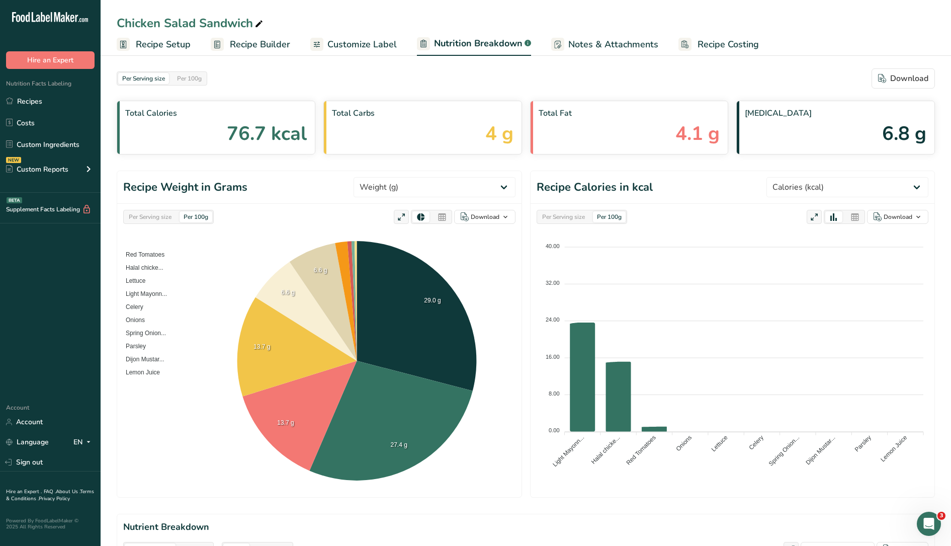
click at [339, 38] on span "Customize Label" at bounding box center [362, 45] width 69 height 14
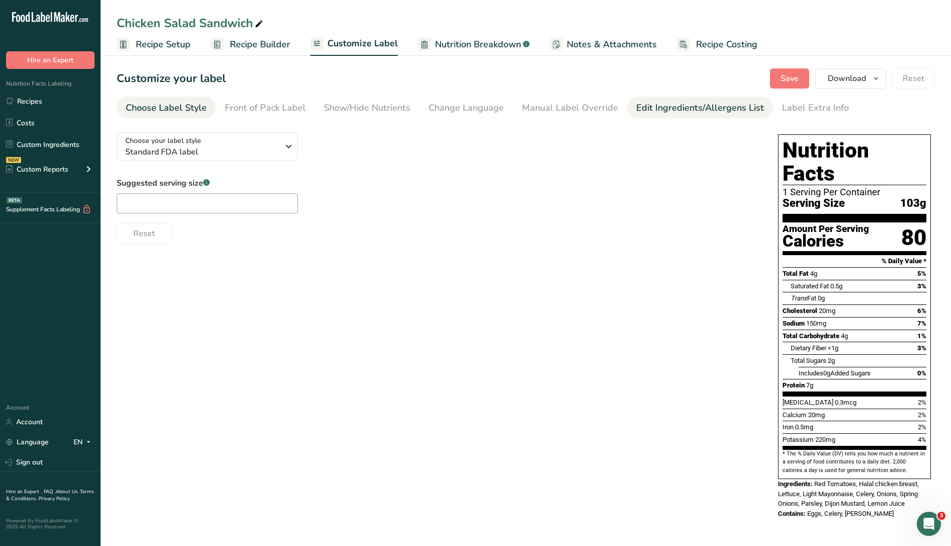
click at [666, 108] on div "Edit Ingredients/Allergens List" at bounding box center [700, 108] width 128 height 14
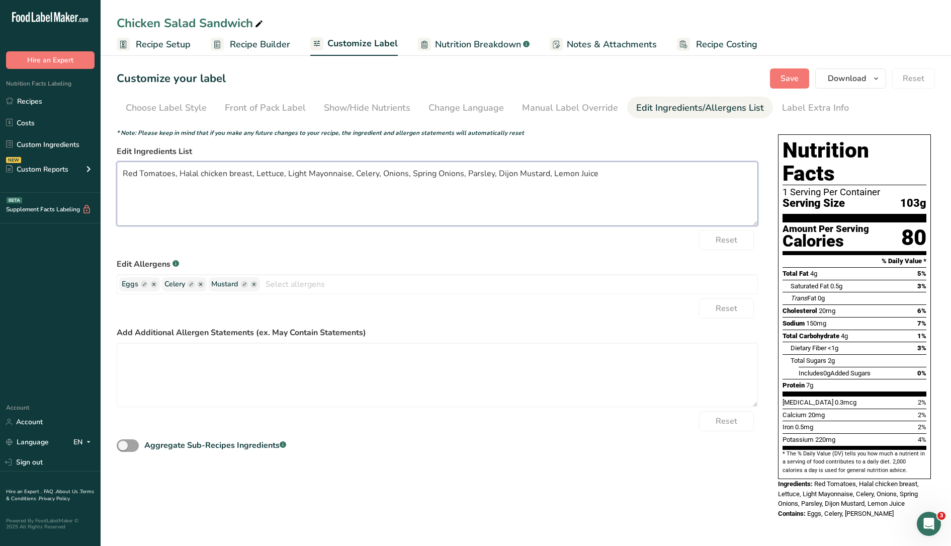
drag, startPoint x: 306, startPoint y: 175, endPoint x: 287, endPoint y: 170, distance: 19.8
click at [287, 171] on textarea "Red Tomatoes, Halal chicken breast, Lettuce, Light Mayonnaise, Celery, Onions, …" at bounding box center [437, 193] width 641 height 64
type textarea "Red Tomatoes, Halal chicken breast, Lettuce, Mayonnaise, Celery, Onions, Spring…"
click at [793, 74] on span "Save" at bounding box center [790, 78] width 18 height 12
click at [264, 43] on span "Recipe Builder" at bounding box center [260, 45] width 60 height 14
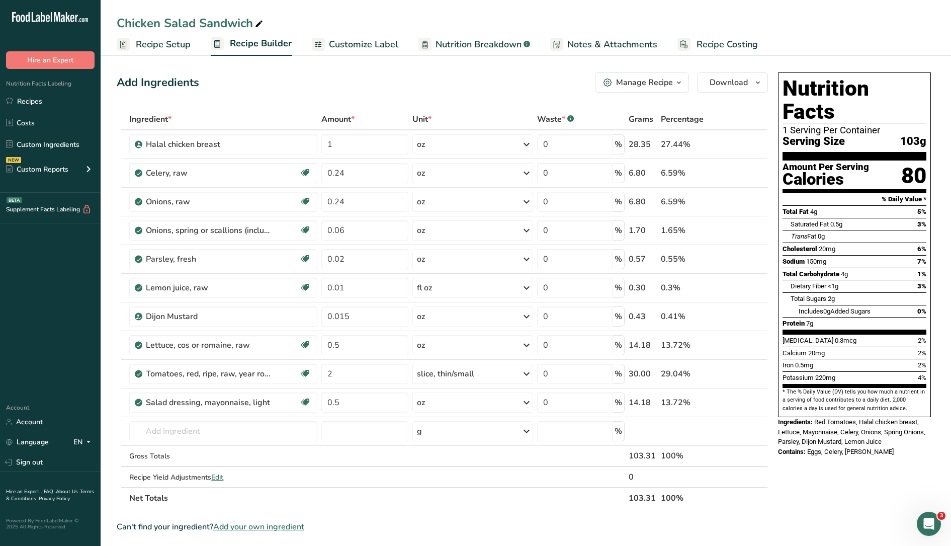
click at [262, 18] on icon at bounding box center [259, 24] width 9 height 14
click at [322, 17] on input "Chicken Salad Sandwich Box" at bounding box center [526, 23] width 819 height 18
type input "Chicken Salad Sandwich Box"
click at [176, 432] on input "text" at bounding box center [223, 431] width 188 height 20
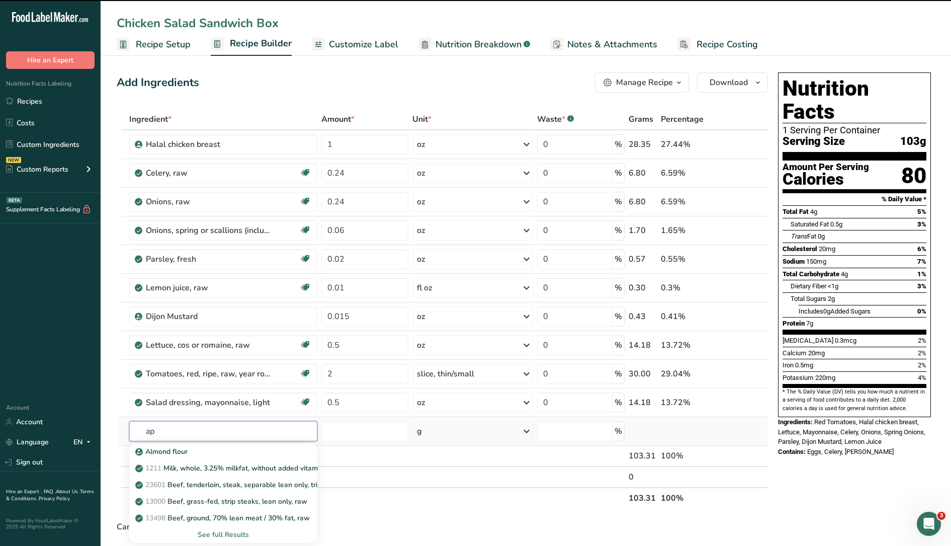
type input "app"
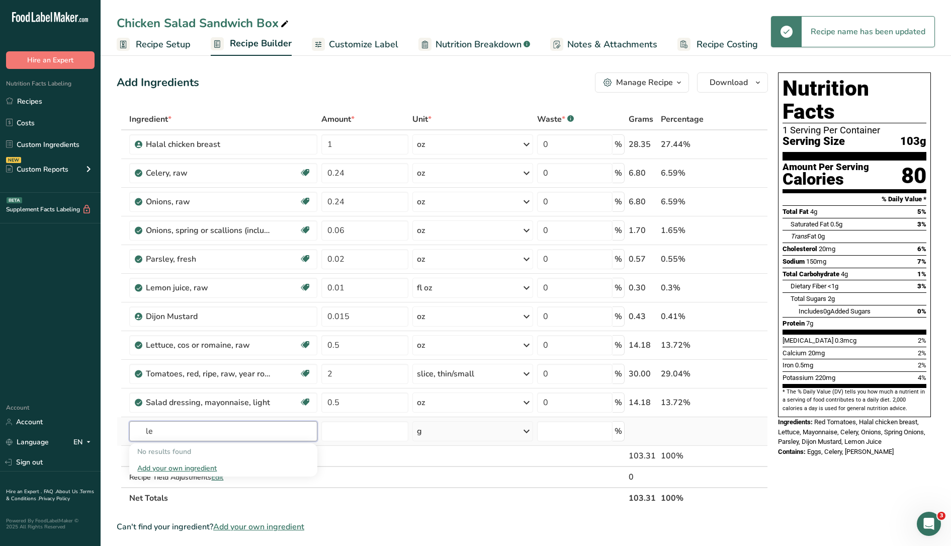
type input "l"
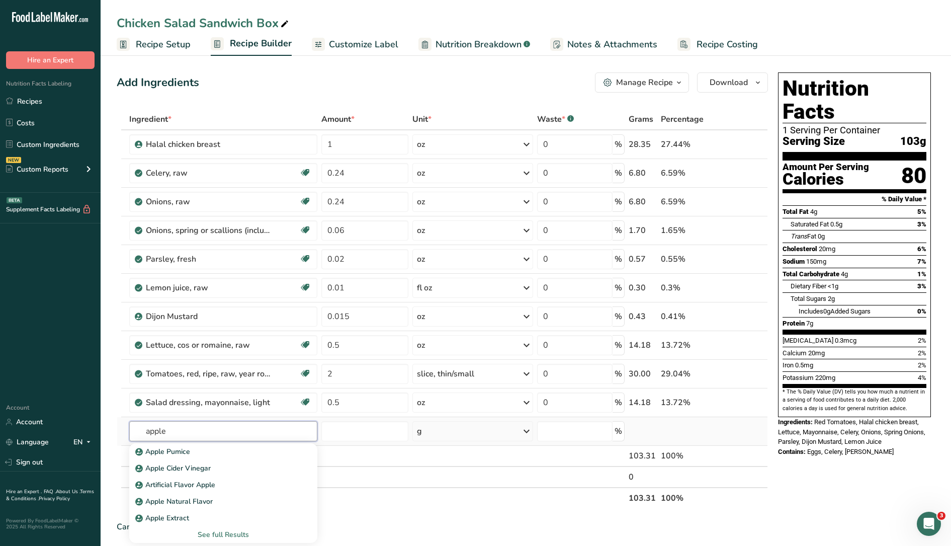
type input "apple"
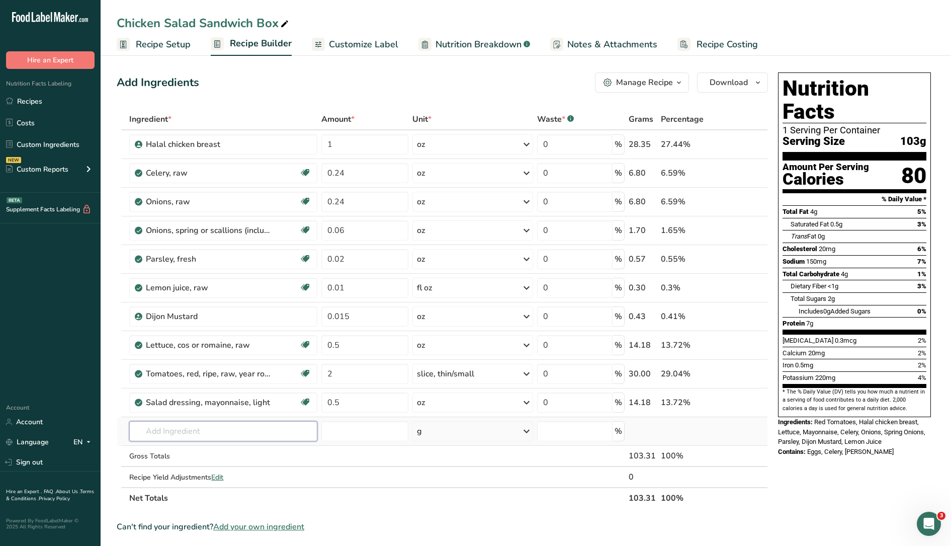
click at [255, 429] on input "text" at bounding box center [223, 431] width 188 height 20
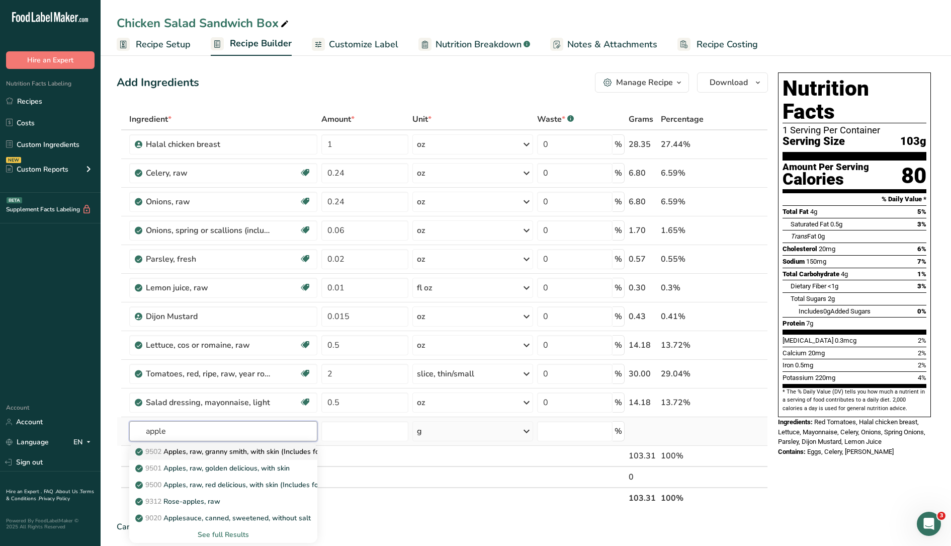
type input "apple"
click at [248, 452] on p "9502 Apples, raw, granny [PERSON_NAME], with skin (Includes foods for USDA's Fo…" at bounding box center [297, 451] width 321 height 11
type input "Apples, raw, granny smith, with skin (Includes foods for USDA's Food Distributi…"
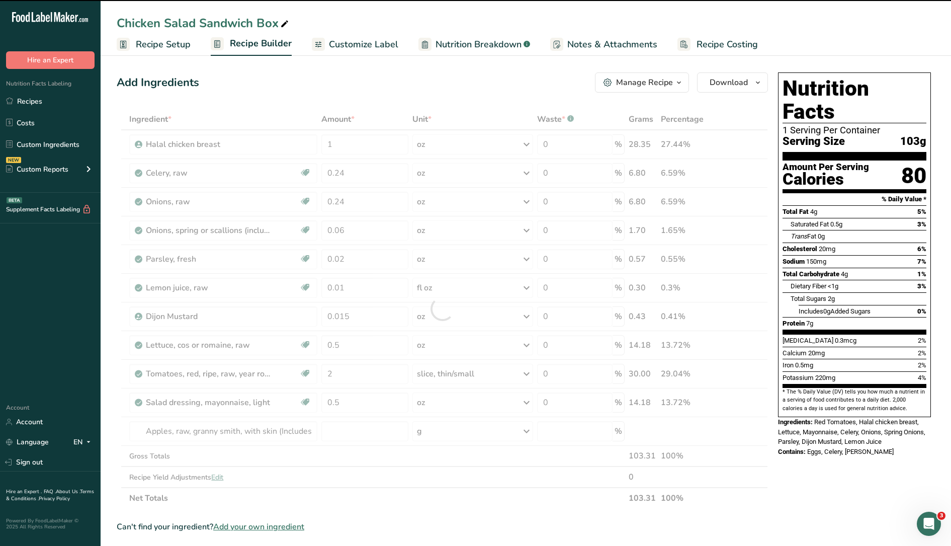
type input "0"
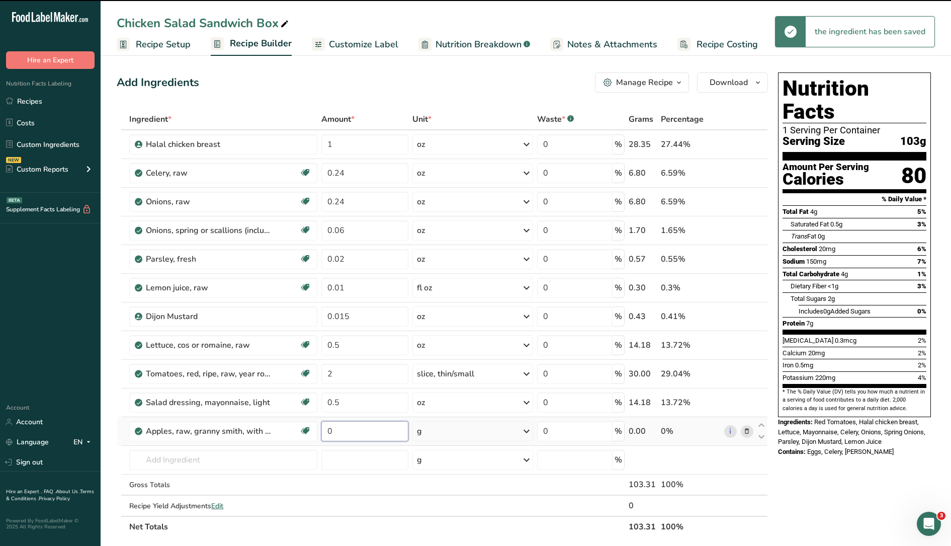
drag, startPoint x: 356, startPoint y: 431, endPoint x: 284, endPoint y: 418, distance: 72.5
click at [284, 418] on tr "Apples, raw, granny [PERSON_NAME], with skin (Includes foods for USDA's Food Di…" at bounding box center [442, 431] width 651 height 29
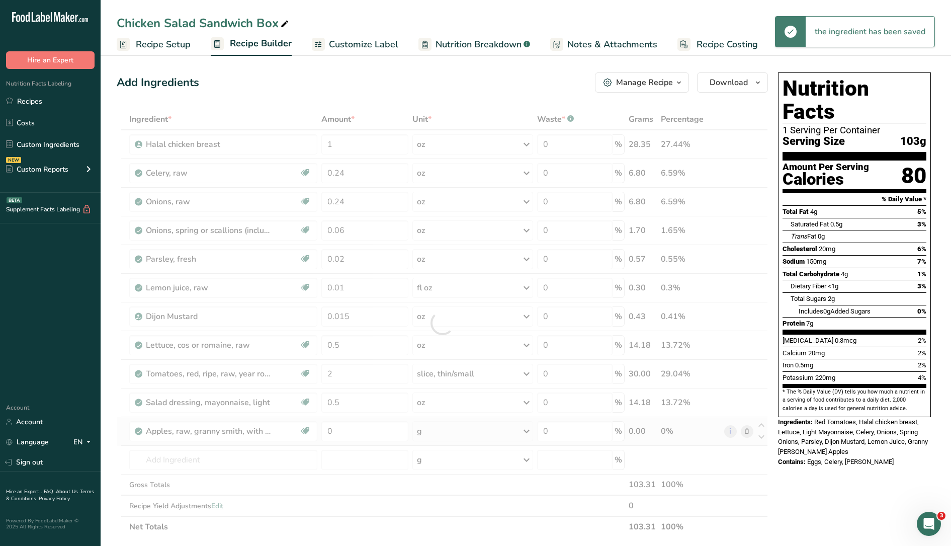
click at [435, 426] on div "Ingredient * Amount * Unit * Waste * .a-a{fill:#347362;}.b-a{fill:#fff;} Grams …" at bounding box center [443, 323] width 652 height 429
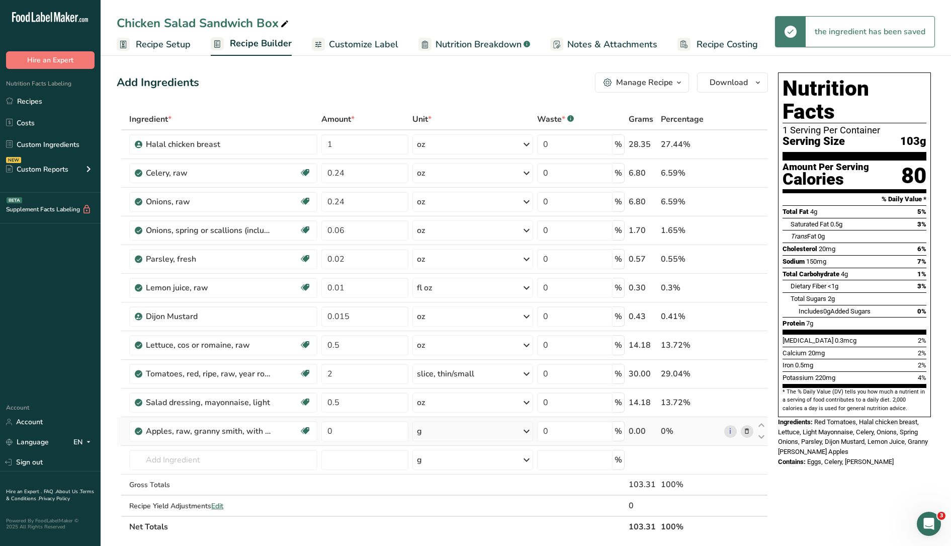
click at [437, 430] on div "g" at bounding box center [473, 431] width 121 height 20
click at [439, 505] on div "See more" at bounding box center [461, 507] width 85 height 11
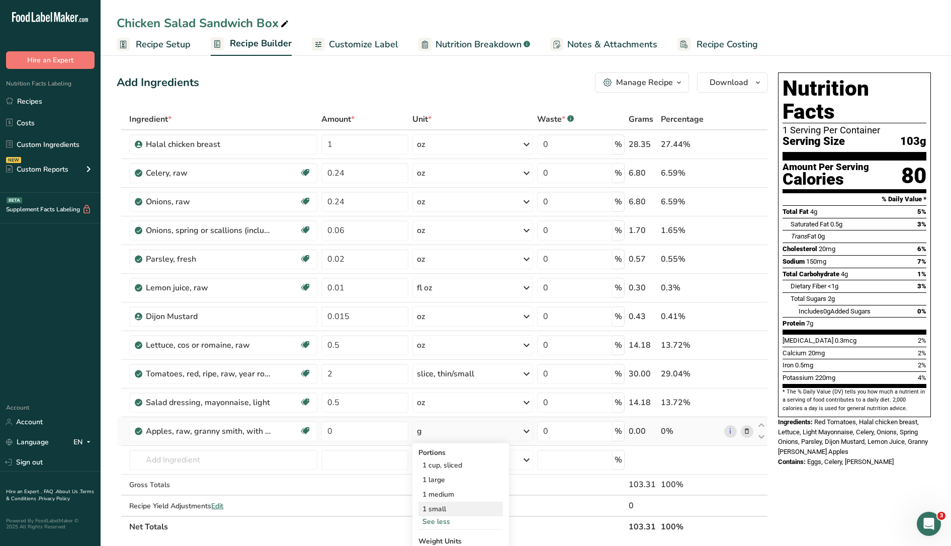
click at [448, 508] on div "1 small" at bounding box center [461, 509] width 85 height 15
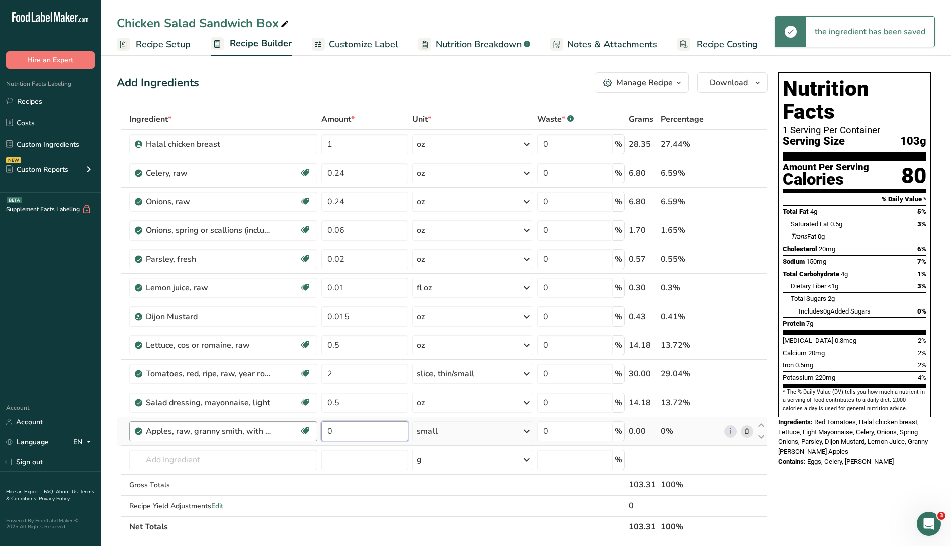
drag, startPoint x: 353, startPoint y: 433, endPoint x: 294, endPoint y: 426, distance: 59.3
click at [294, 427] on tr "Apples, raw, granny [PERSON_NAME], with skin (Includes foods for USDA's Food Di…" at bounding box center [442, 431] width 651 height 29
drag, startPoint x: 374, startPoint y: 434, endPoint x: 280, endPoint y: 423, distance: 94.2
click at [281, 424] on tr "Apples, raw, granny [PERSON_NAME], with skin (Includes foods for USDA's Food Di…" at bounding box center [442, 431] width 651 height 29
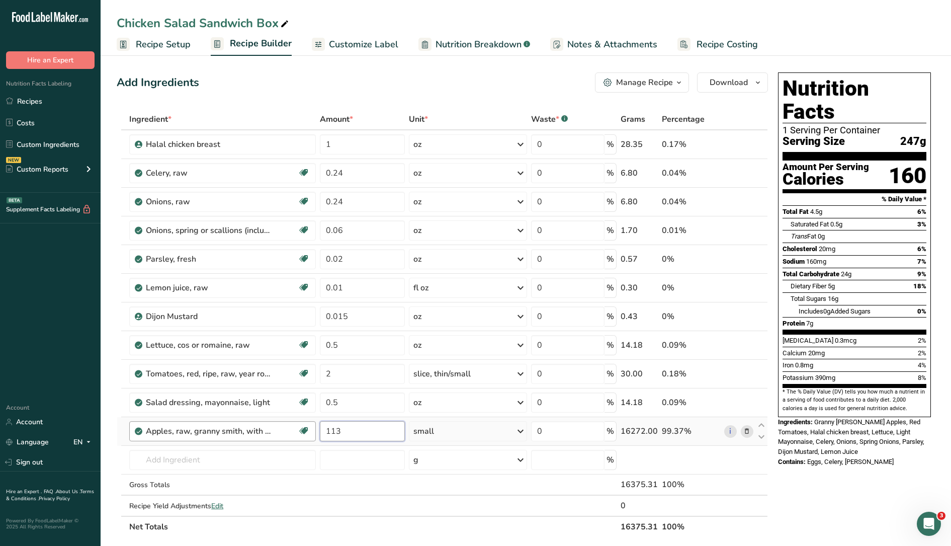
type input "113"
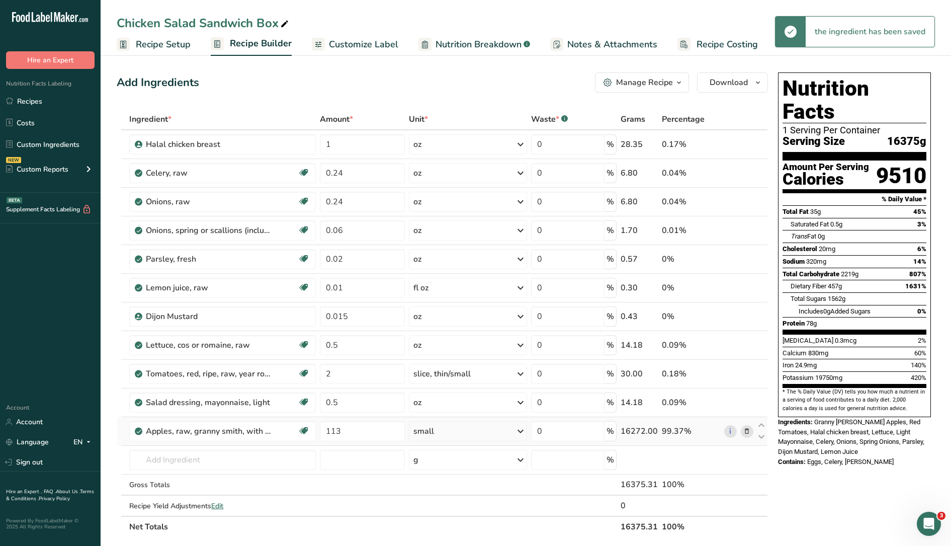
click at [520, 431] on icon at bounding box center [521, 431] width 12 height 18
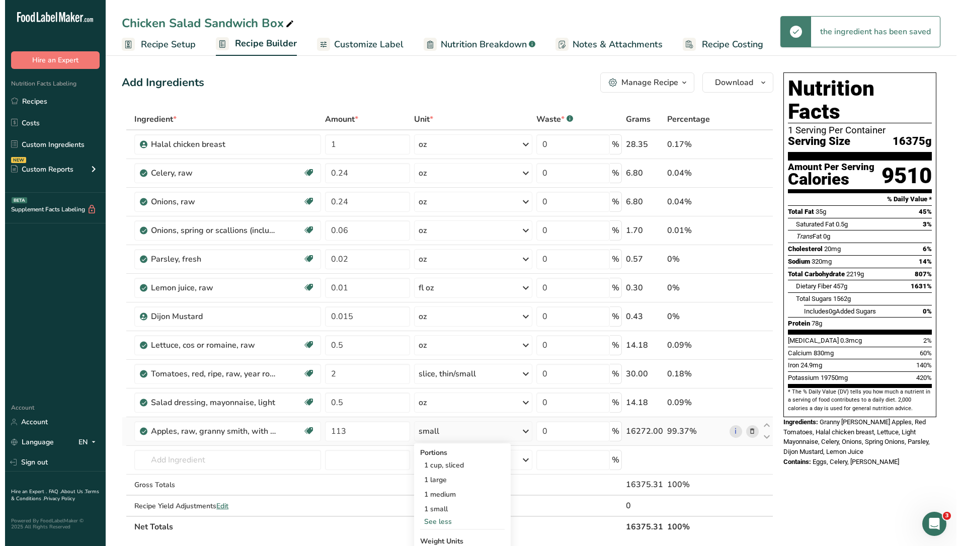
scroll to position [63, 0]
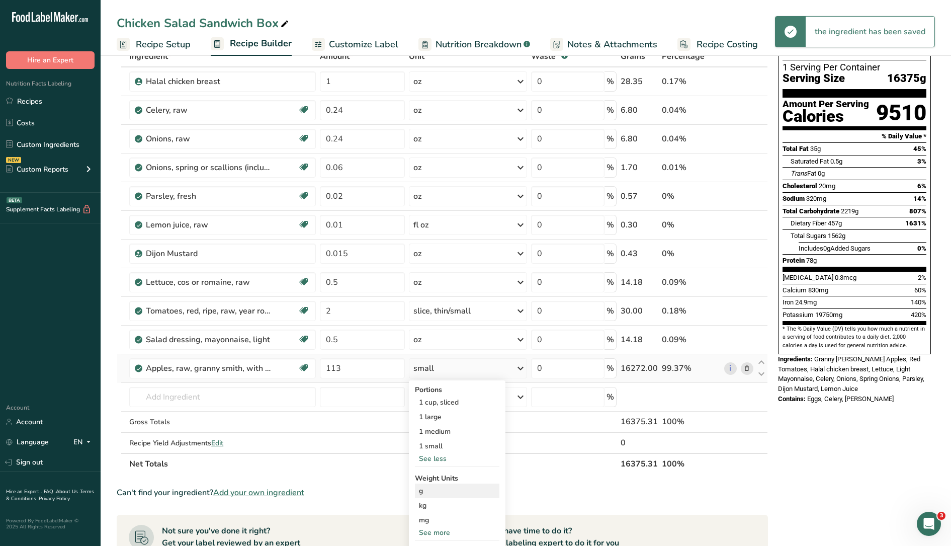
click at [433, 493] on div "g" at bounding box center [457, 490] width 85 height 15
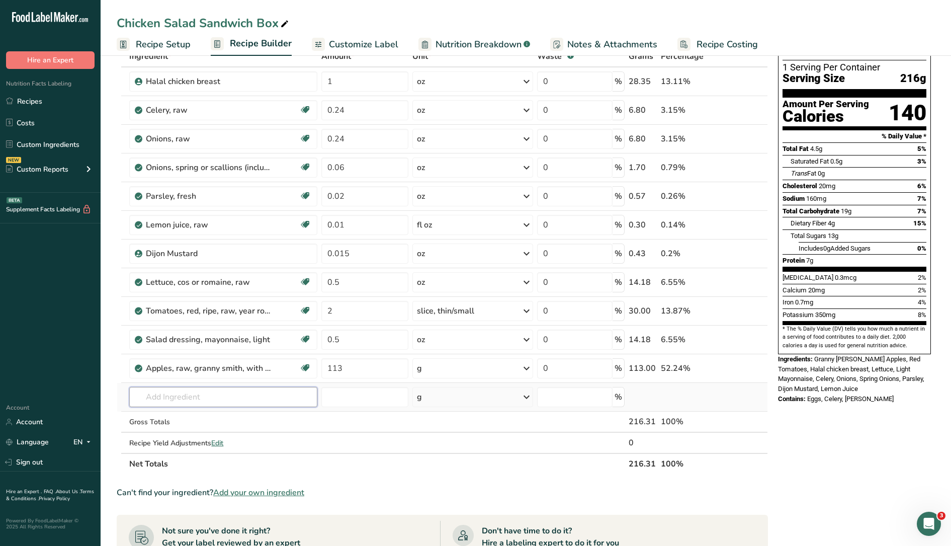
click at [240, 395] on input "text" at bounding box center [223, 397] width 188 height 20
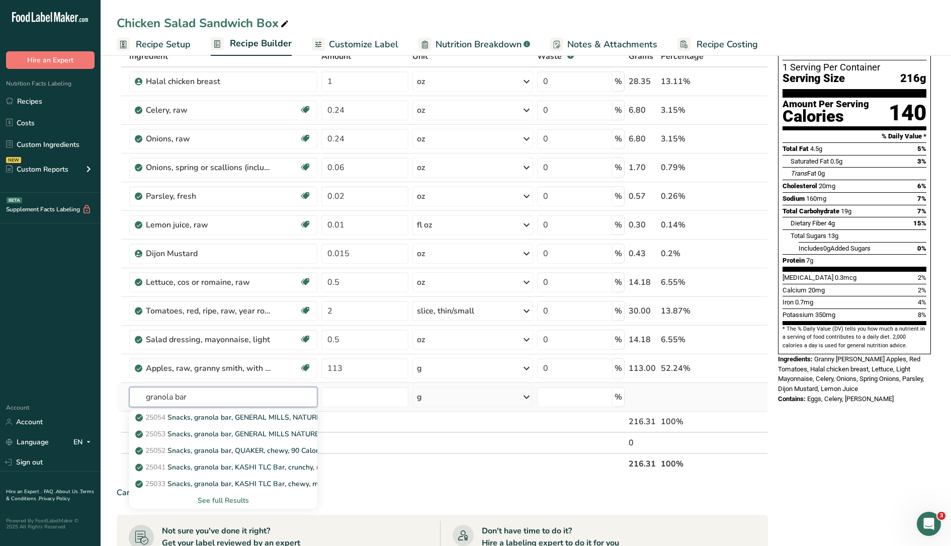
type input "granola bar"
click at [237, 496] on div "See full Results" at bounding box center [223, 500] width 172 height 11
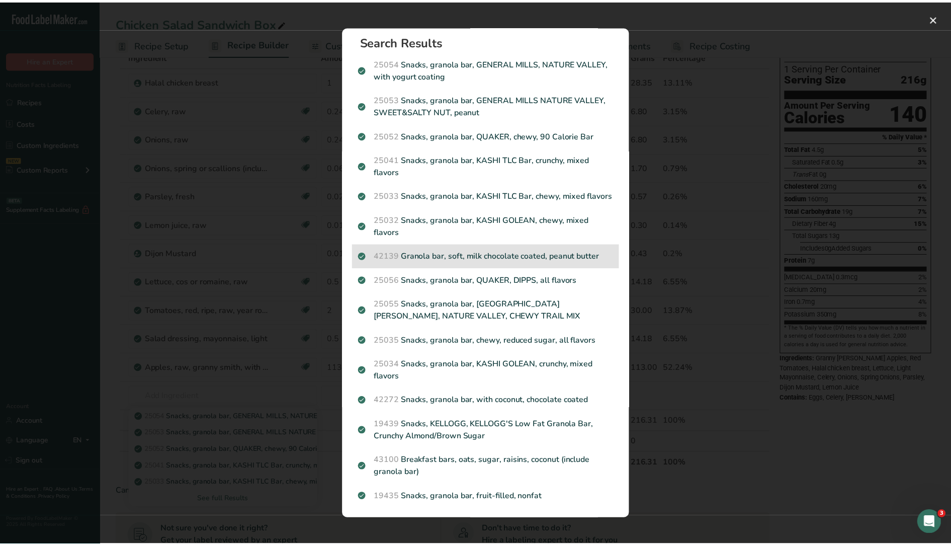
scroll to position [18, 0]
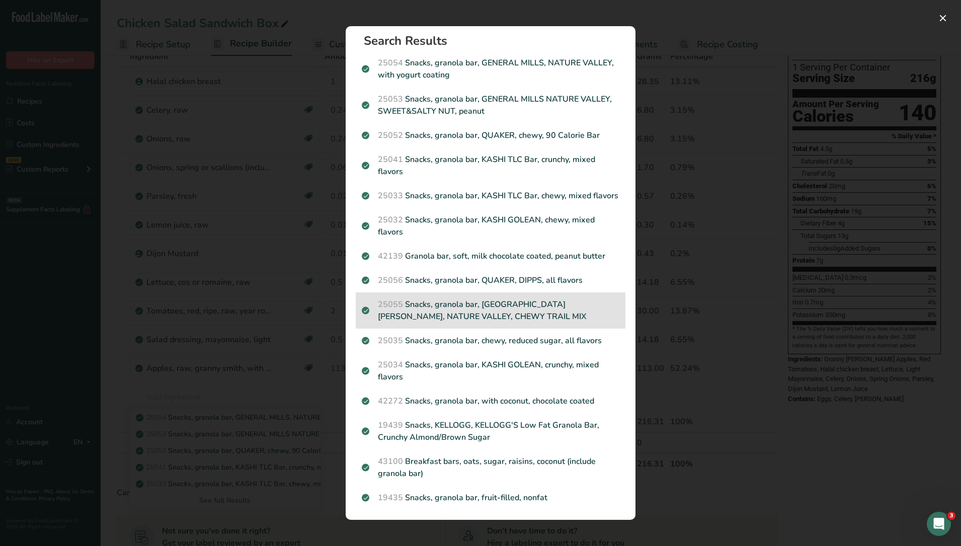
click at [484, 304] on p "25055 Snacks, granola bar, [GEOGRAPHIC_DATA][PERSON_NAME], NATURE VALLEY, CHEWY…" at bounding box center [491, 310] width 258 height 24
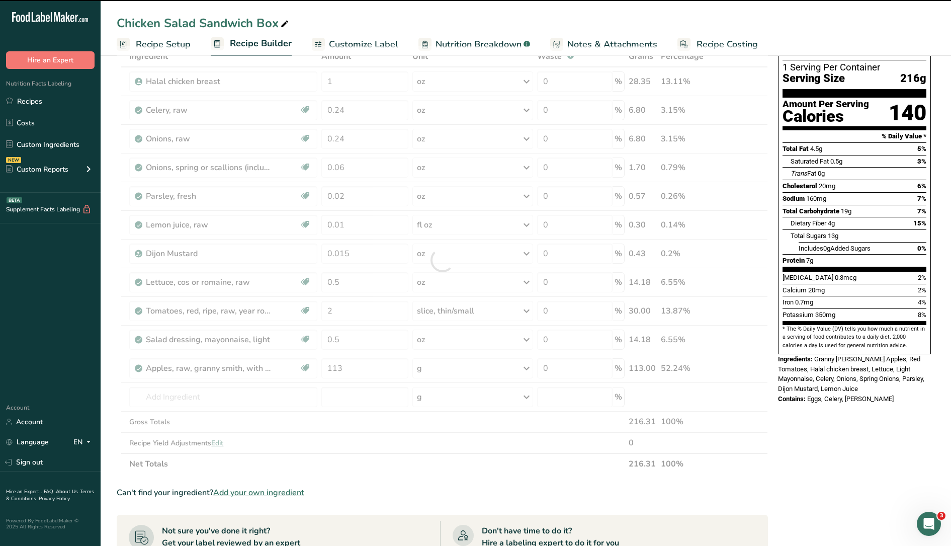
type input "0"
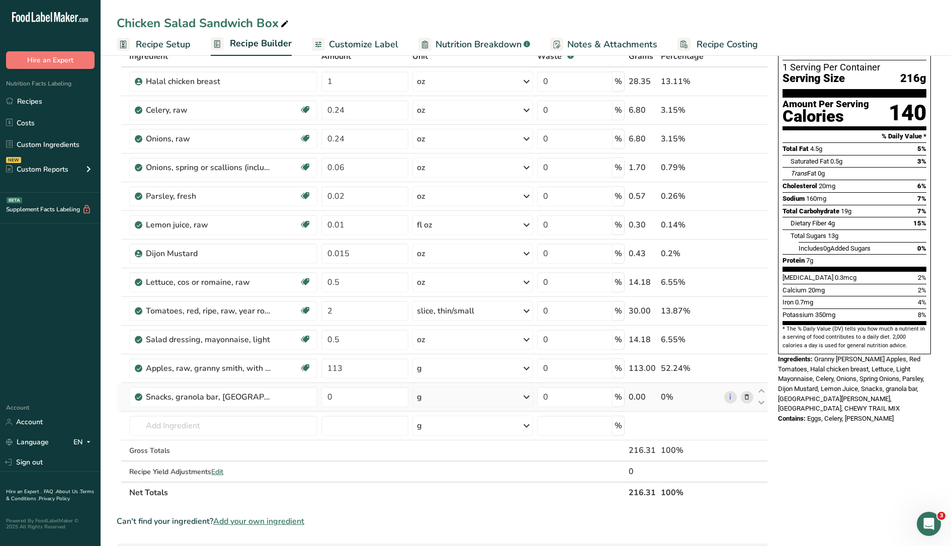
click at [748, 397] on icon at bounding box center [747, 397] width 7 height 11
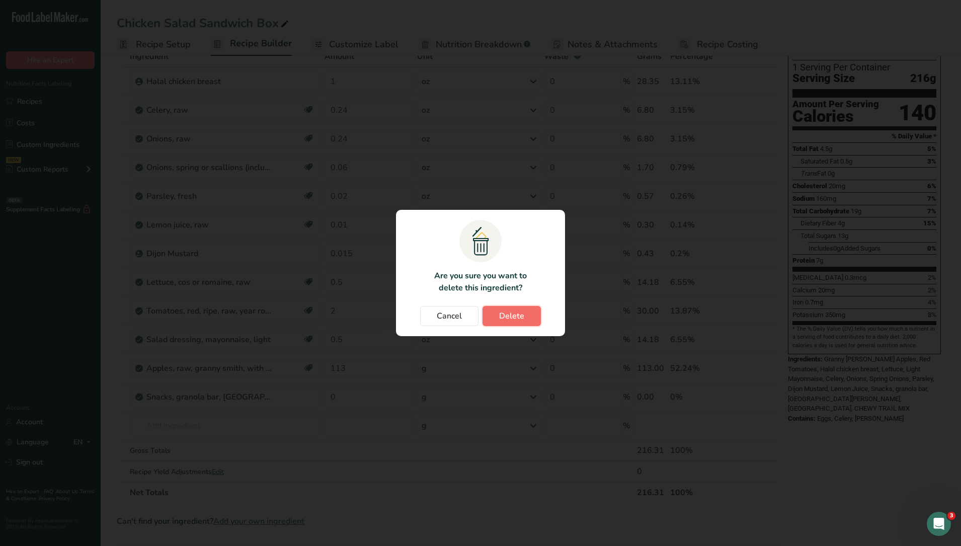
click at [522, 315] on span "Delete" at bounding box center [511, 316] width 25 height 12
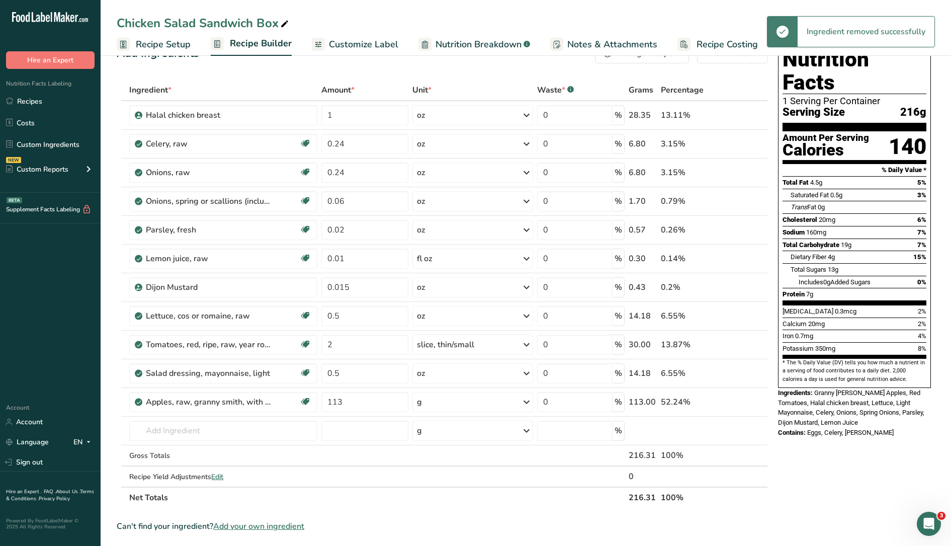
scroll to position [0, 0]
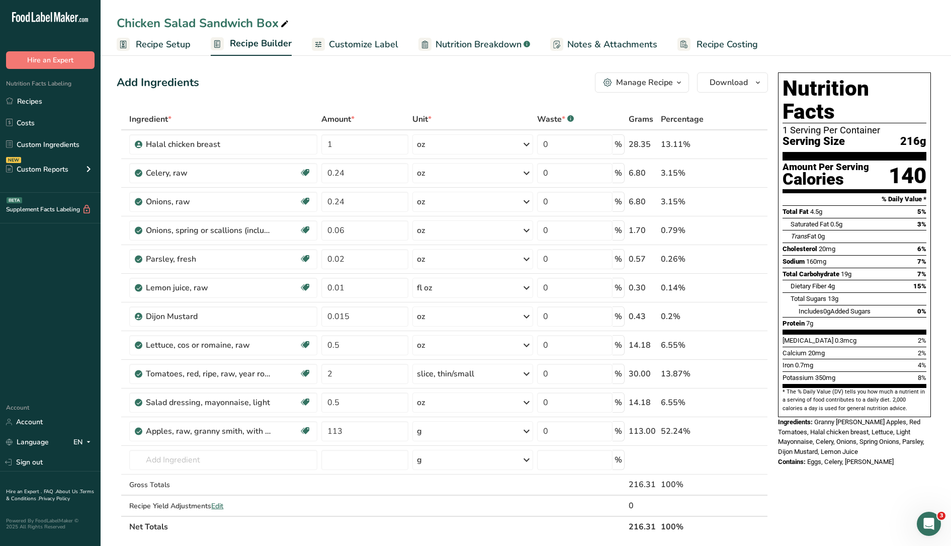
click at [286, 23] on icon at bounding box center [284, 24] width 9 height 14
drag, startPoint x: 286, startPoint y: 23, endPoint x: 102, endPoint y: 33, distance: 183.9
click at [102, 33] on div "Chicken Salad Sandwich Box Recipe Setup Recipe Builder Customize Label Nutritio…" at bounding box center [526, 28] width 851 height 56
type input "Chicken Salad Sandwich Lunch Box"
click at [393, 84] on div "Add Ingredients Manage Recipe Delete Recipe Duplicate Recipe Scale Recipe Save …" at bounding box center [443, 82] width 652 height 20
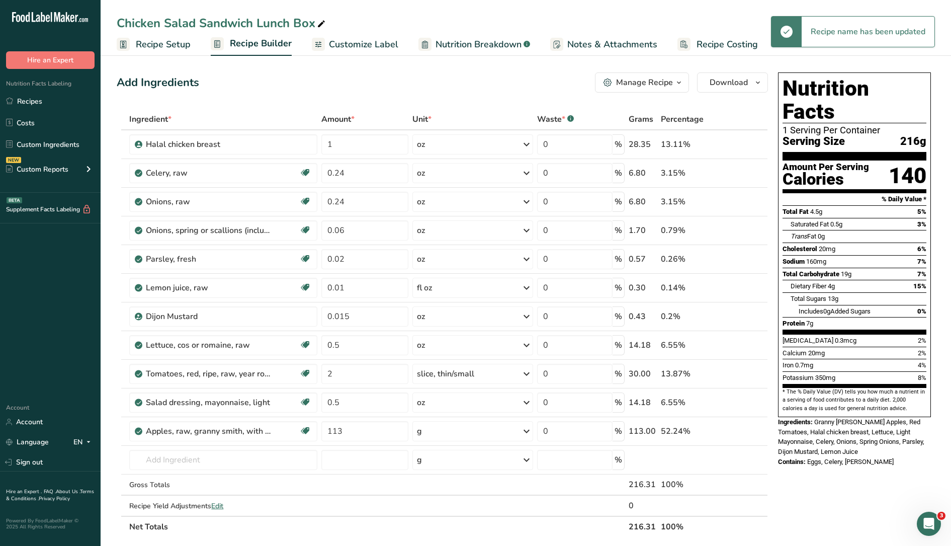
click at [517, 93] on div "Add Ingredients Manage Recipe Delete Recipe Duplicate Recipe Scale Recipe Save …" at bounding box center [446, 480] width 658 height 825
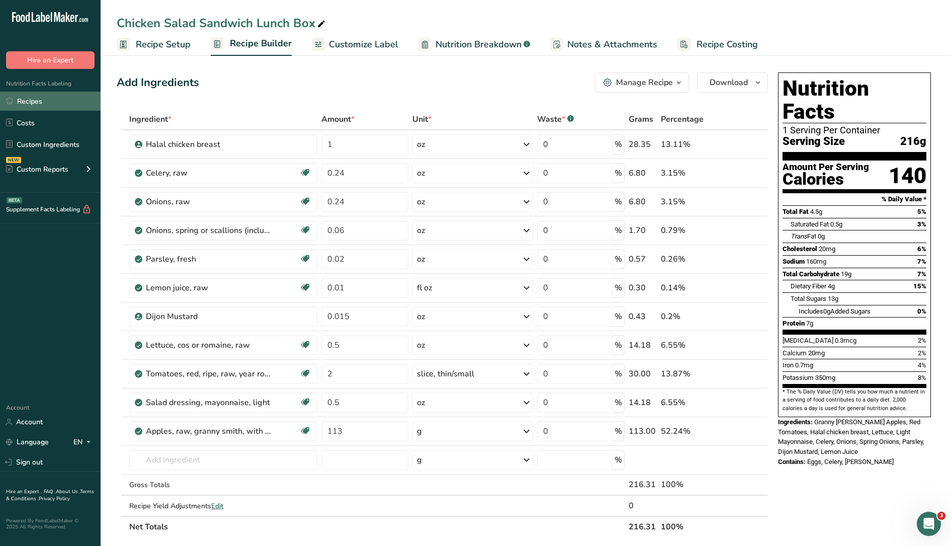
click at [52, 104] on link "Recipes" at bounding box center [50, 101] width 101 height 19
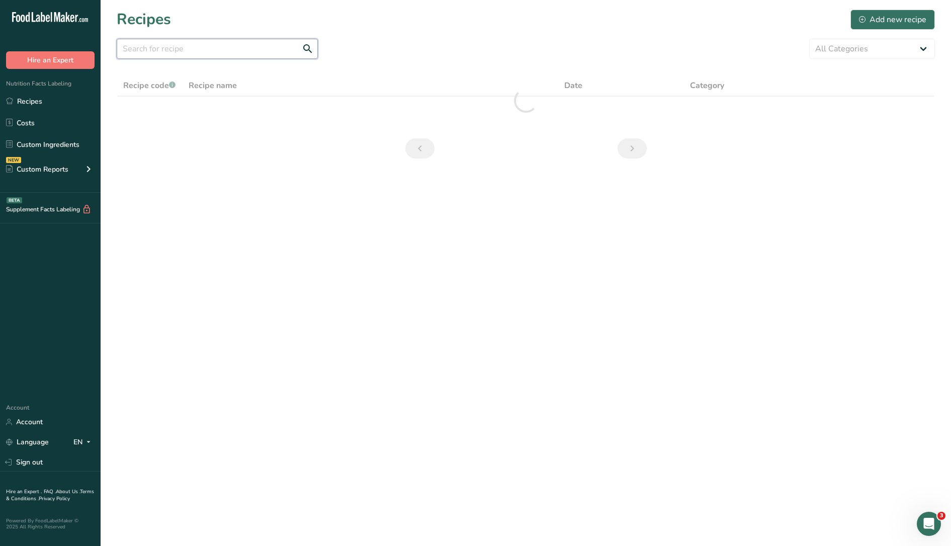
click at [224, 49] on input "text" at bounding box center [217, 49] width 201 height 20
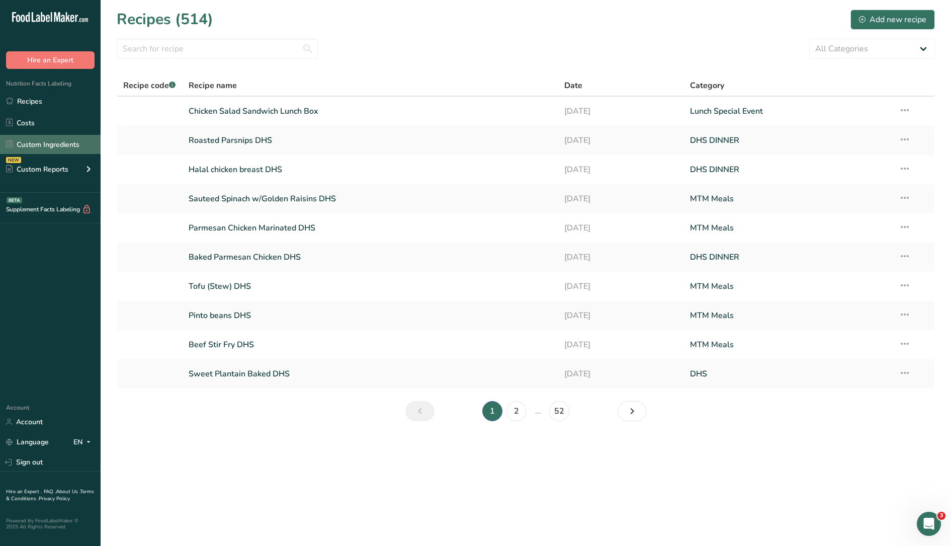
click at [45, 138] on link "Custom Ingredients" at bounding box center [50, 144] width 101 height 19
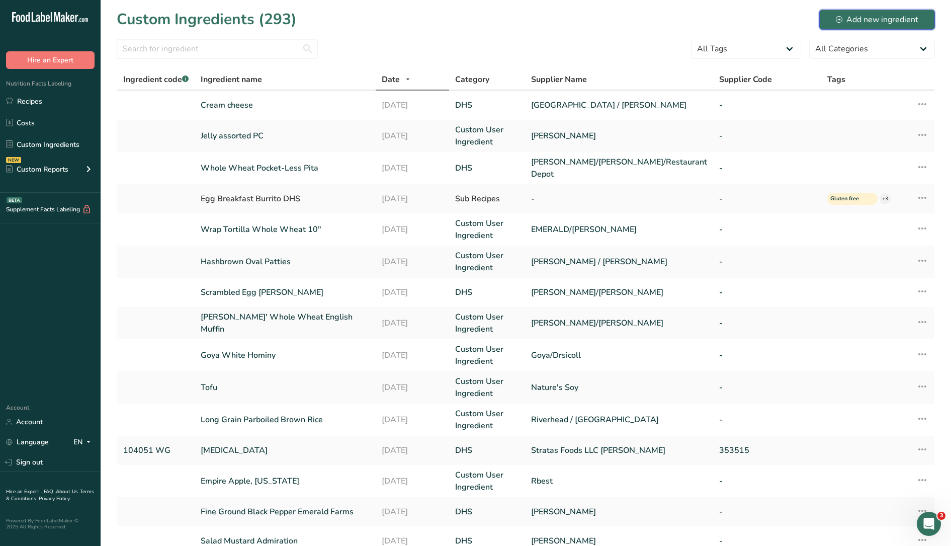
click at [892, 19] on div "Add new ingredient" at bounding box center [877, 20] width 83 height 12
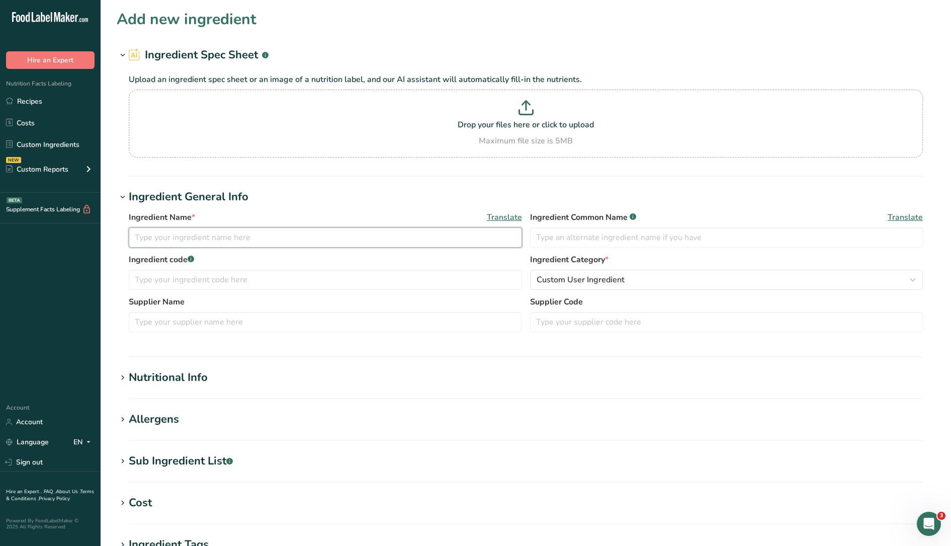
click at [170, 236] on input "text" at bounding box center [325, 237] width 393 height 20
click at [184, 239] on input "text" at bounding box center [325, 237] width 393 height 20
click at [209, 320] on input "text" at bounding box center [325, 322] width 393 height 20
click at [653, 233] on input "text" at bounding box center [726, 237] width 393 height 20
click at [250, 233] on input "Nature Valley Crunchy" at bounding box center [325, 237] width 393 height 20
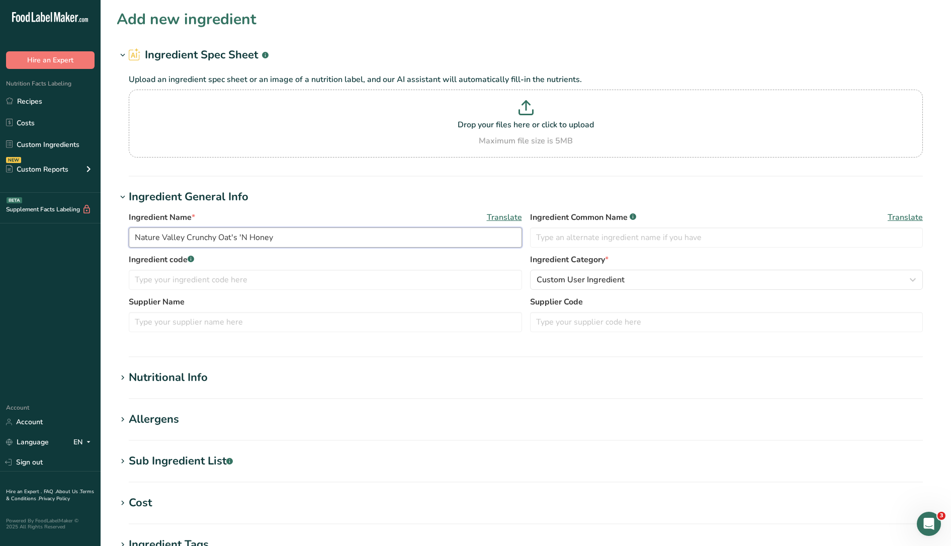
type input "Nature Valley Crunchy Oat's 'N Honey"
click at [226, 364] on section "Add new ingredient Ingredient Spec Sheet .a-a{fill:#347362;}.b-a{fill:#fff;} Up…" at bounding box center [526, 369] width 851 height 739
click at [224, 382] on h1 "Nutritional Info" at bounding box center [526, 377] width 819 height 17
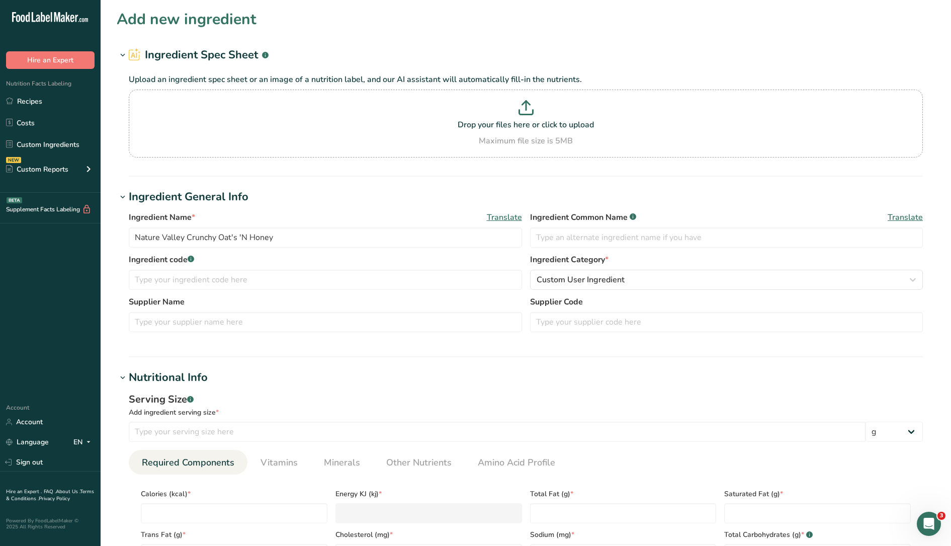
scroll to position [63, 0]
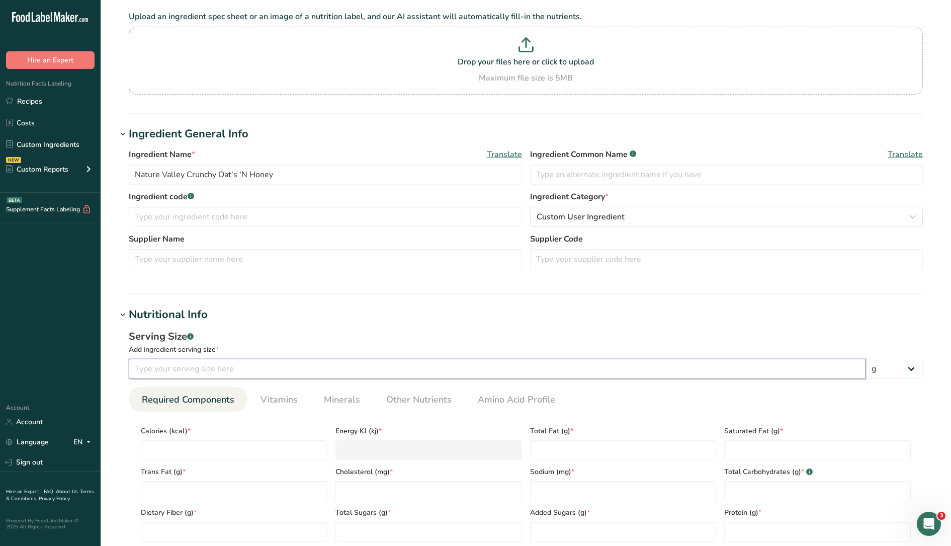
click at [223, 368] on input "number" at bounding box center [497, 369] width 737 height 20
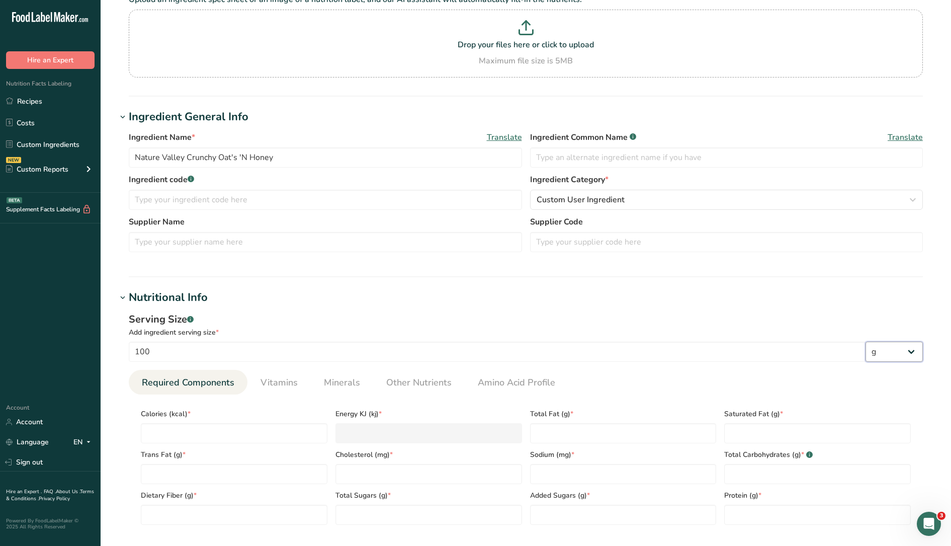
scroll to position [189, 0]
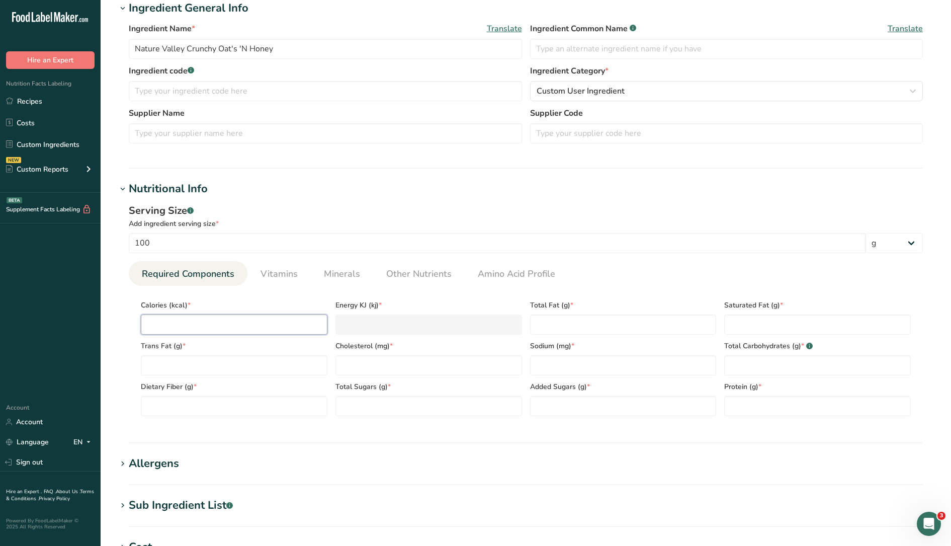
click at [211, 319] on input "number" at bounding box center [234, 324] width 187 height 20
click at [209, 325] on input "number" at bounding box center [234, 324] width 187 height 20
drag, startPoint x: 171, startPoint y: 243, endPoint x: 23, endPoint y: 224, distance: 148.6
click at [24, 224] on div ".a-20{fill:#fff;} Hire an Expert Nutrition Facts Labeling Recipes Costs Custom …" at bounding box center [475, 313] width 951 height 1004
type input "21"
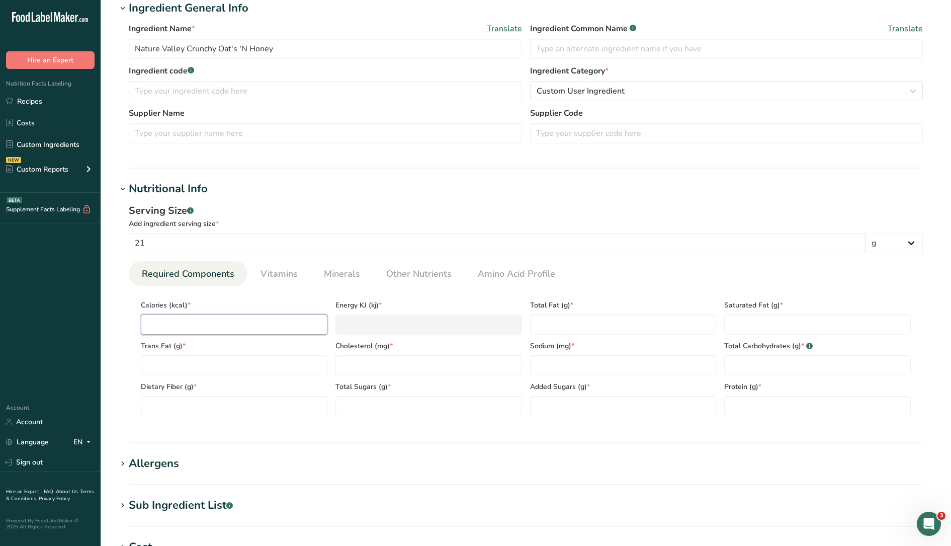
click at [210, 332] on input "number" at bounding box center [234, 324] width 187 height 20
type input "1"
type KJ "4.2"
type input "10"
type KJ "41.8"
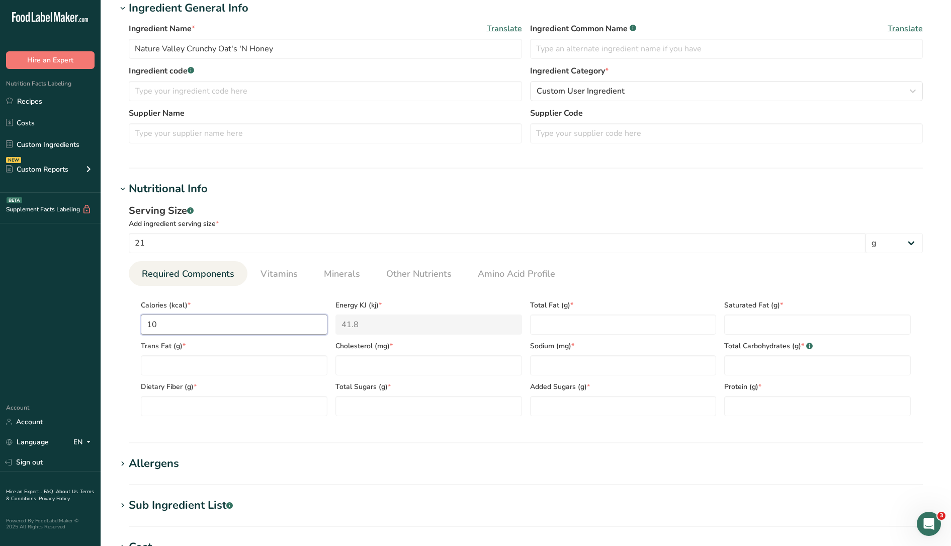
type input "100"
type KJ "418.4"
type input "100"
type Fat "3.5"
type Fat "0"
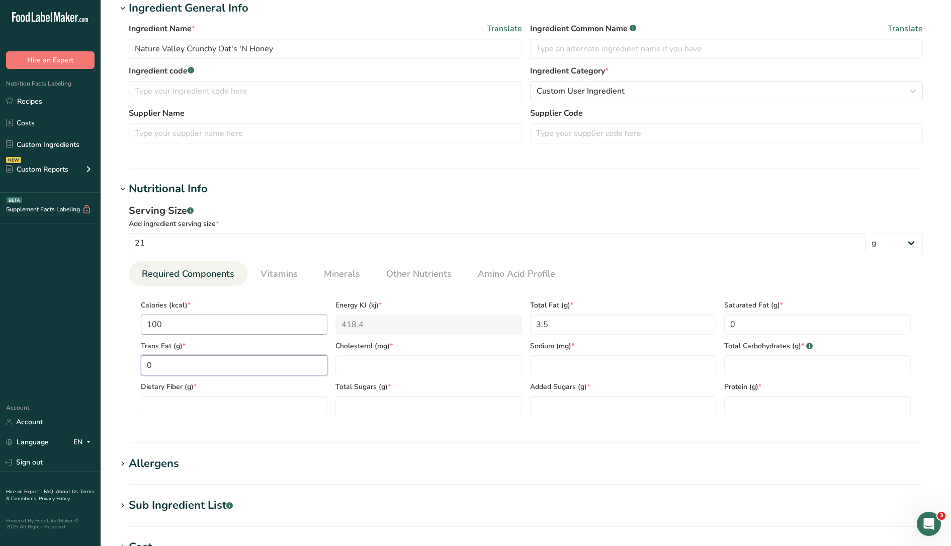
type Fat "0"
type input "0"
type input "70"
type Carbohydrates "15"
type Fiber "1"
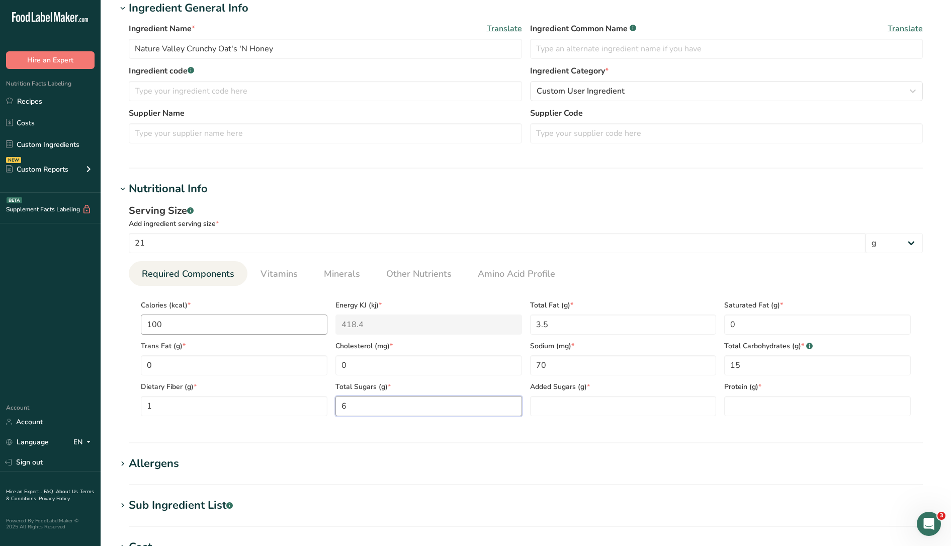
type Sugars "6"
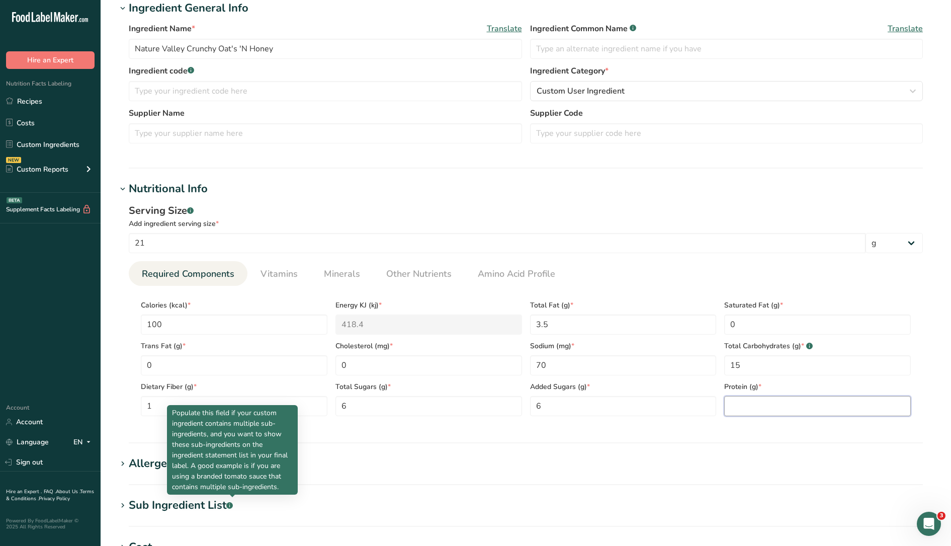
click at [796, 412] on input "number" at bounding box center [817, 406] width 187 height 20
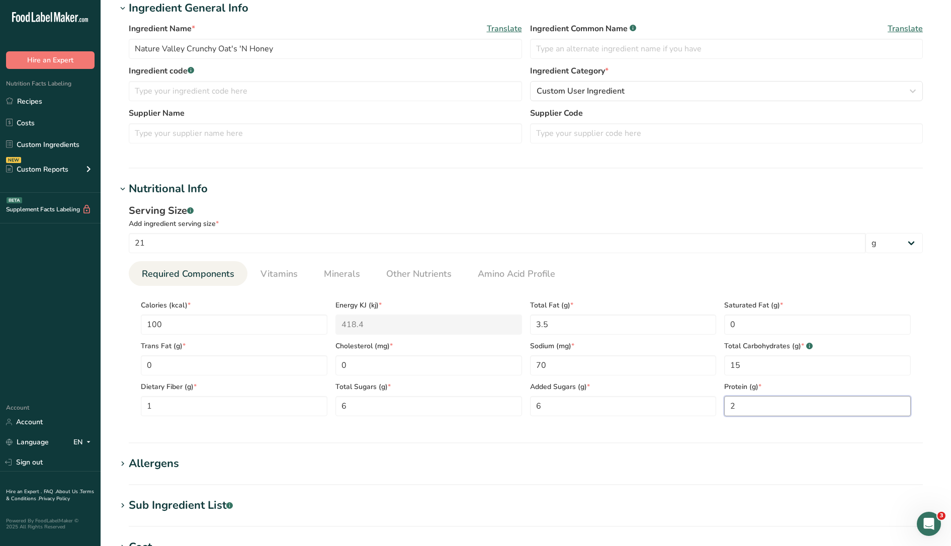
type input "2"
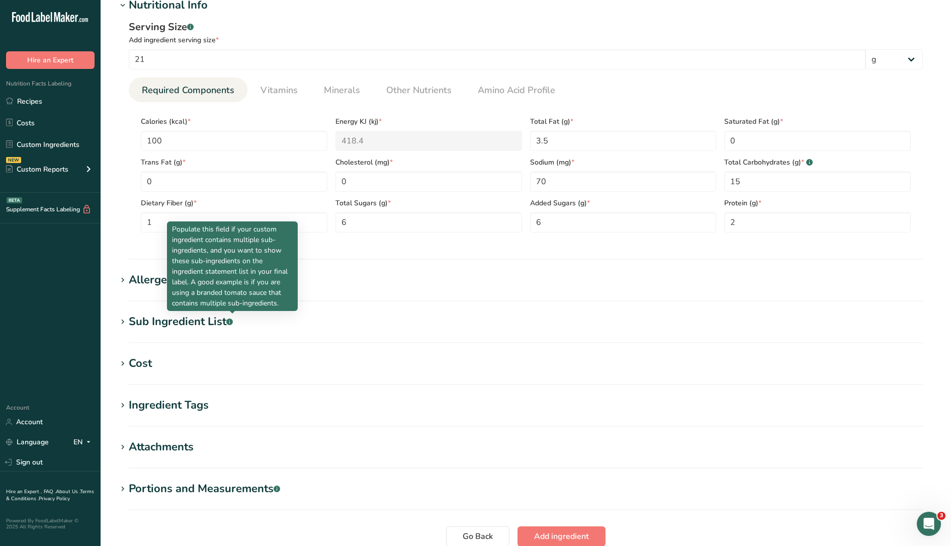
scroll to position [377, 0]
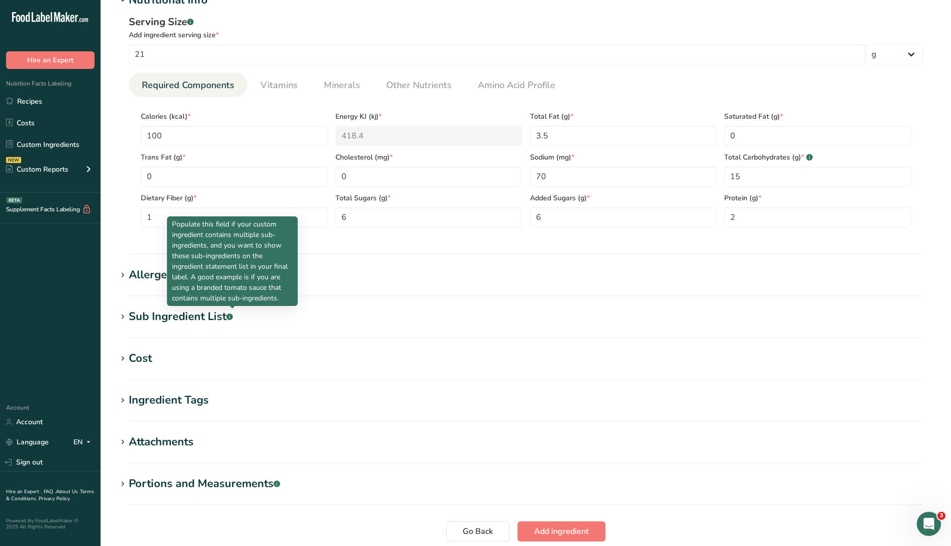
click at [134, 283] on div "Allergens" at bounding box center [154, 275] width 50 height 17
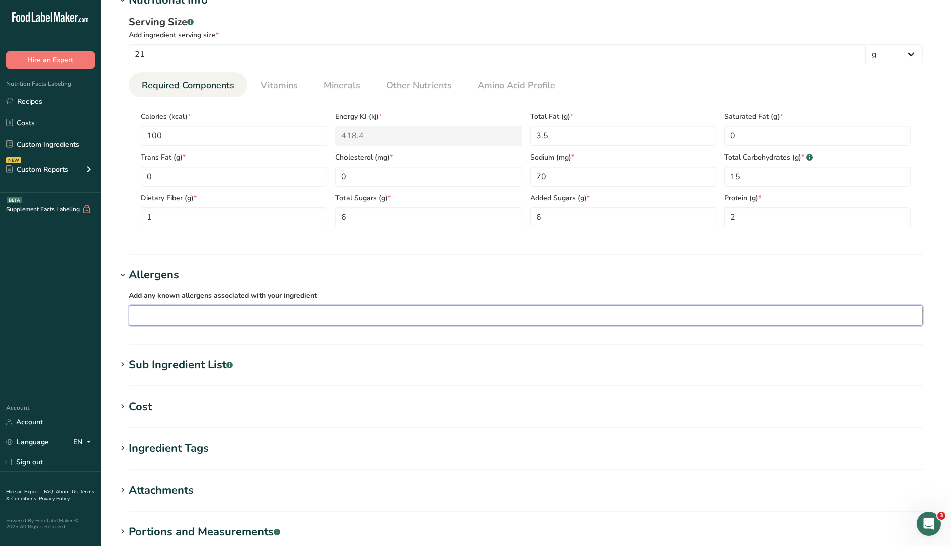
click at [150, 313] on input "text" at bounding box center [525, 315] width 793 height 16
click at [415, 265] on section "Add new ingredient Ingredient Spec Sheet .a-a{fill:#347362;}.b-a{fill:#fff;} Up…" at bounding box center [526, 133] width 851 height 1020
drag, startPoint x: 140, startPoint y: 315, endPoint x: 131, endPoint y: 313, distance: 9.2
click at [132, 314] on input "soy" at bounding box center [525, 315] width 793 height 16
type input "Soy"
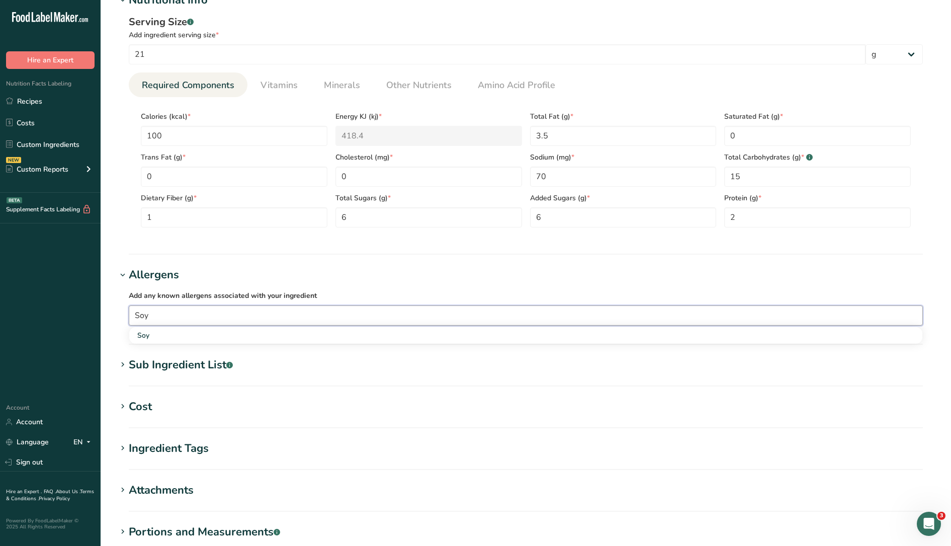
click at [286, 282] on h1 "Allergens" at bounding box center [526, 275] width 819 height 17
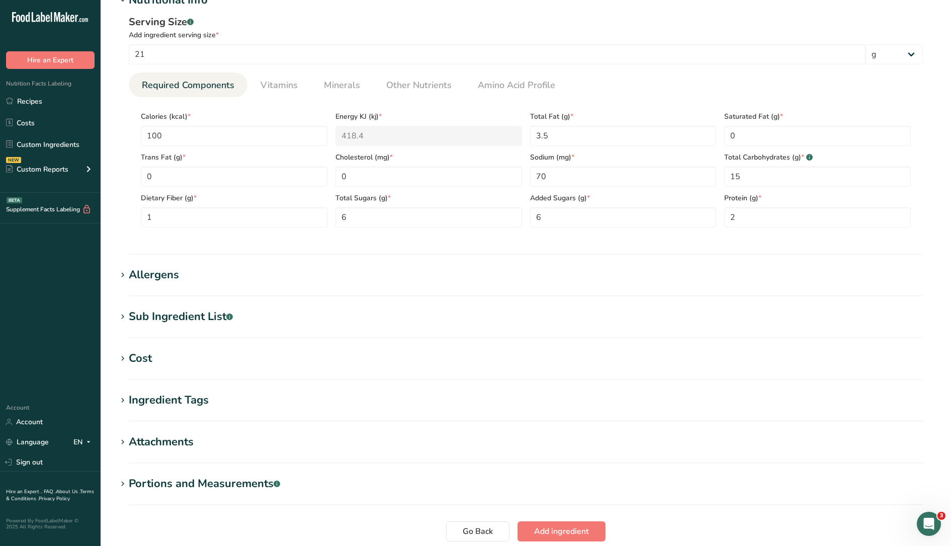
click at [272, 276] on h1 "Allergens" at bounding box center [526, 275] width 819 height 17
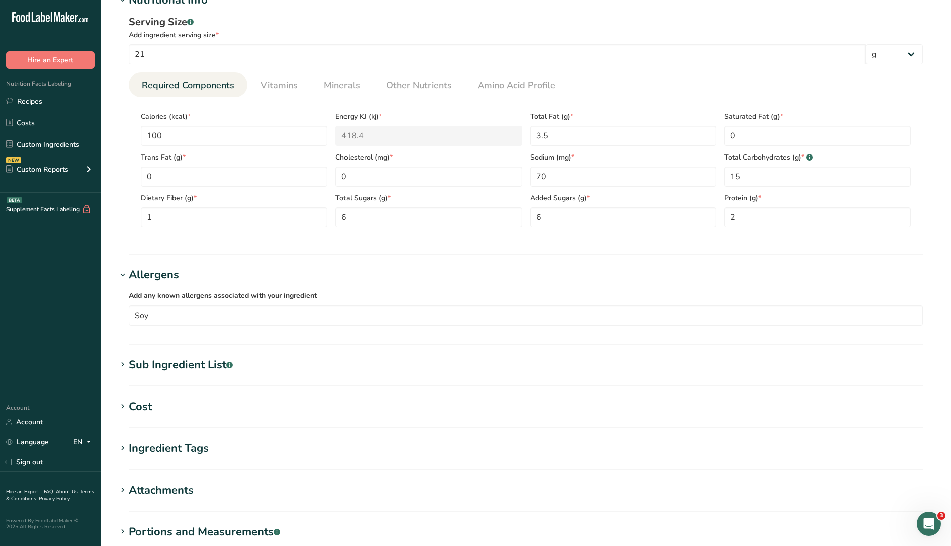
click at [172, 347] on section "Add new ingredient Ingredient Spec Sheet .a-a{fill:#347362;}.b-a{fill:#fff;} Up…" at bounding box center [526, 133] width 851 height 1020
click at [176, 370] on div "Sub Ingredient List .a-a{fill:#347362;}.b-a{fill:#fff;}" at bounding box center [181, 365] width 104 height 17
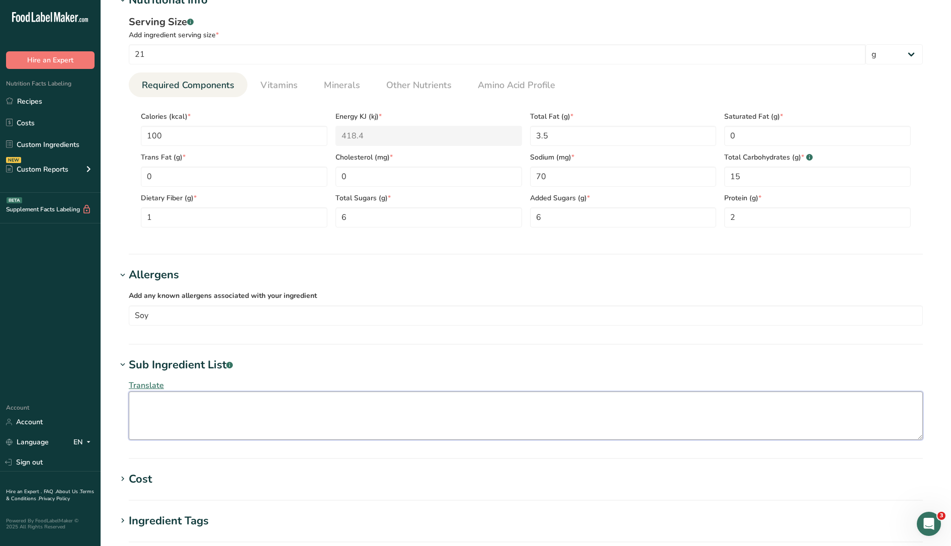
click at [189, 412] on textarea at bounding box center [526, 415] width 794 height 48
click at [235, 407] on textarea "Whole grain oats, sugar, Canola and/or sunflower oil," at bounding box center [526, 415] width 794 height 48
click at [345, 407] on textarea "Whole grain oats, sugar, Canola and/or sunflower oil," at bounding box center [526, 415] width 794 height 48
click at [656, 404] on textarea "Whole grain oats, sugar, Canola and/or sunflower oil, rice flour, honey, salt, …" at bounding box center [526, 415] width 794 height 48
click at [656, 404] on section "Add new ingredient Ingredient Spec Sheet .a-a{fill:#347362;}.b-a{fill:#fff;} Up…" at bounding box center [526, 169] width 851 height 1093
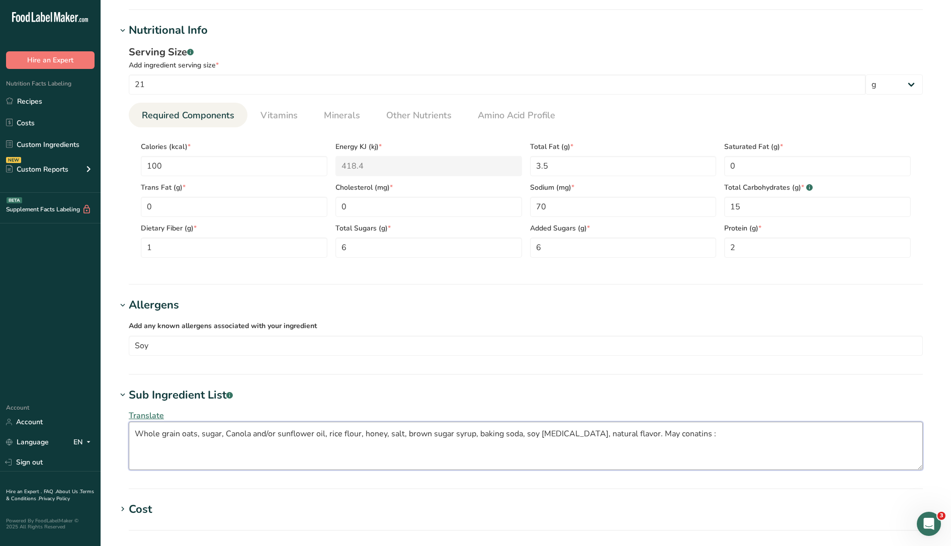
scroll to position [440, 0]
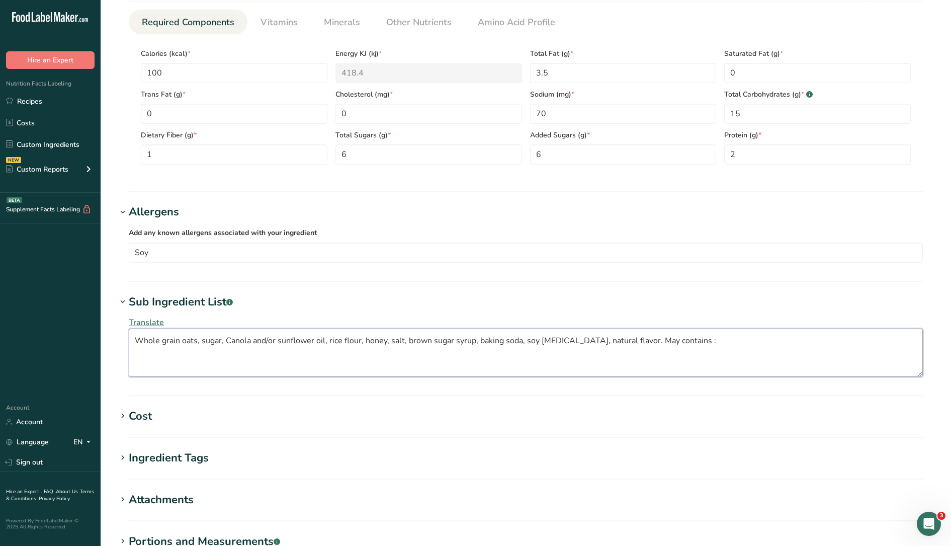
click at [688, 340] on textarea "Whole grain oats, sugar, Canola and/or sunflower oil, rice flour, honey, salt, …" at bounding box center [526, 353] width 794 height 48
type textarea "Whole grain oats, sugar, Canola and/or sunflower oil, rice flour, honey, salt, …"
